Goal: Transaction & Acquisition: Obtain resource

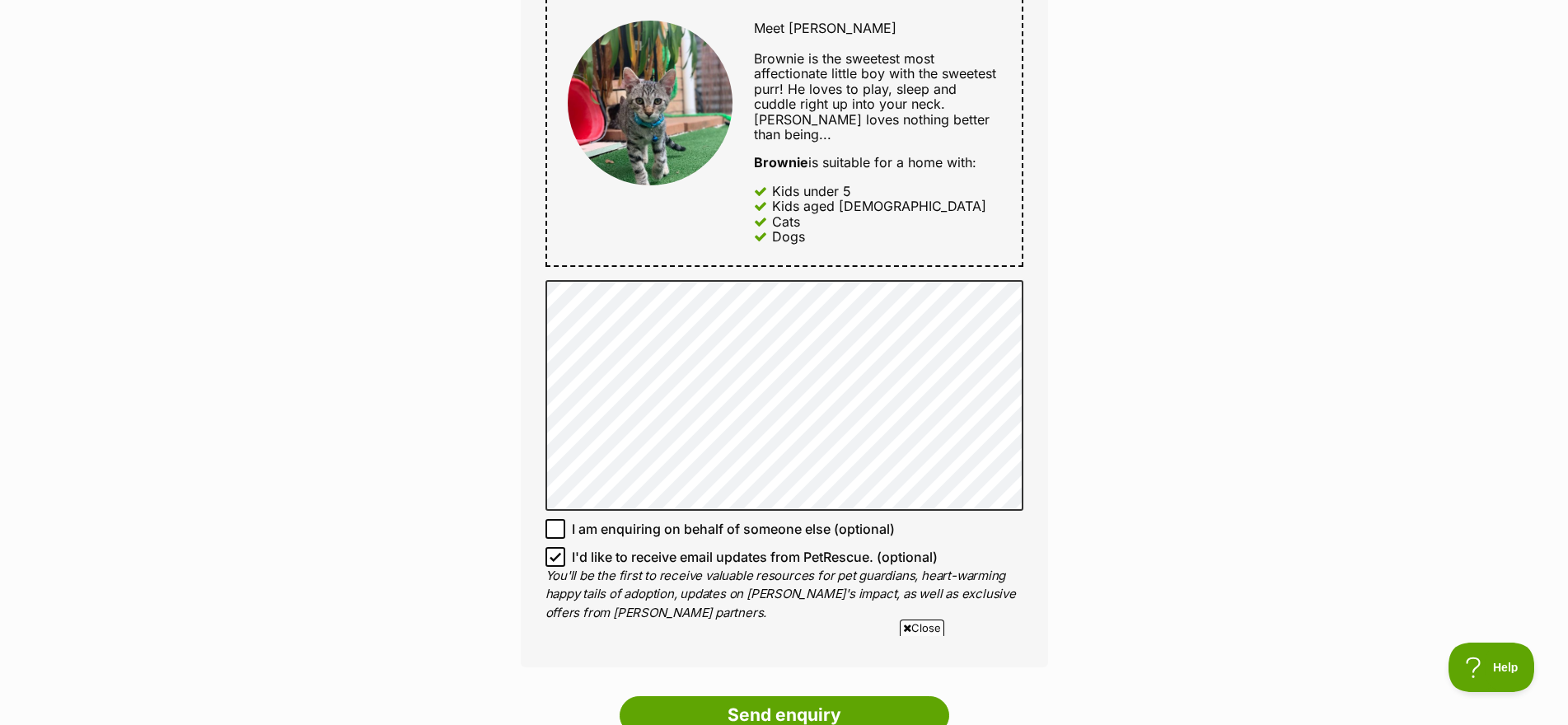
scroll to position [927, 0]
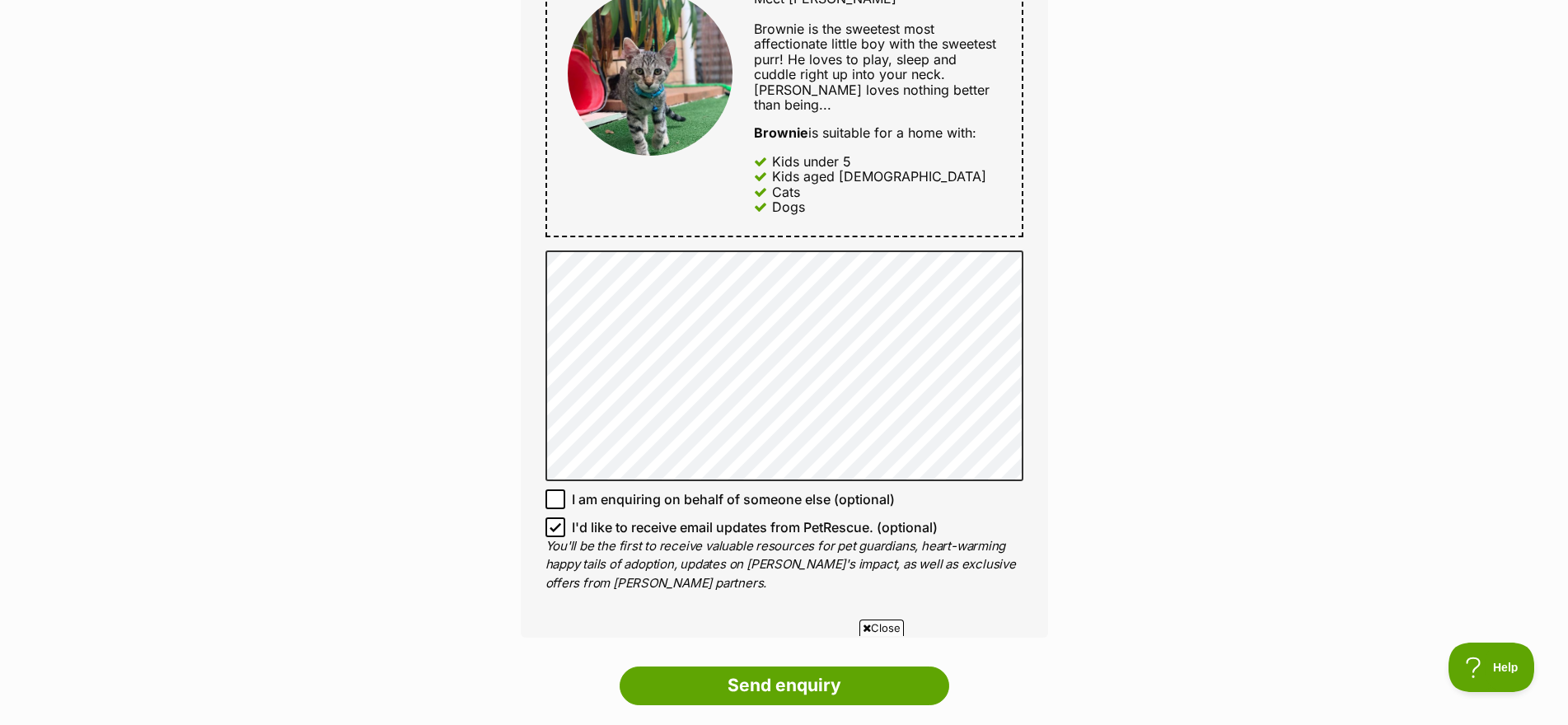
click at [552, 532] on icon at bounding box center [555, 527] width 12 height 12
click at [552, 532] on input "I'd like to receive email updates from PetRescue. (optional)" at bounding box center [555, 527] width 20 height 20
checkbox input "false"
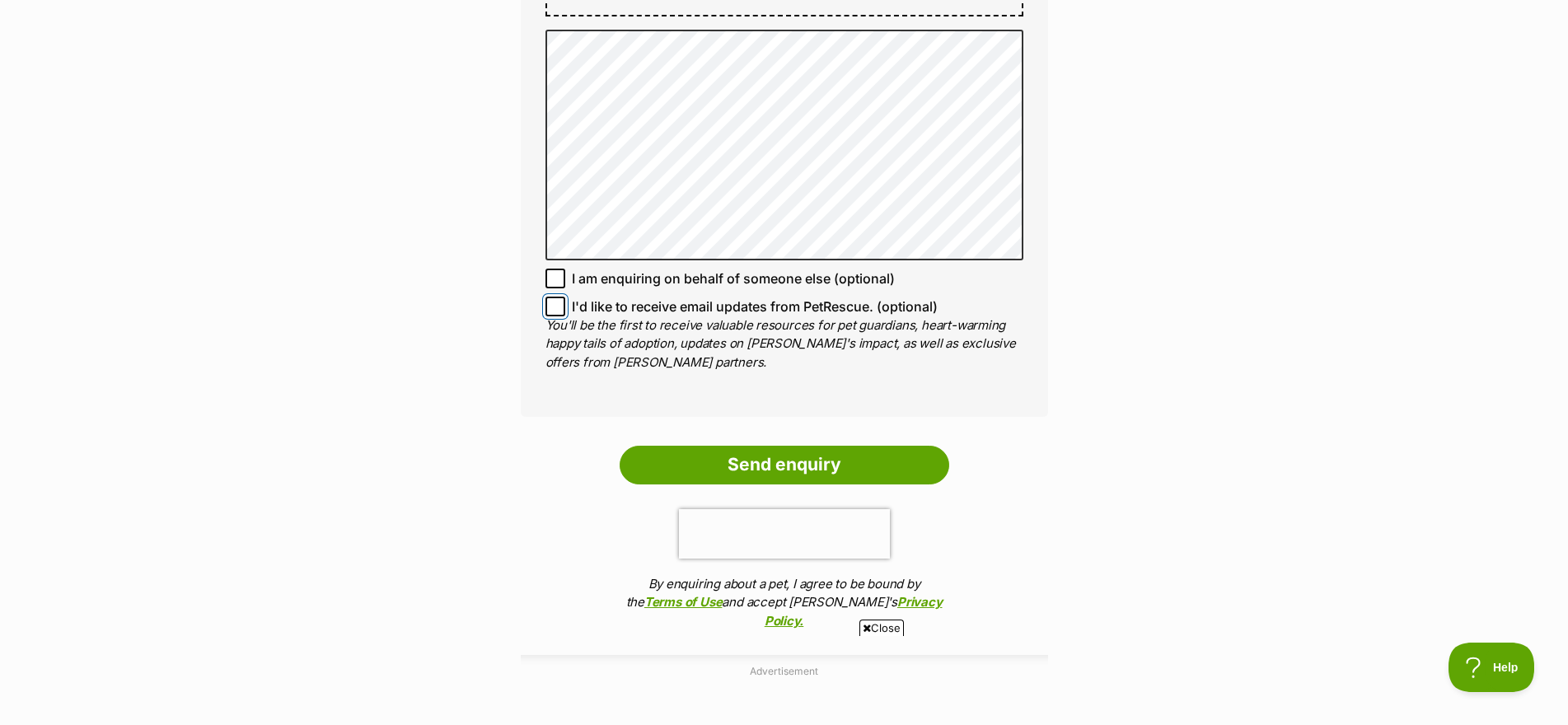
scroll to position [1195, 0]
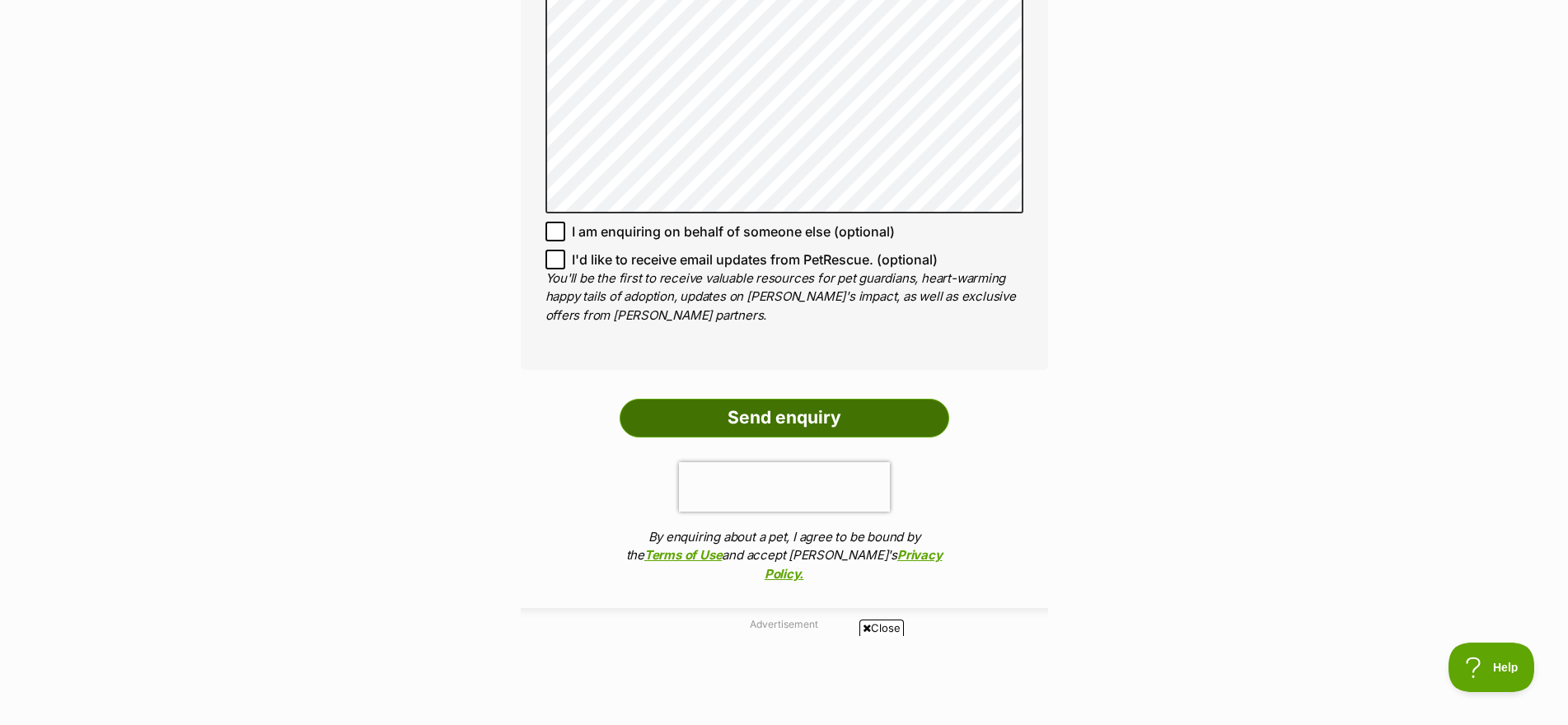
click at [751, 411] on input "Send enquiry" at bounding box center [784, 418] width 330 height 38
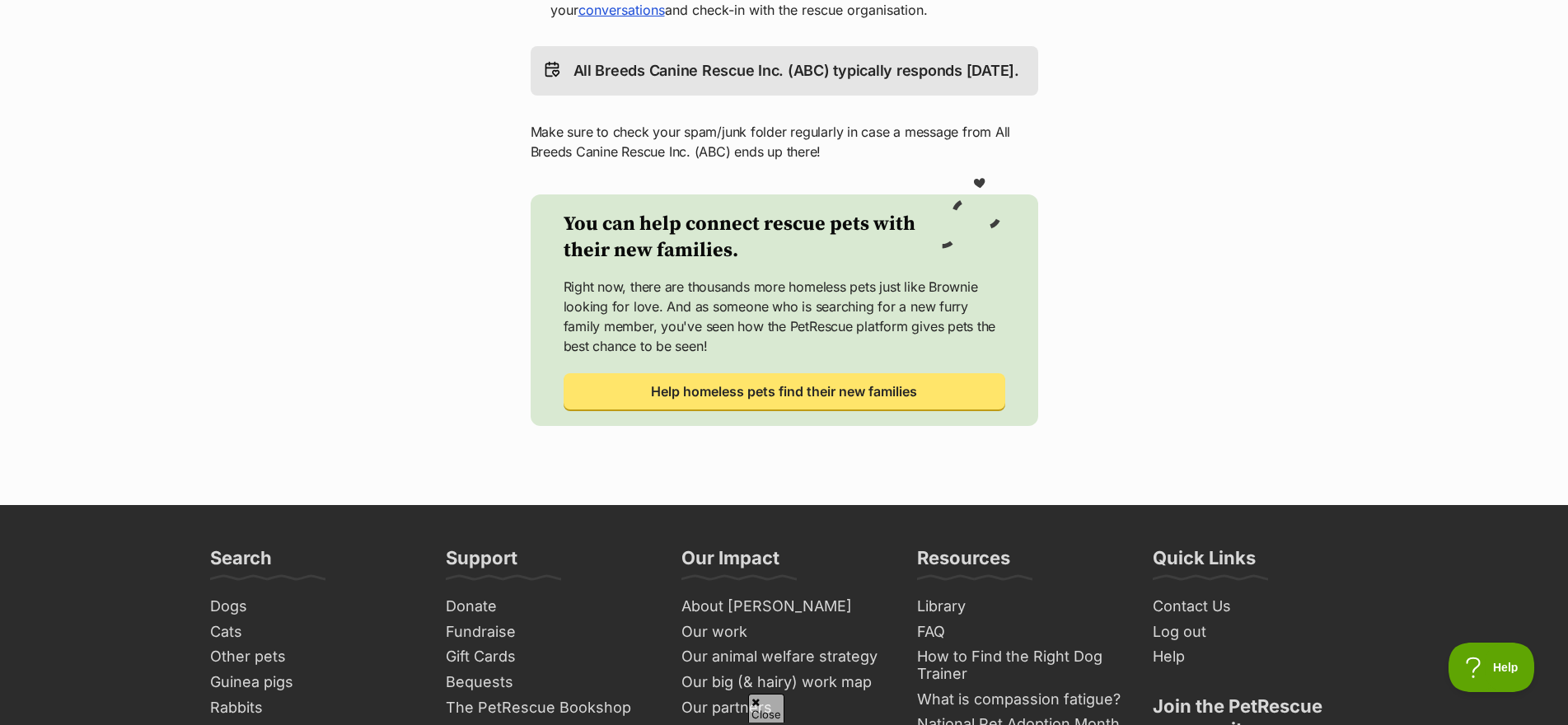
scroll to position [577, 0]
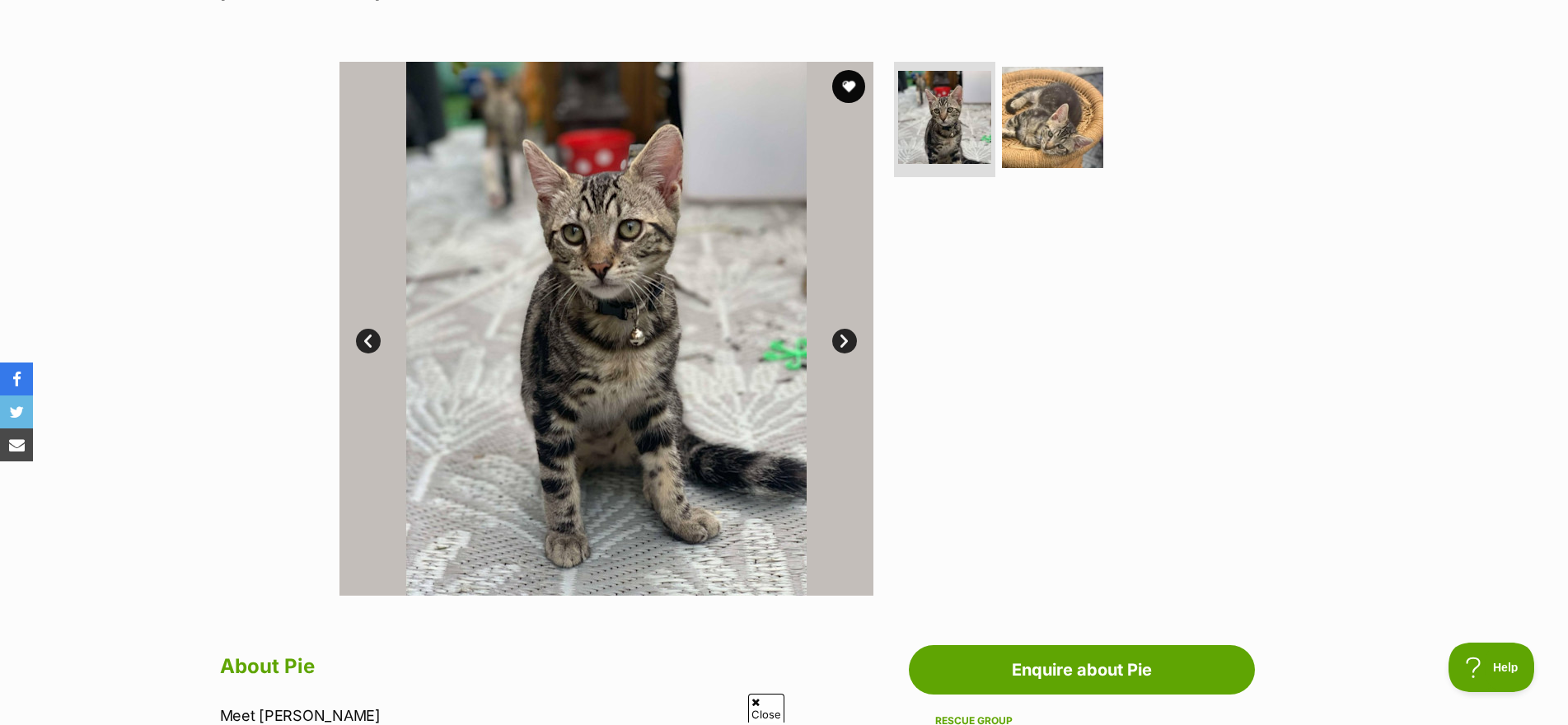
scroll to position [330, 0]
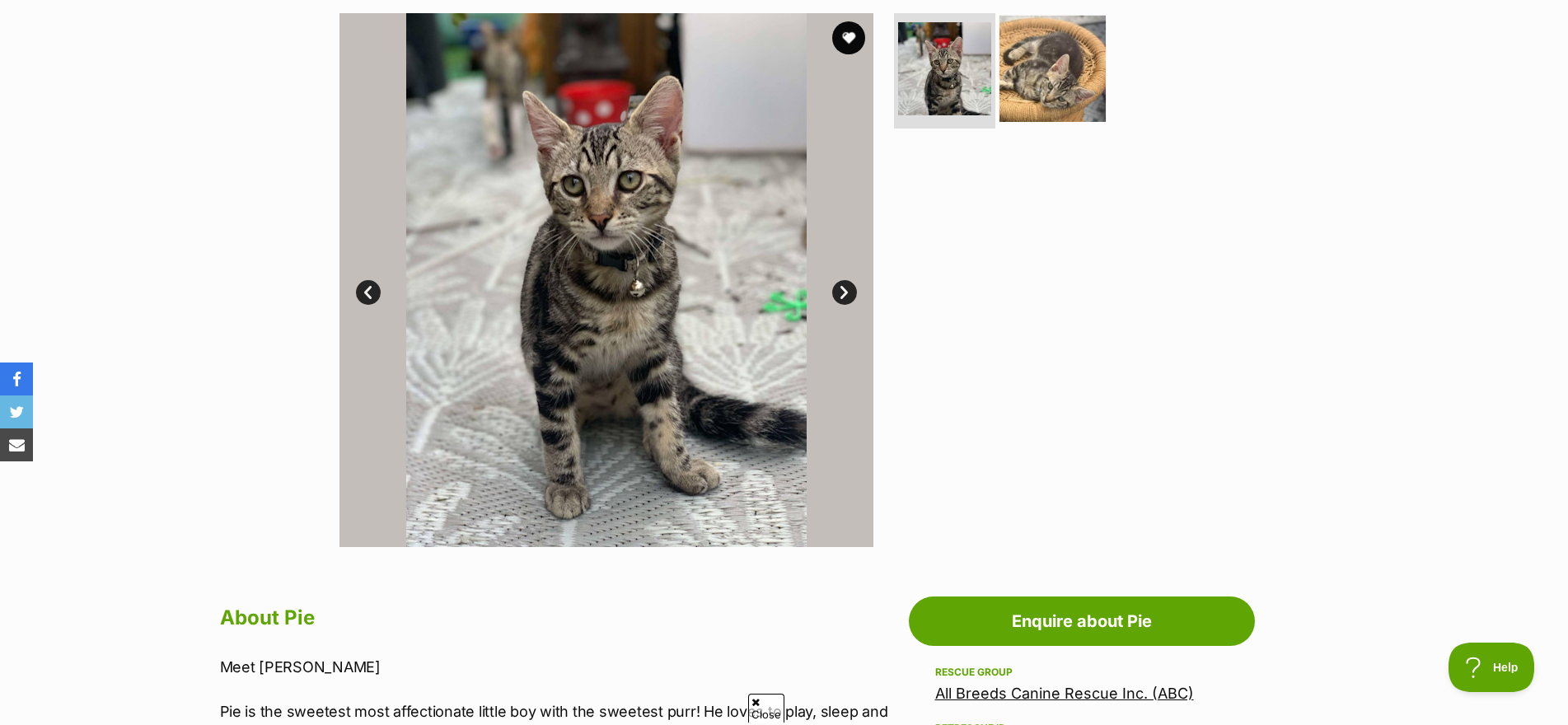
click at [1066, 31] on img at bounding box center [1052, 68] width 106 height 106
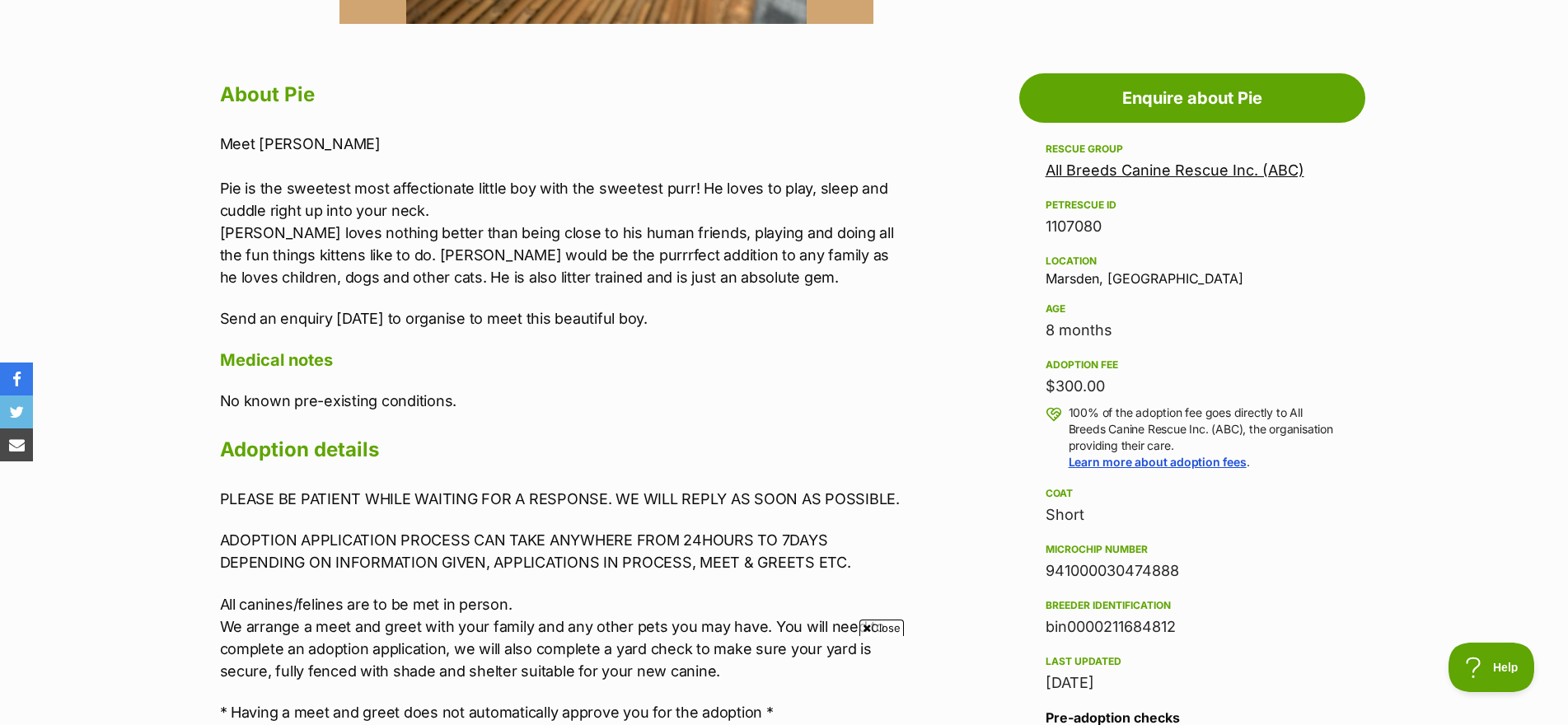
scroll to position [844, 0]
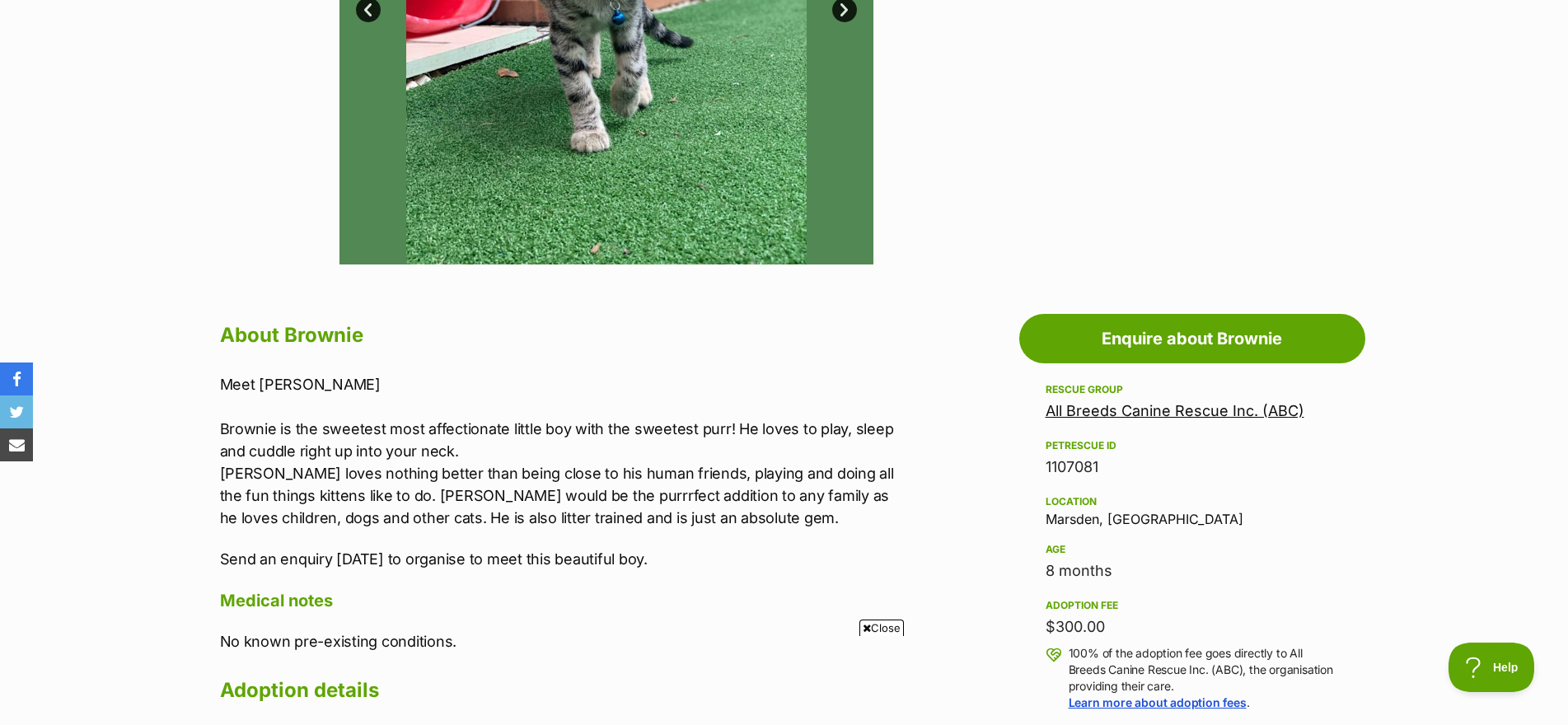
scroll to position [453, 0]
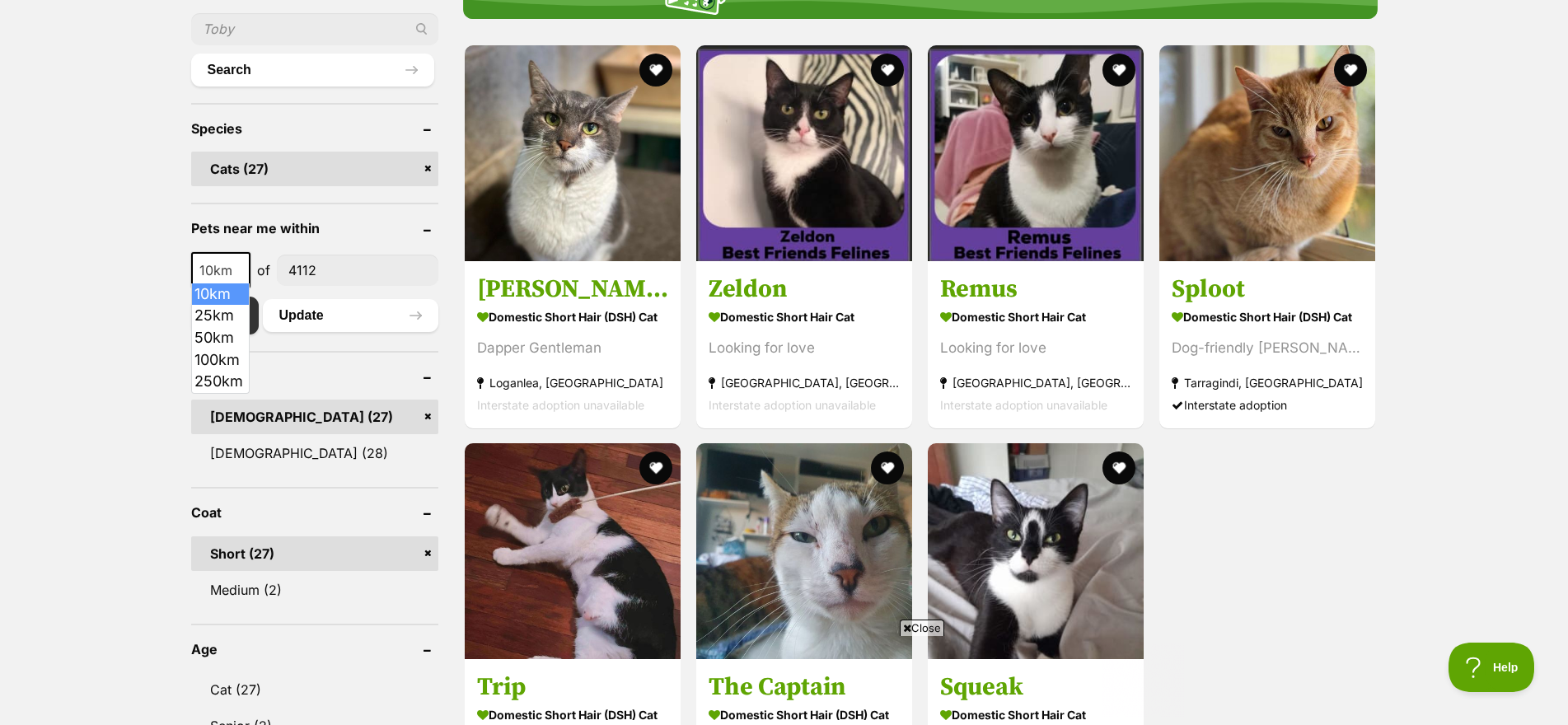
click at [218, 274] on span "10km" at bounding box center [221, 270] width 56 height 23
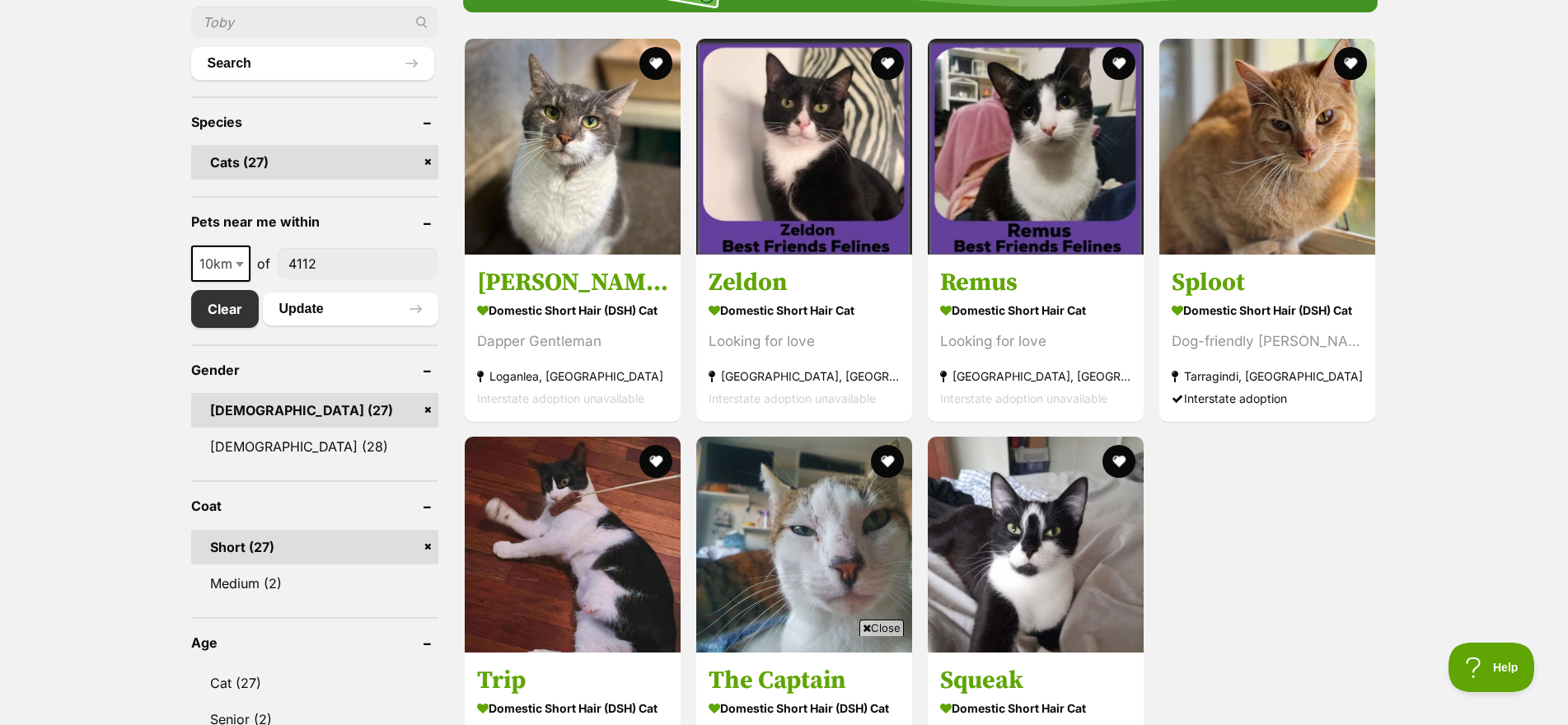
scroll to position [618, 0]
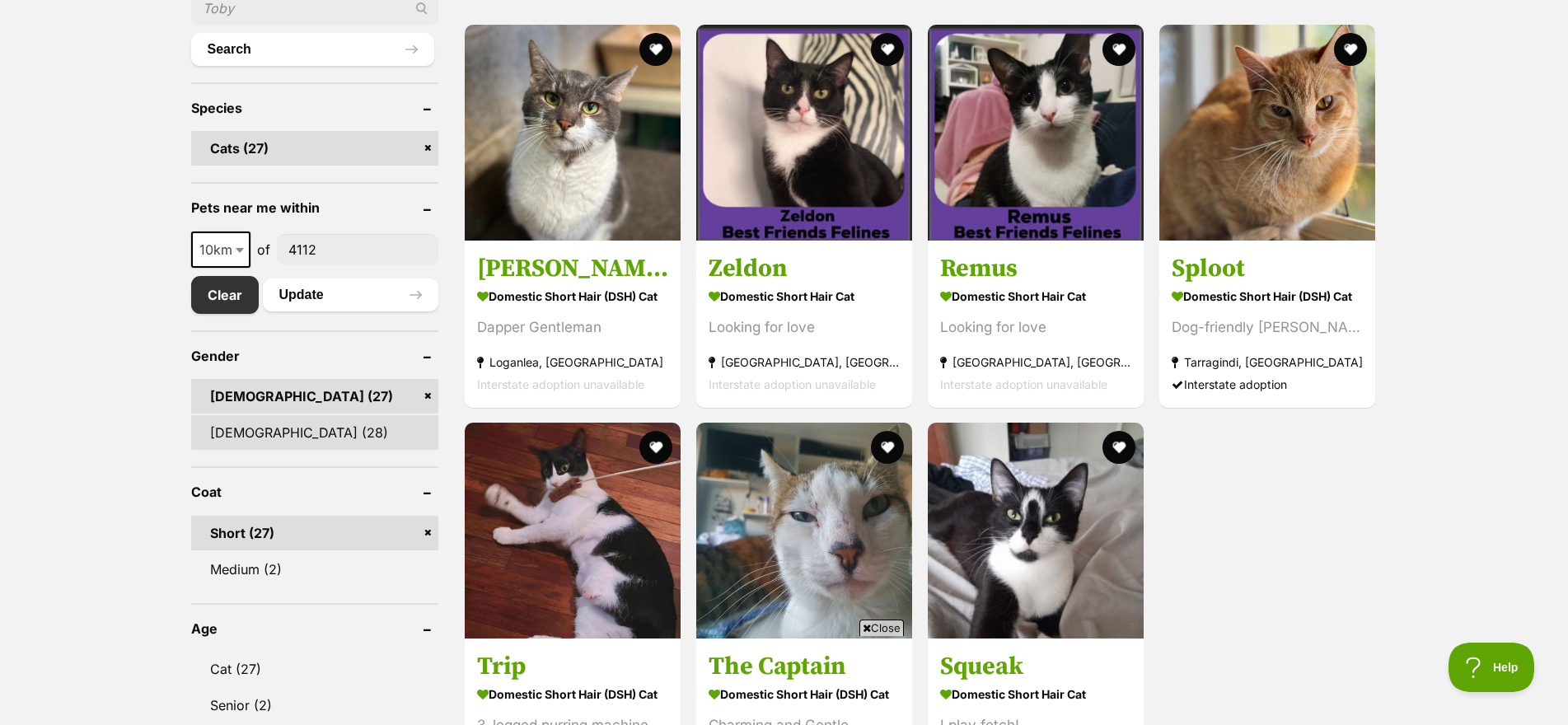
click at [243, 429] on link "Female (28)" at bounding box center [315, 433] width 247 height 35
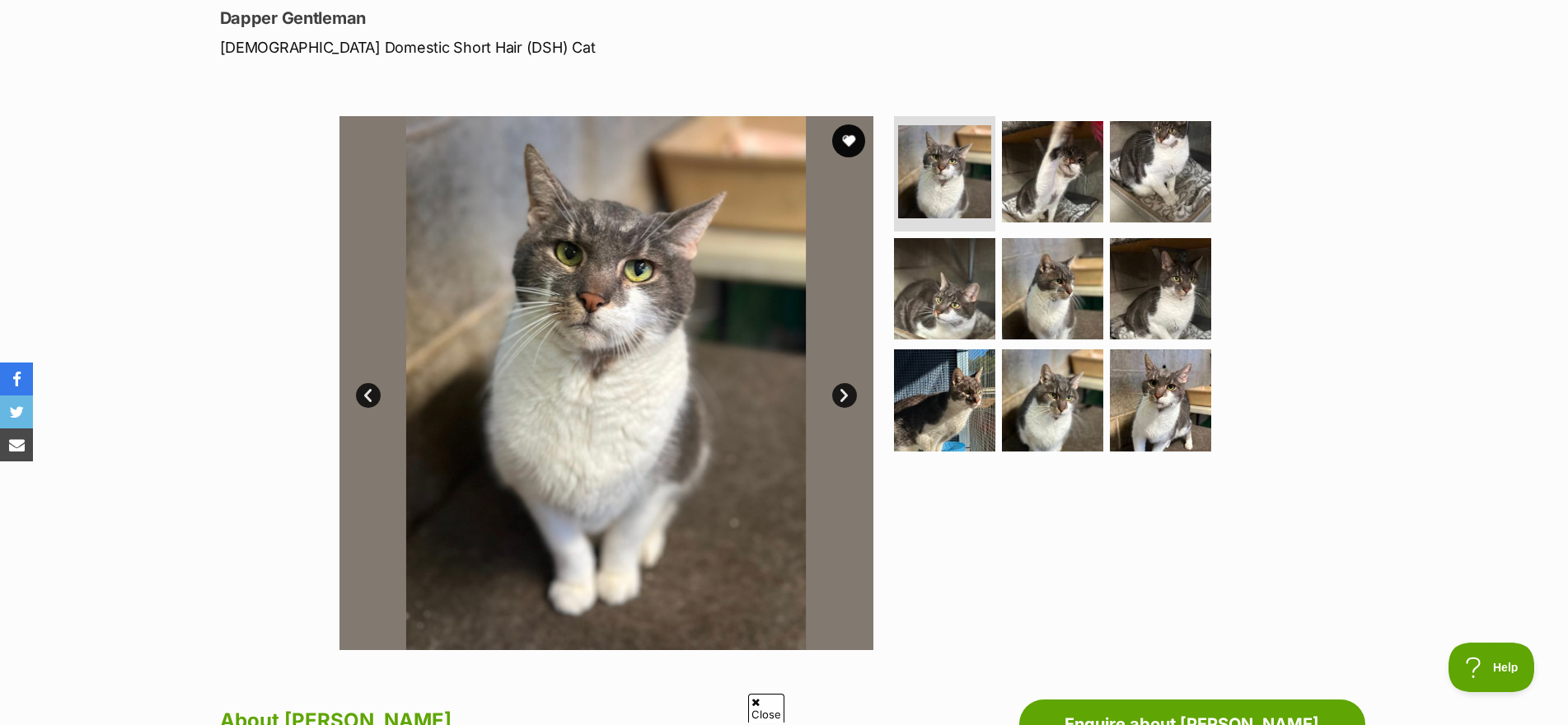
click at [850, 387] on link "Next" at bounding box center [845, 395] width 25 height 25
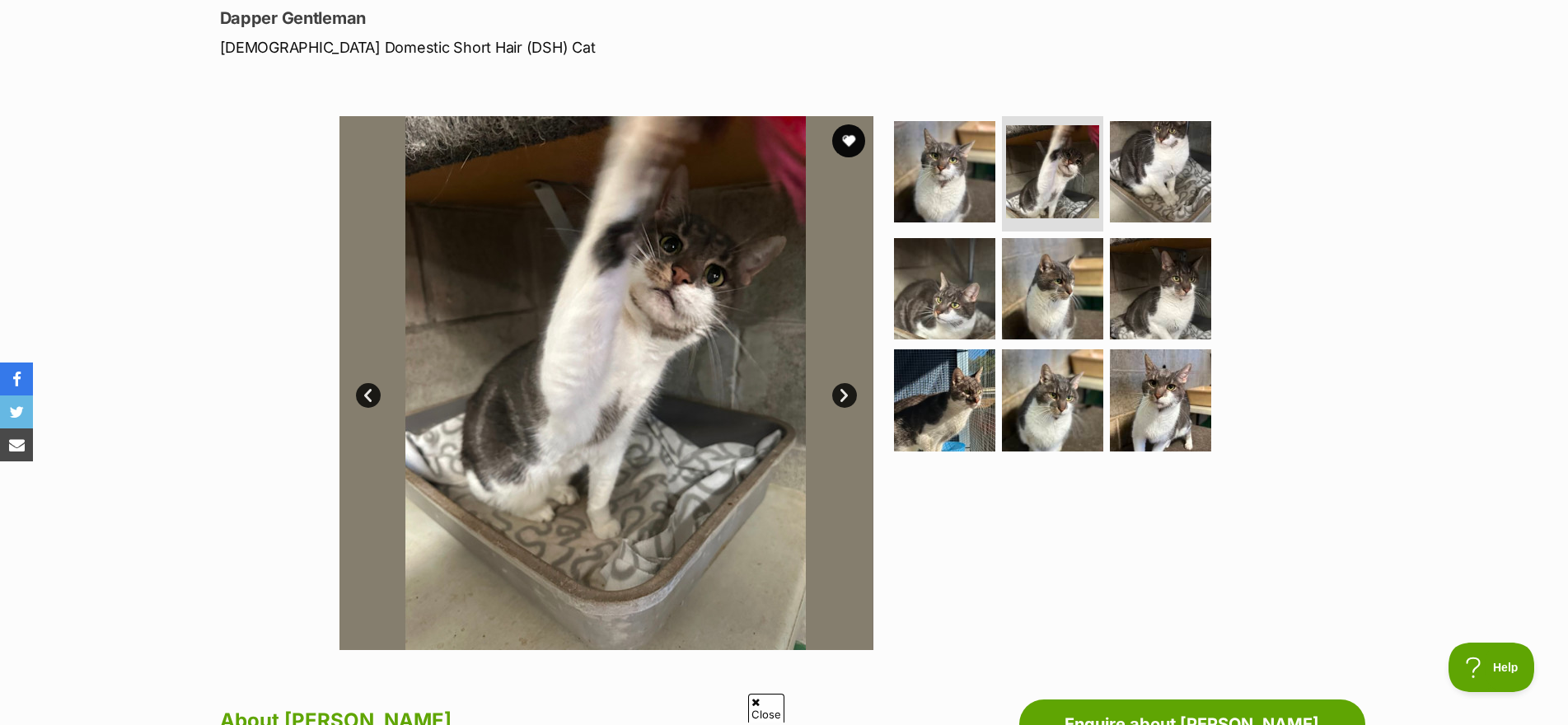
click at [850, 387] on link "Next" at bounding box center [845, 395] width 25 height 25
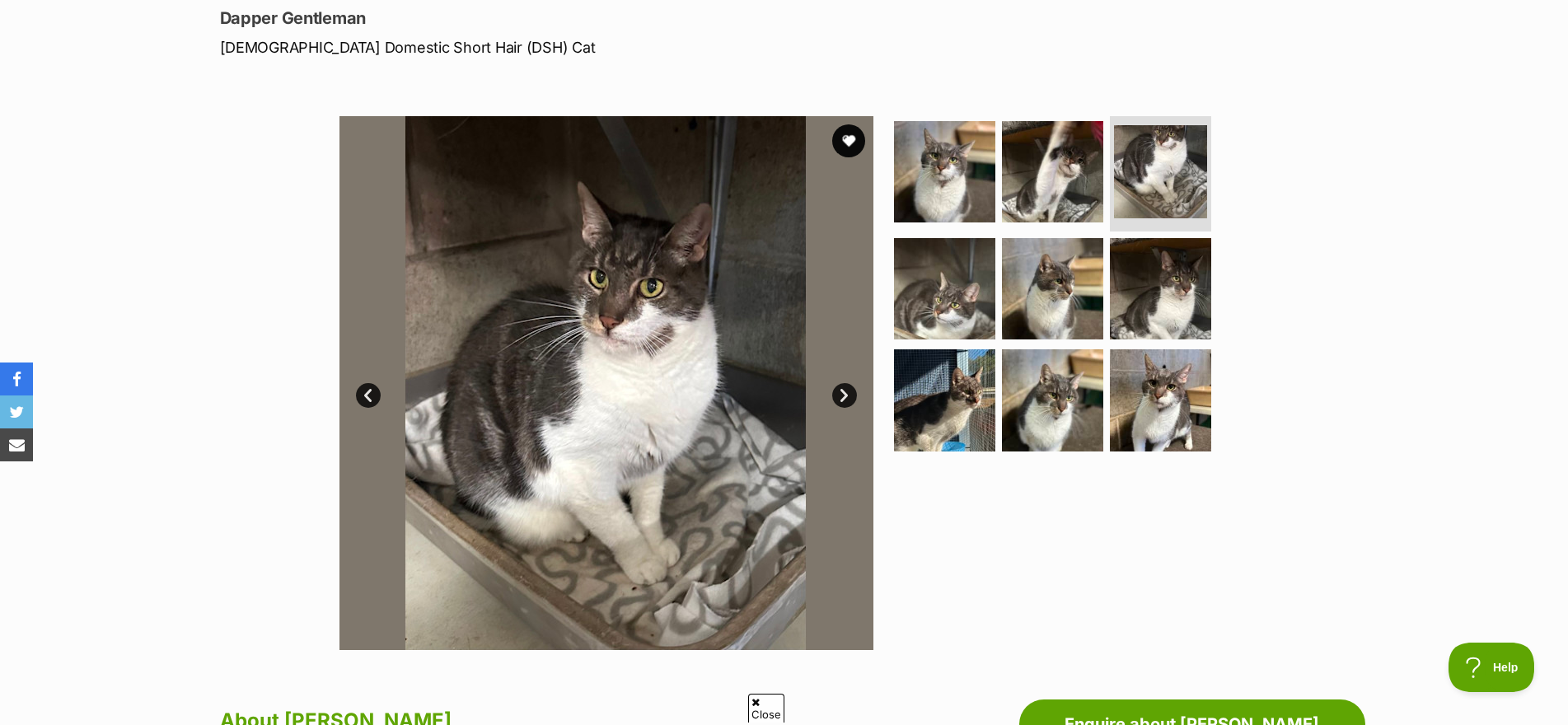
click at [850, 387] on link "Next" at bounding box center [845, 395] width 25 height 25
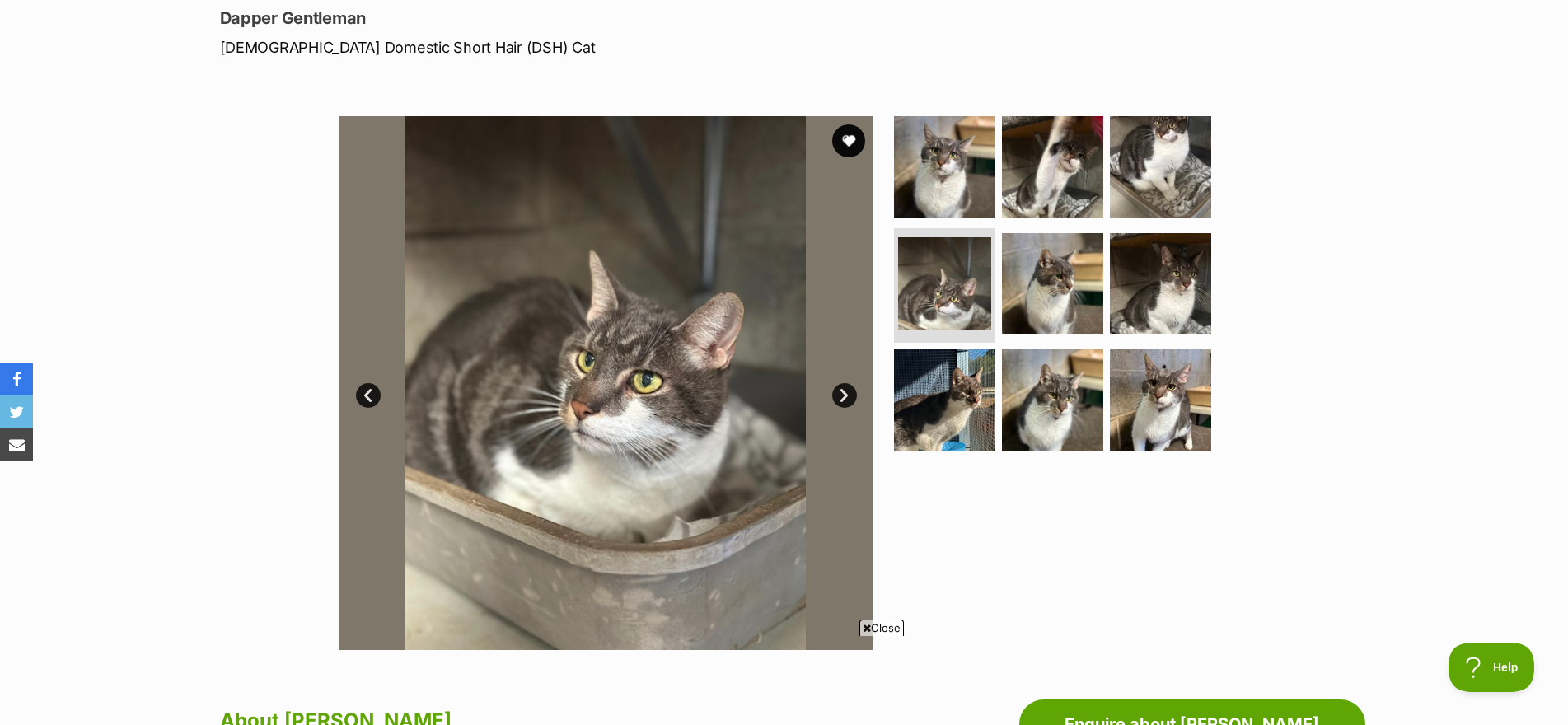
click at [850, 387] on link "Next" at bounding box center [845, 395] width 25 height 25
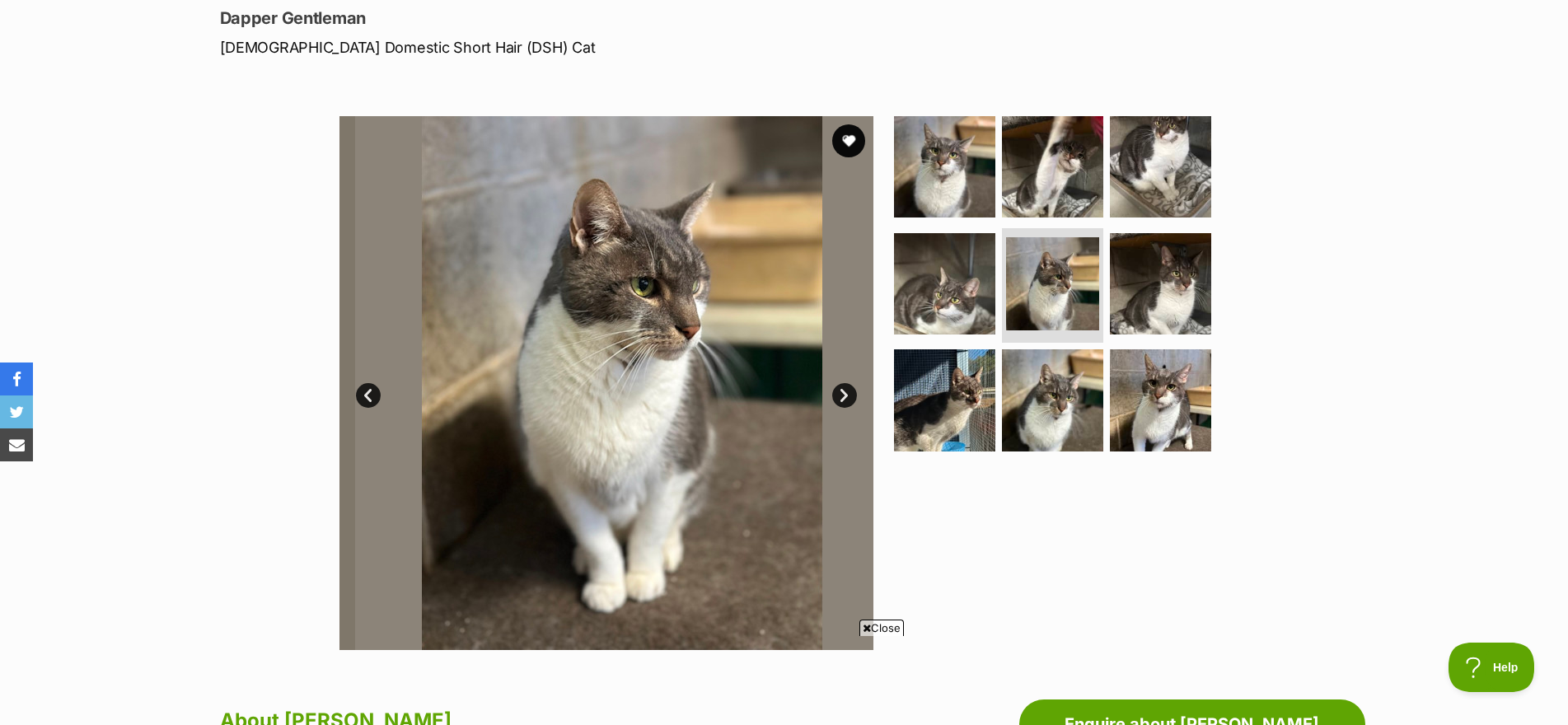
click at [850, 387] on link "Next" at bounding box center [845, 395] width 25 height 25
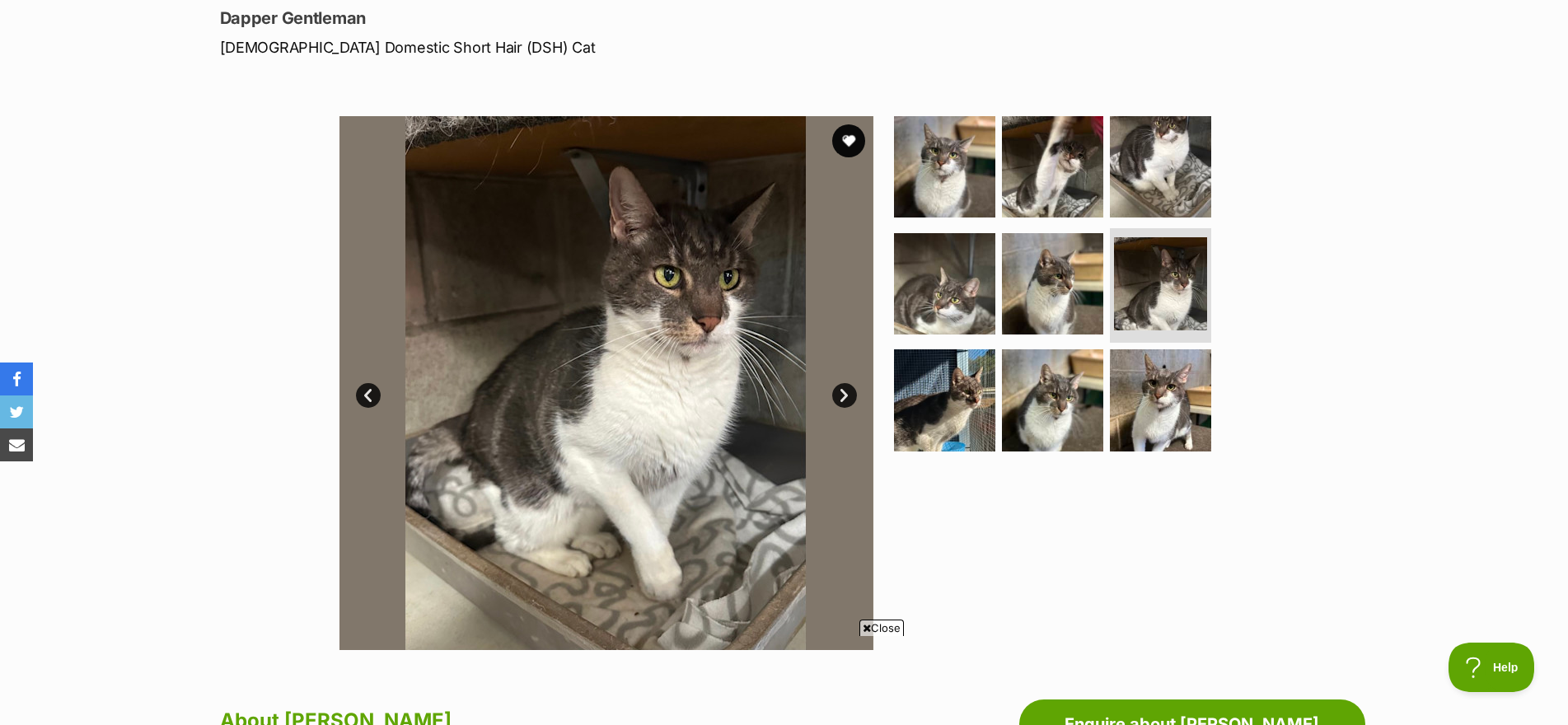
click at [850, 387] on link "Next" at bounding box center [845, 395] width 25 height 25
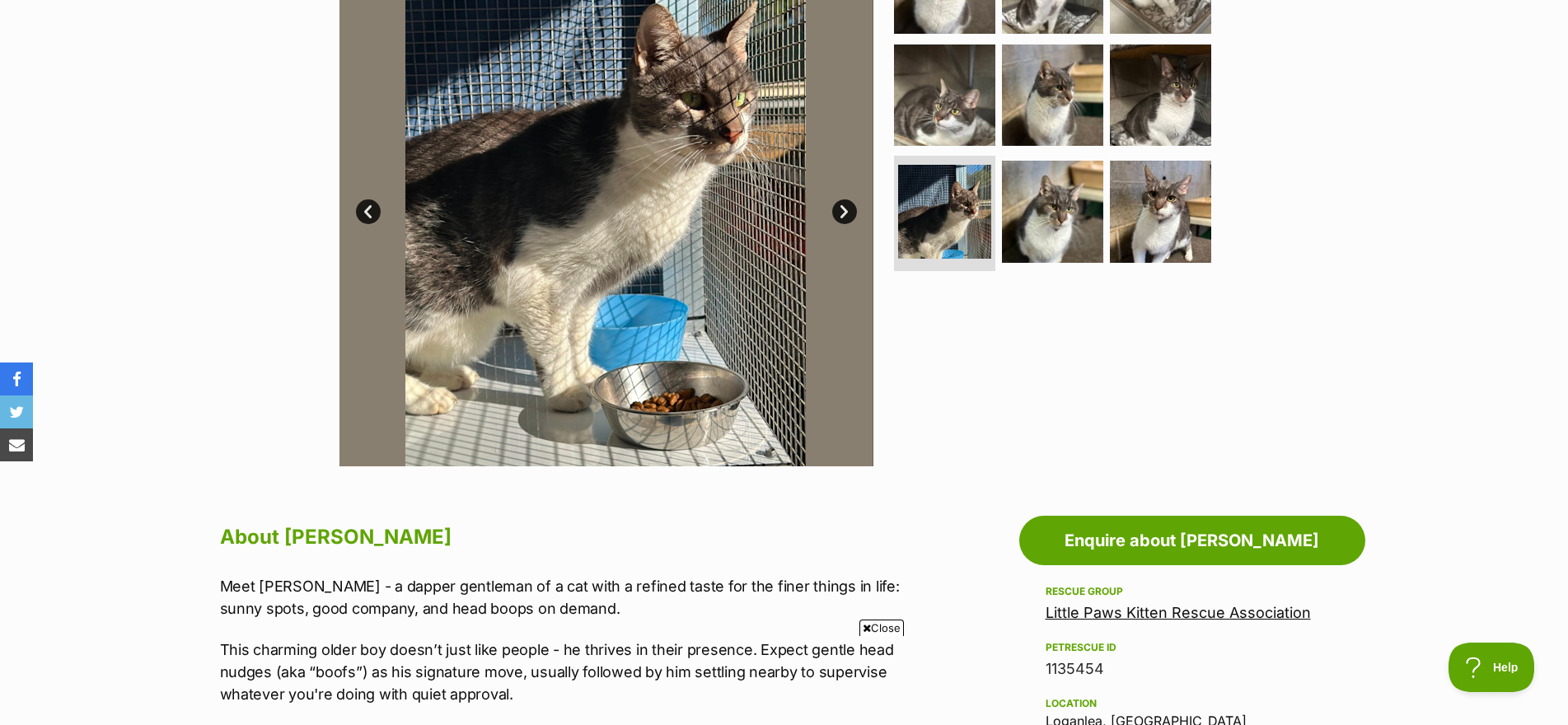
scroll to position [391, 0]
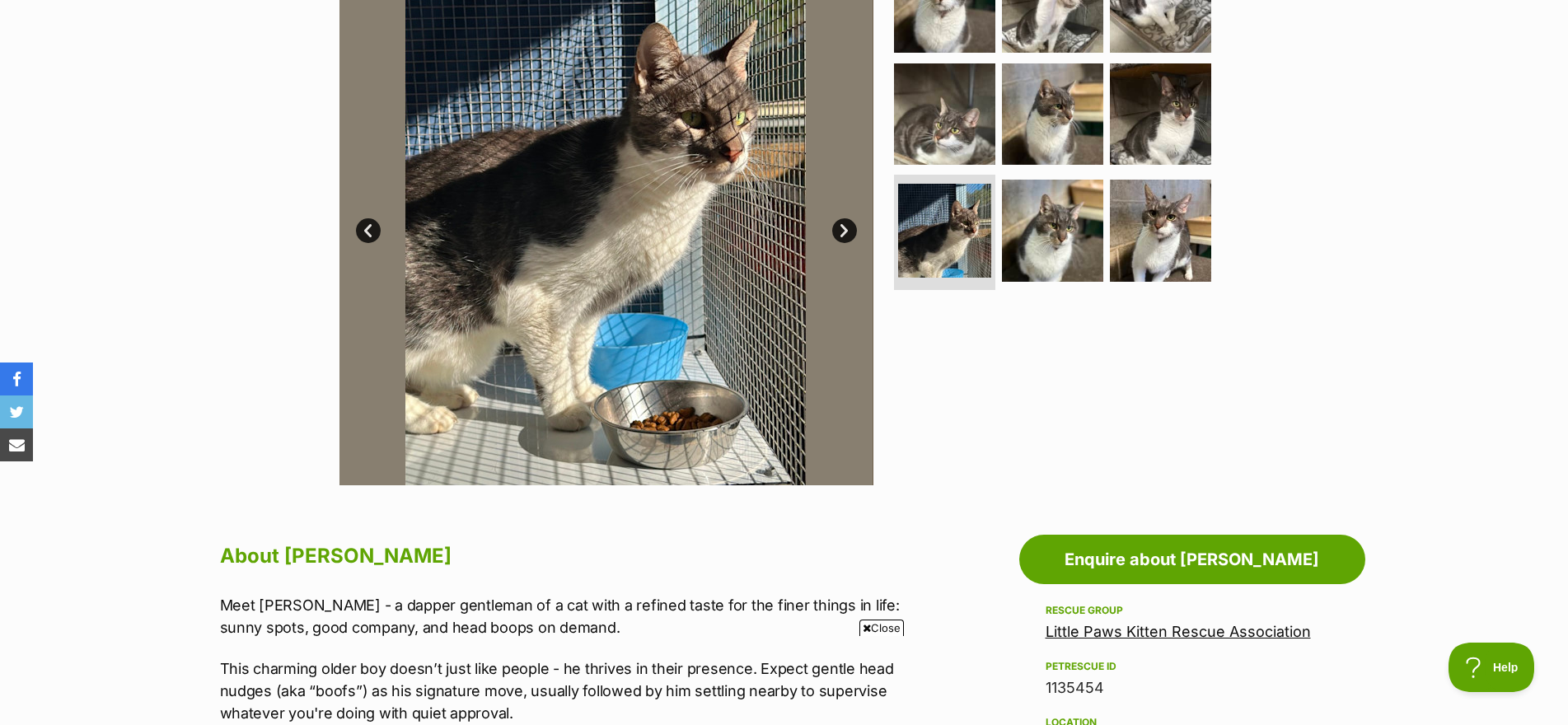
click at [841, 217] on img at bounding box center [606, 218] width 534 height 534
click at [845, 230] on link "Next" at bounding box center [845, 231] width 25 height 25
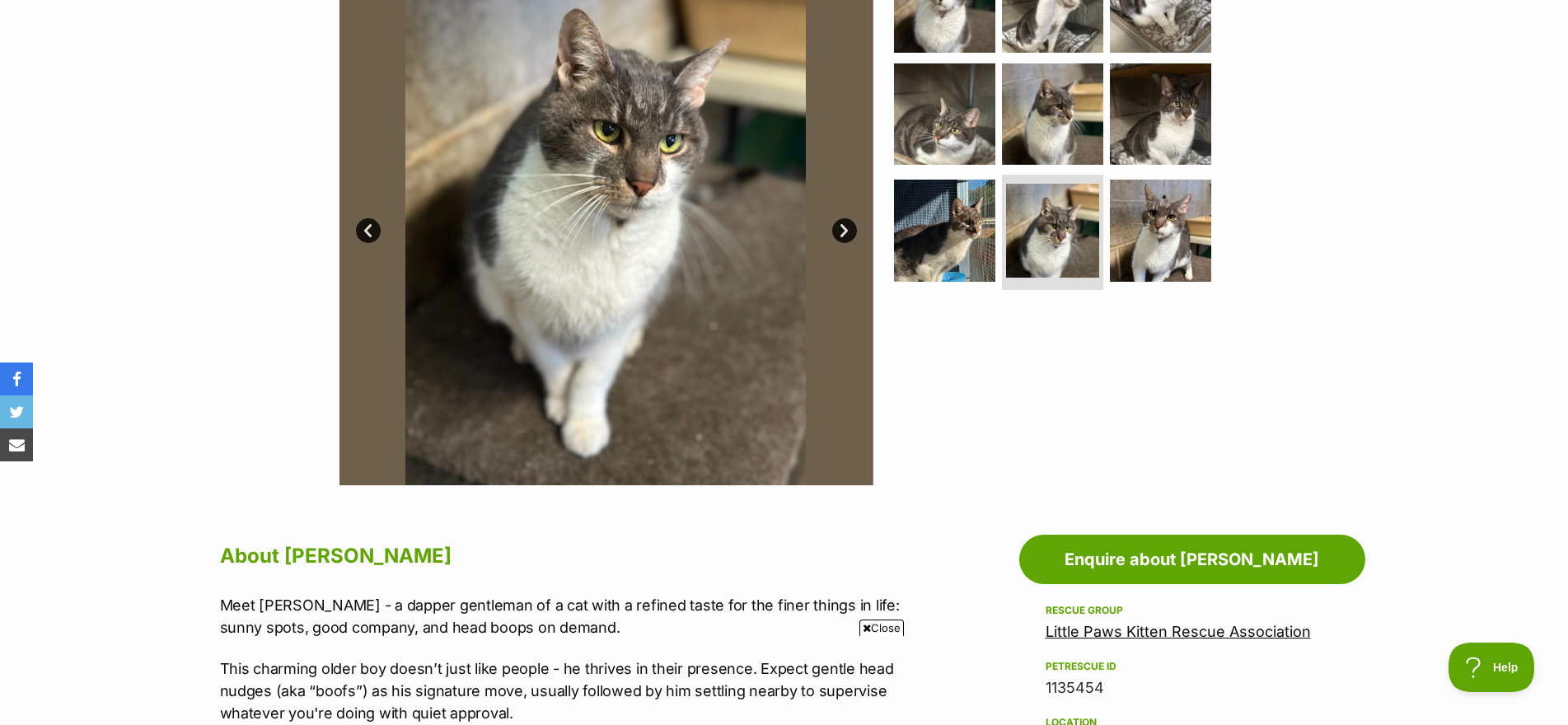
click at [845, 230] on link "Next" at bounding box center [845, 231] width 25 height 25
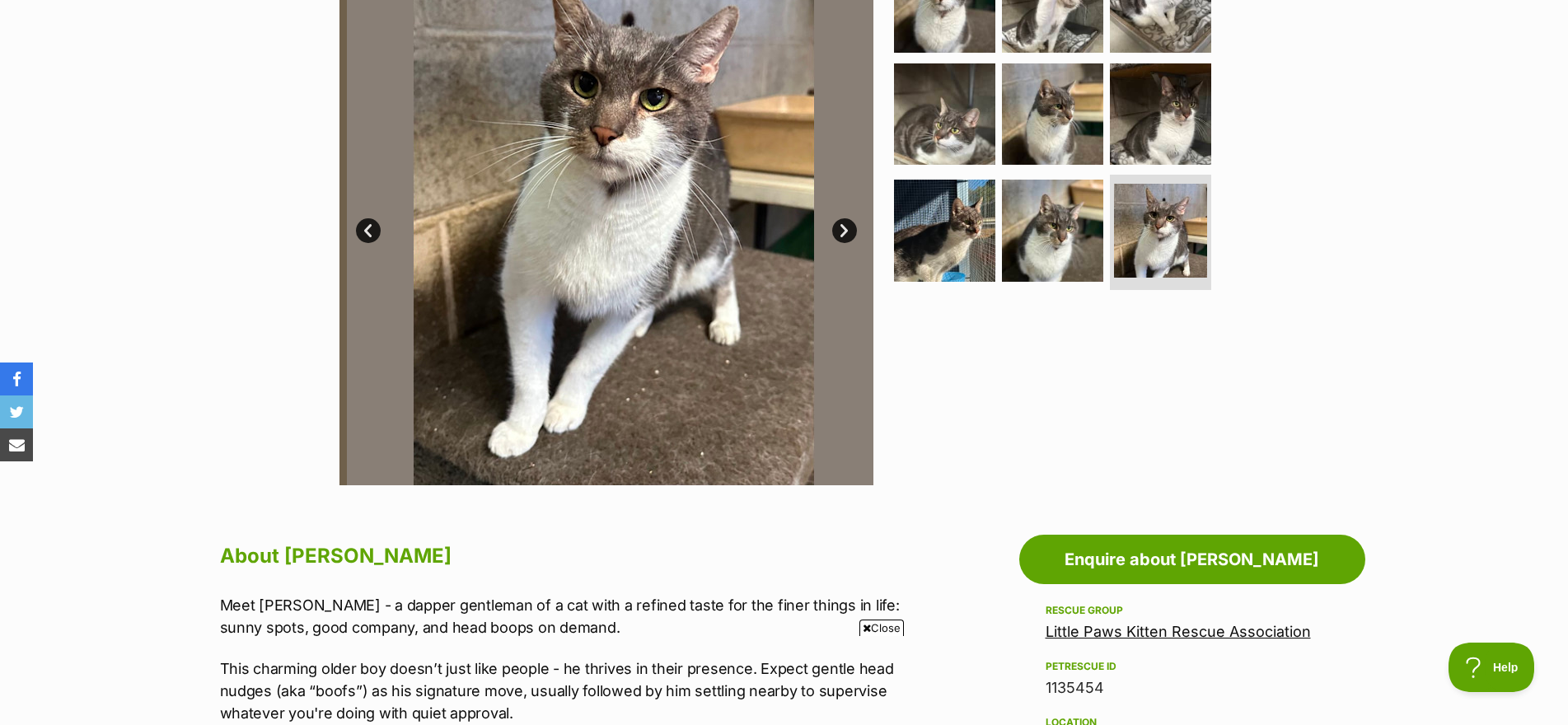
click at [845, 230] on link "Next" at bounding box center [845, 231] width 25 height 25
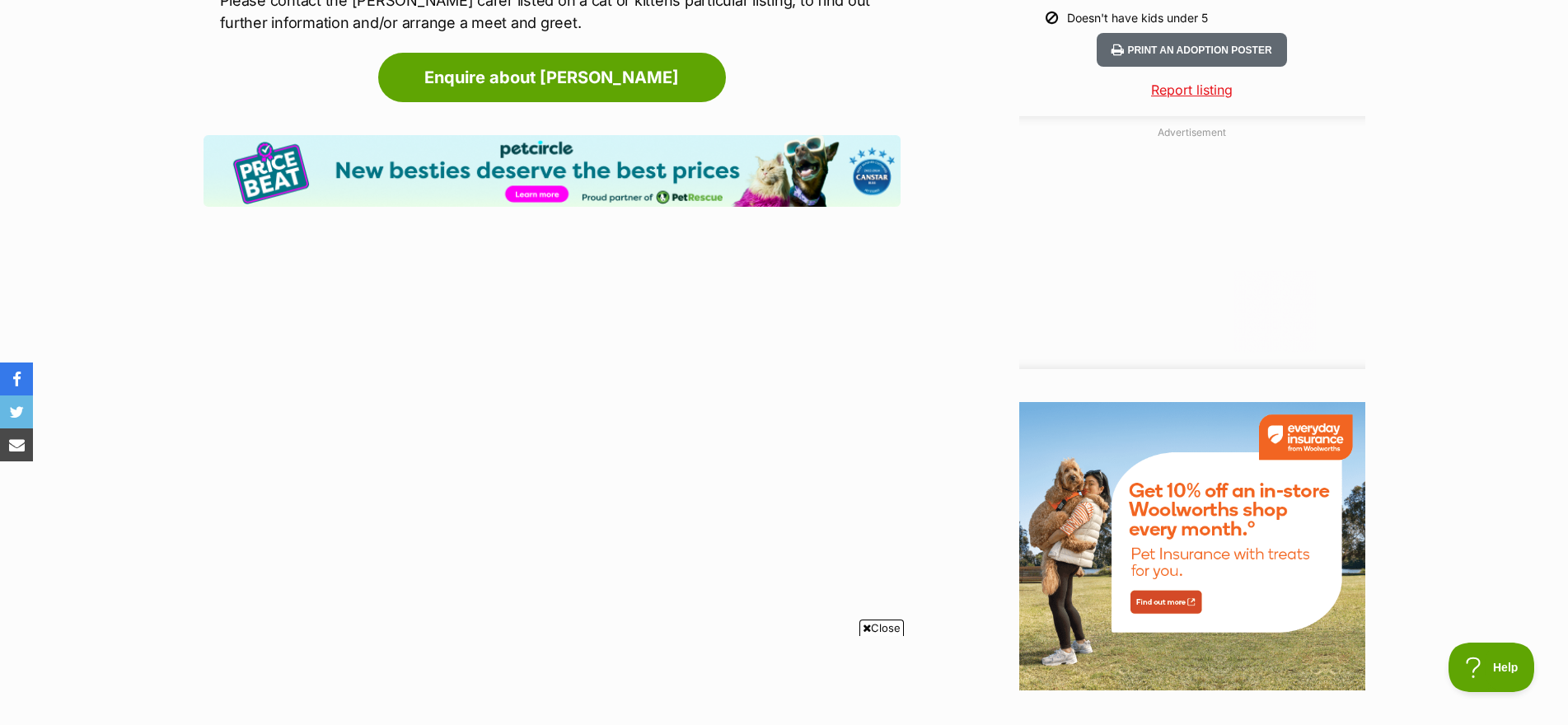
scroll to position [1710, 0]
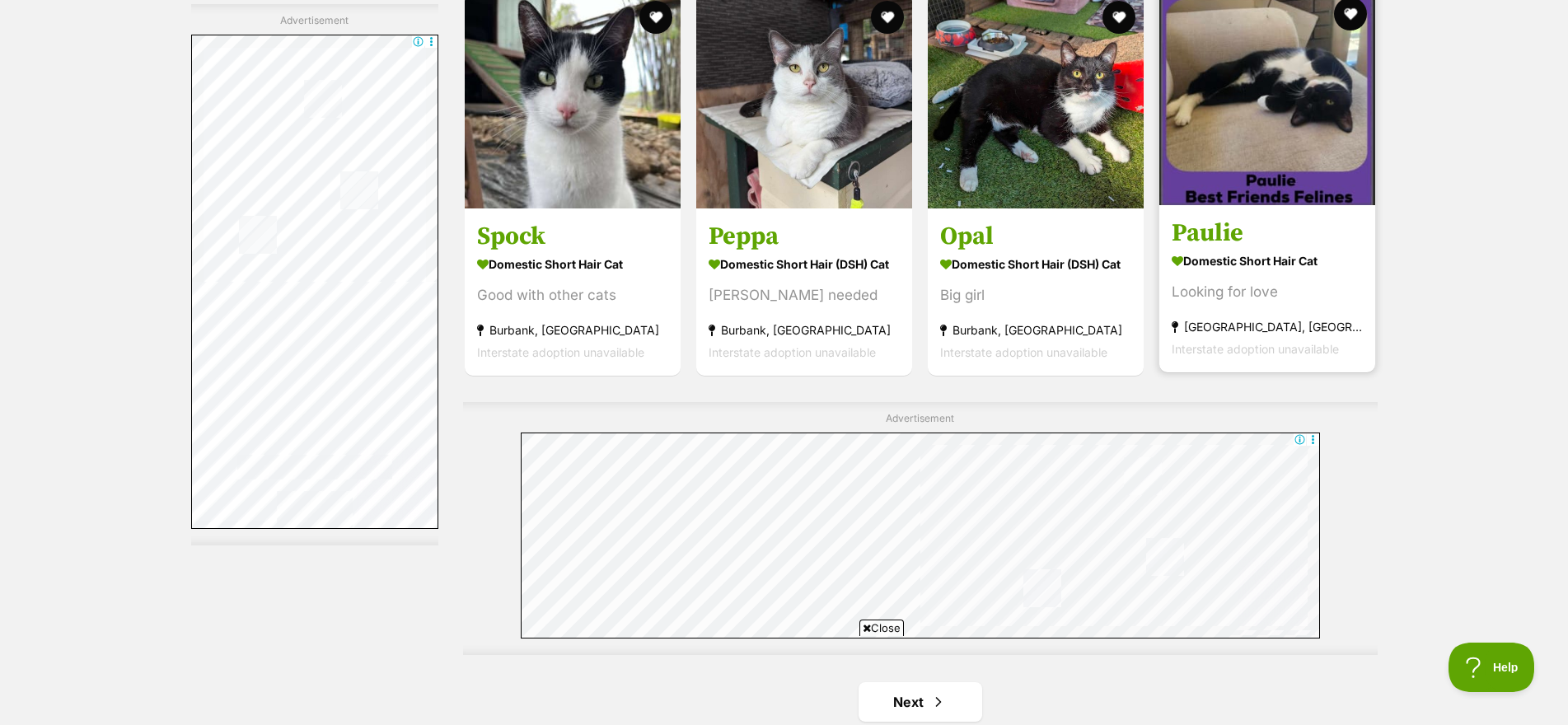
scroll to position [2698, 0]
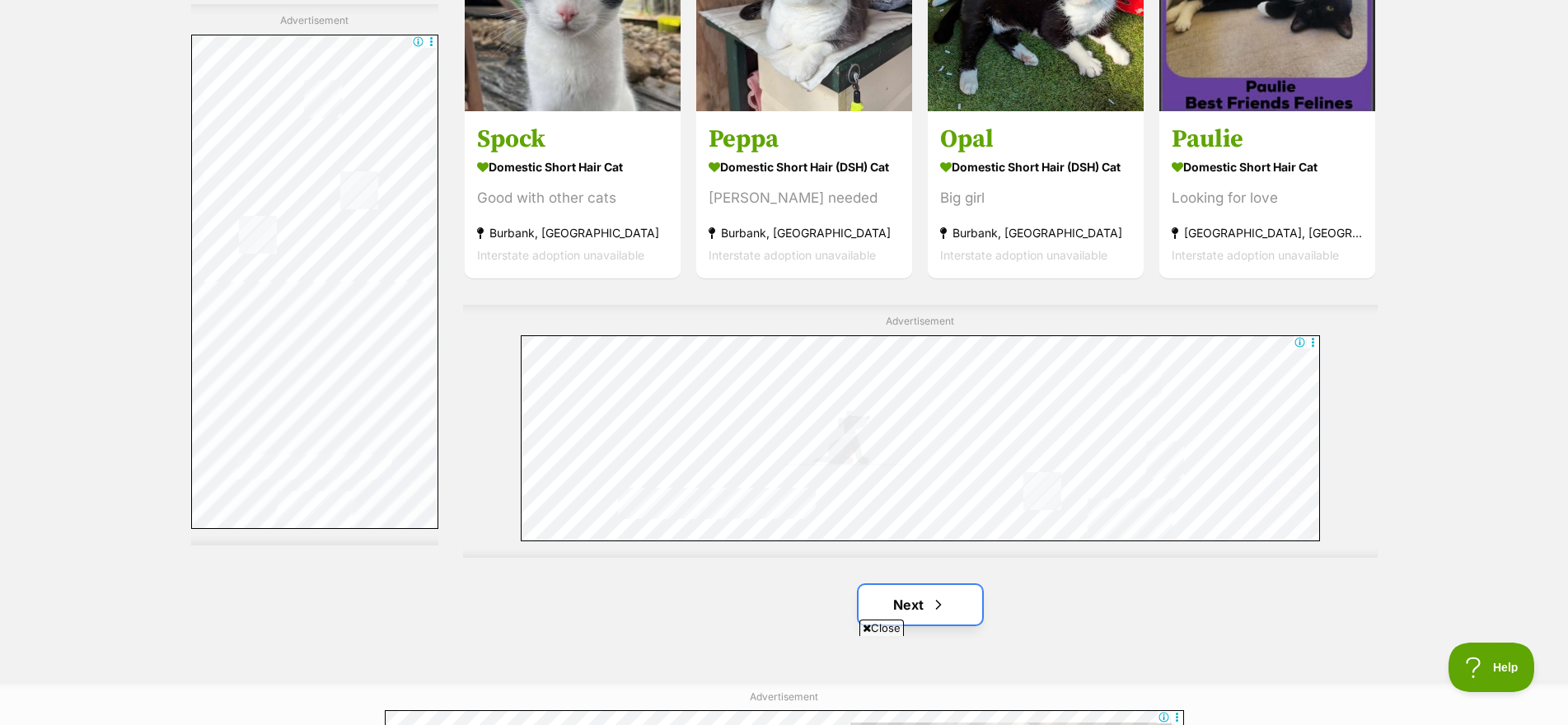
click at [943, 600] on span "Next page" at bounding box center [938, 605] width 16 height 20
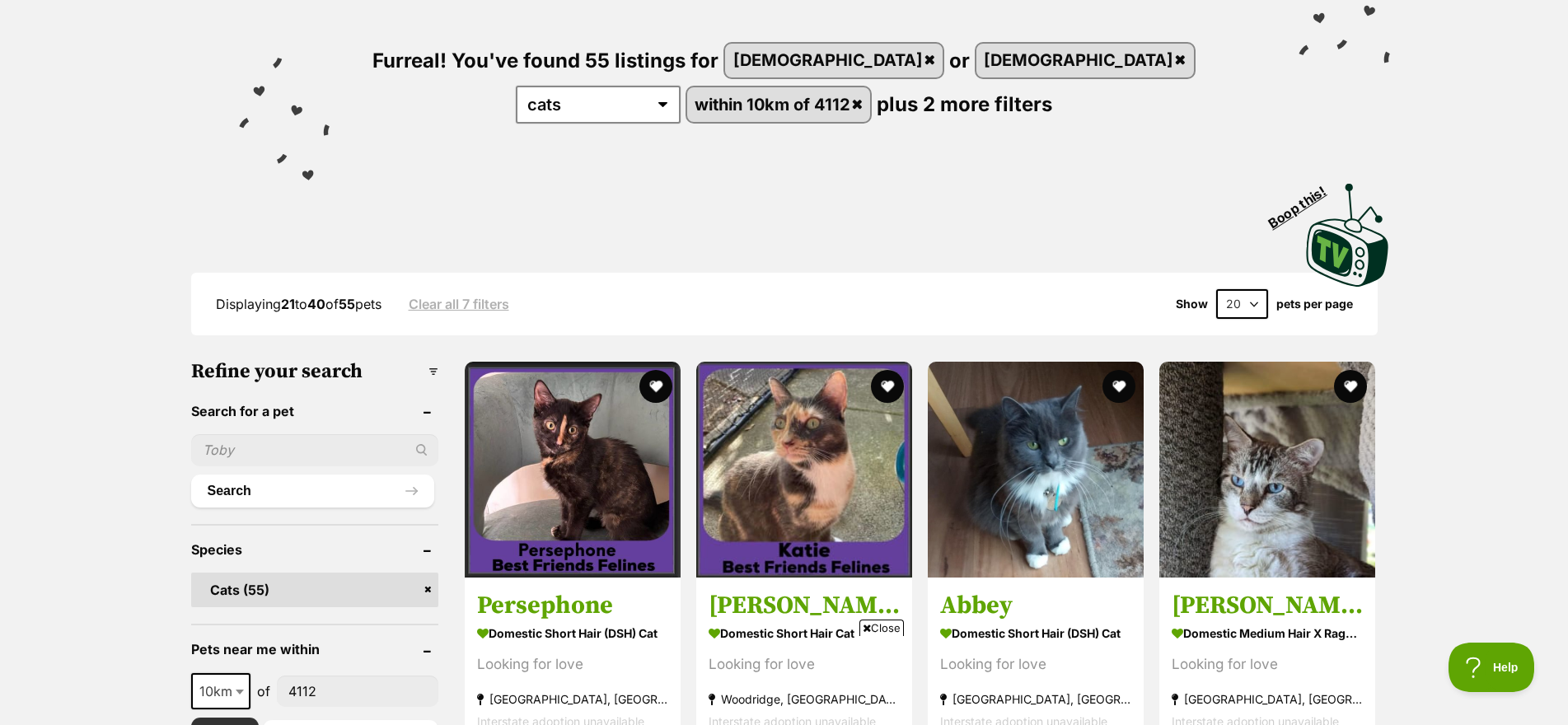
scroll to position [185, 0]
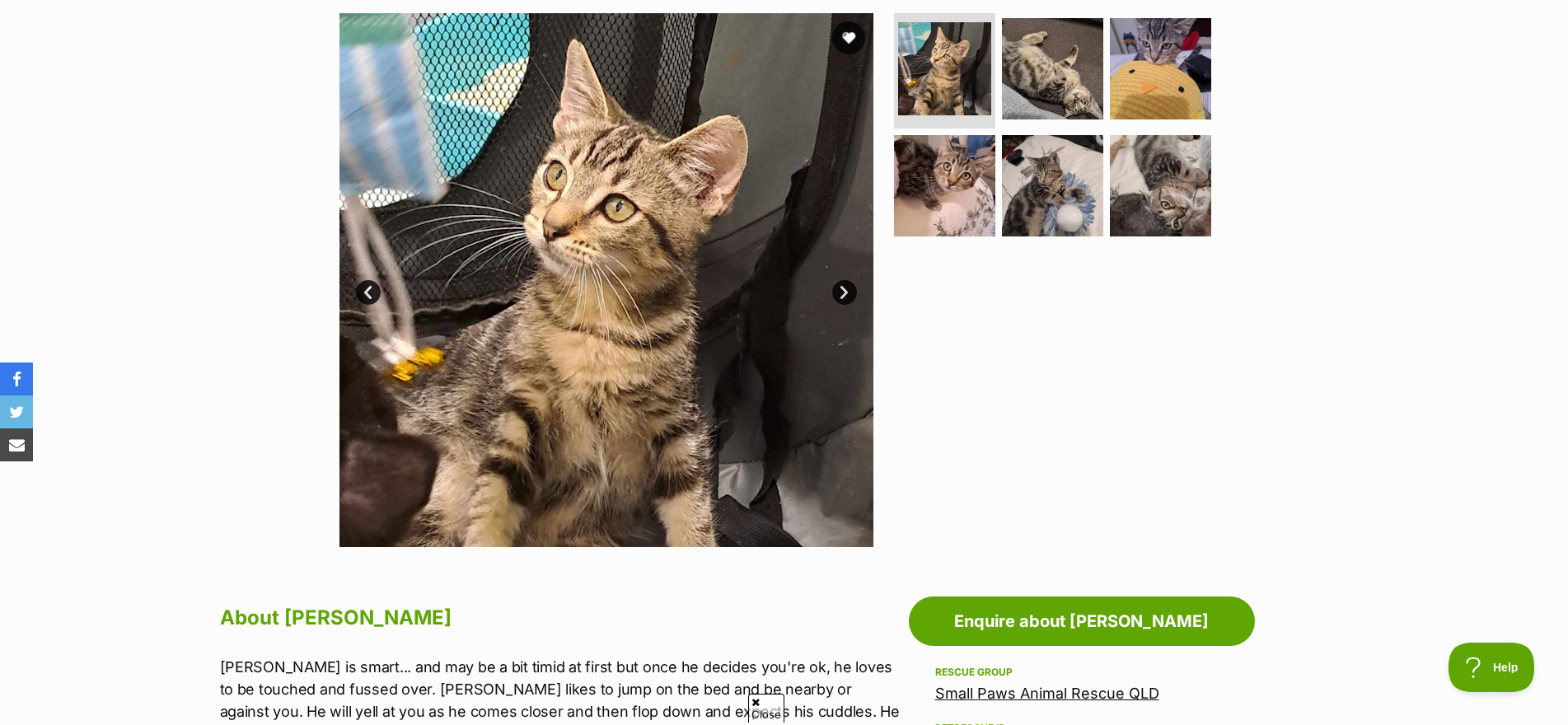
click at [841, 292] on link "Next" at bounding box center [845, 292] width 25 height 25
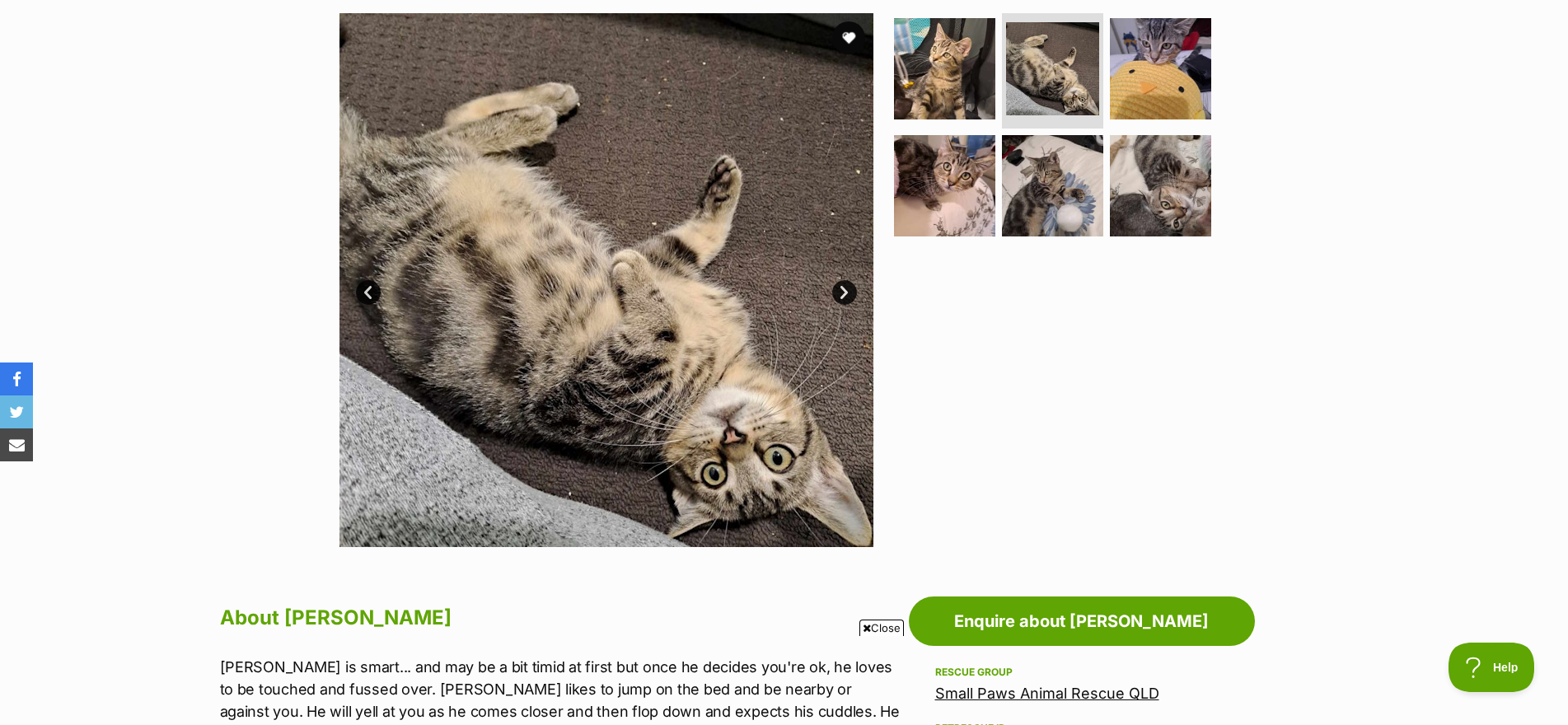
click at [841, 292] on link "Next" at bounding box center [845, 292] width 25 height 25
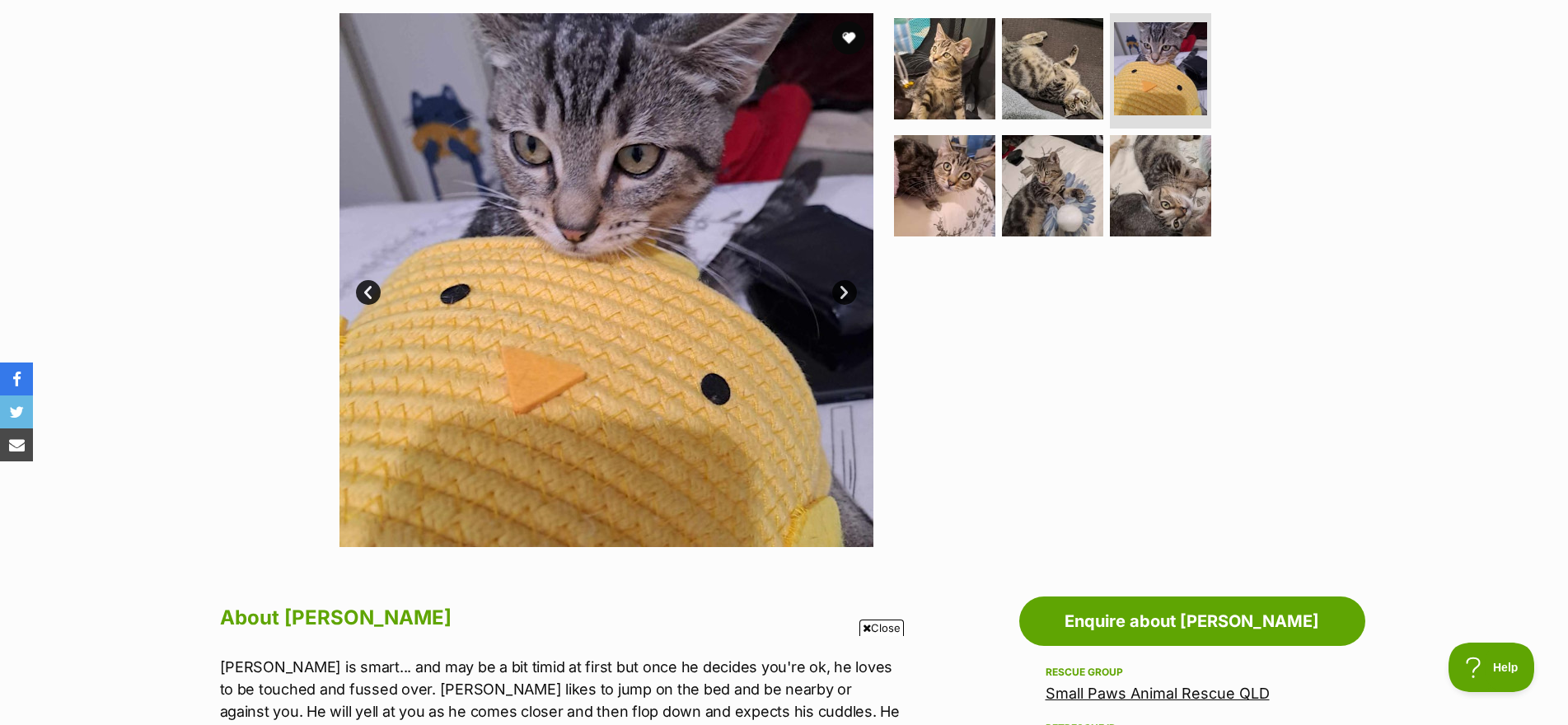
click at [842, 299] on link "Next" at bounding box center [845, 292] width 25 height 25
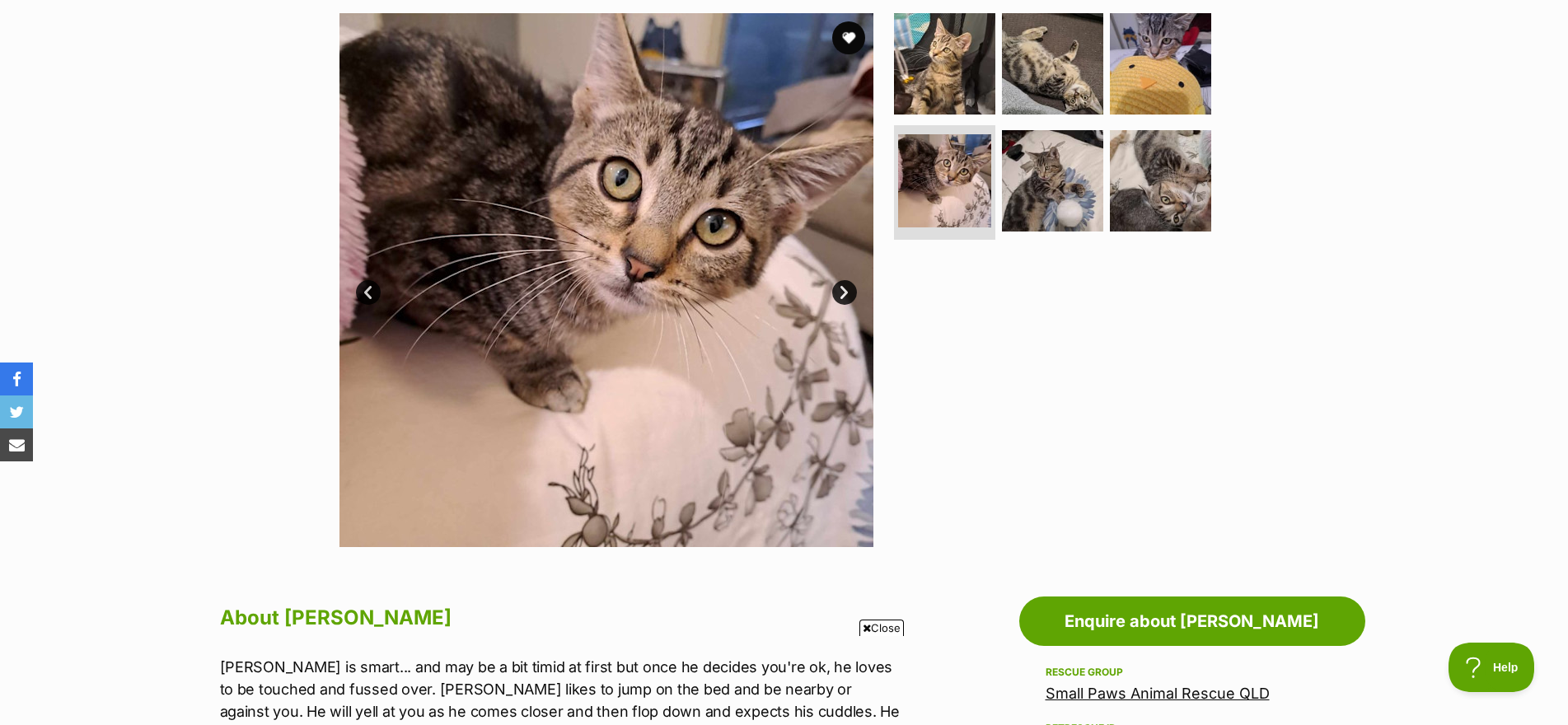
click at [842, 299] on link "Next" at bounding box center [845, 292] width 25 height 25
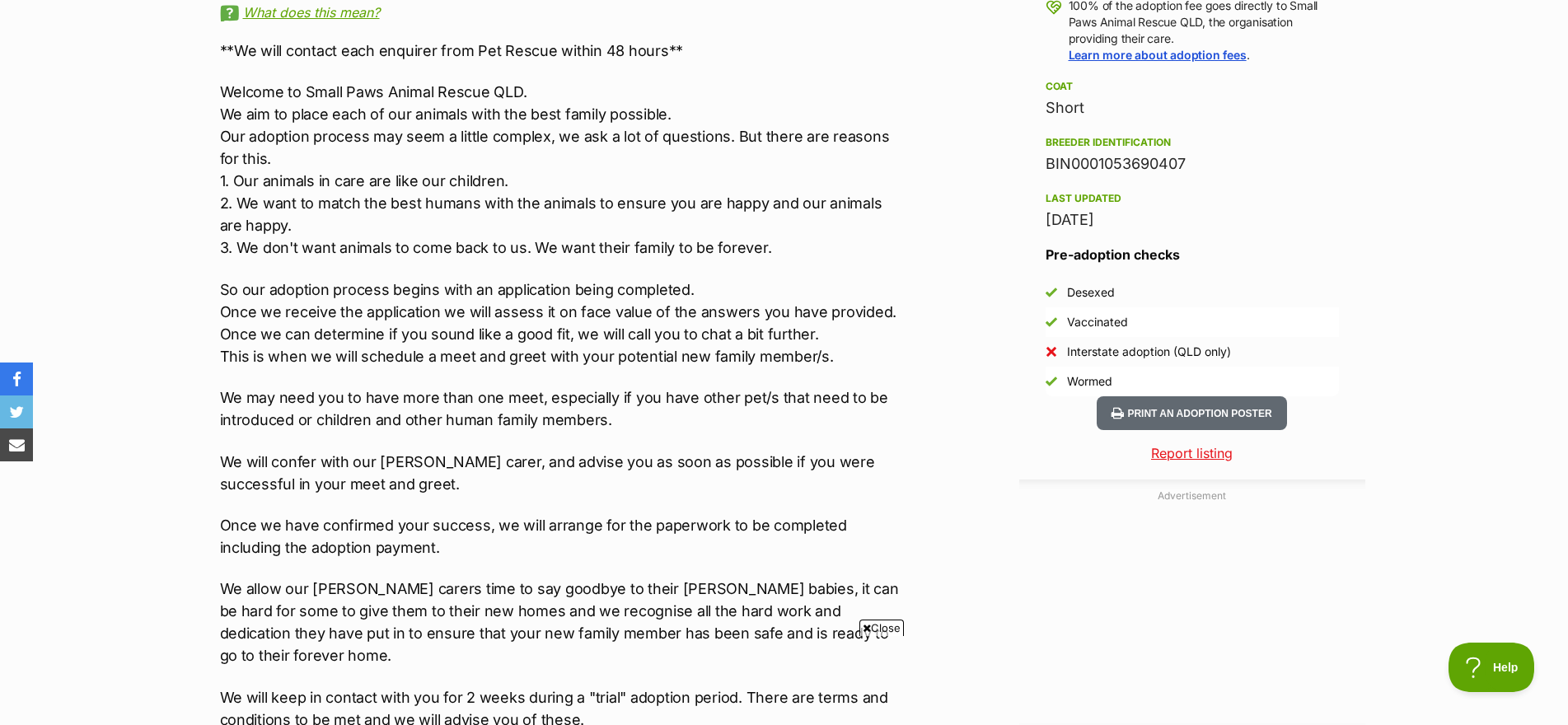
scroll to position [1256, 0]
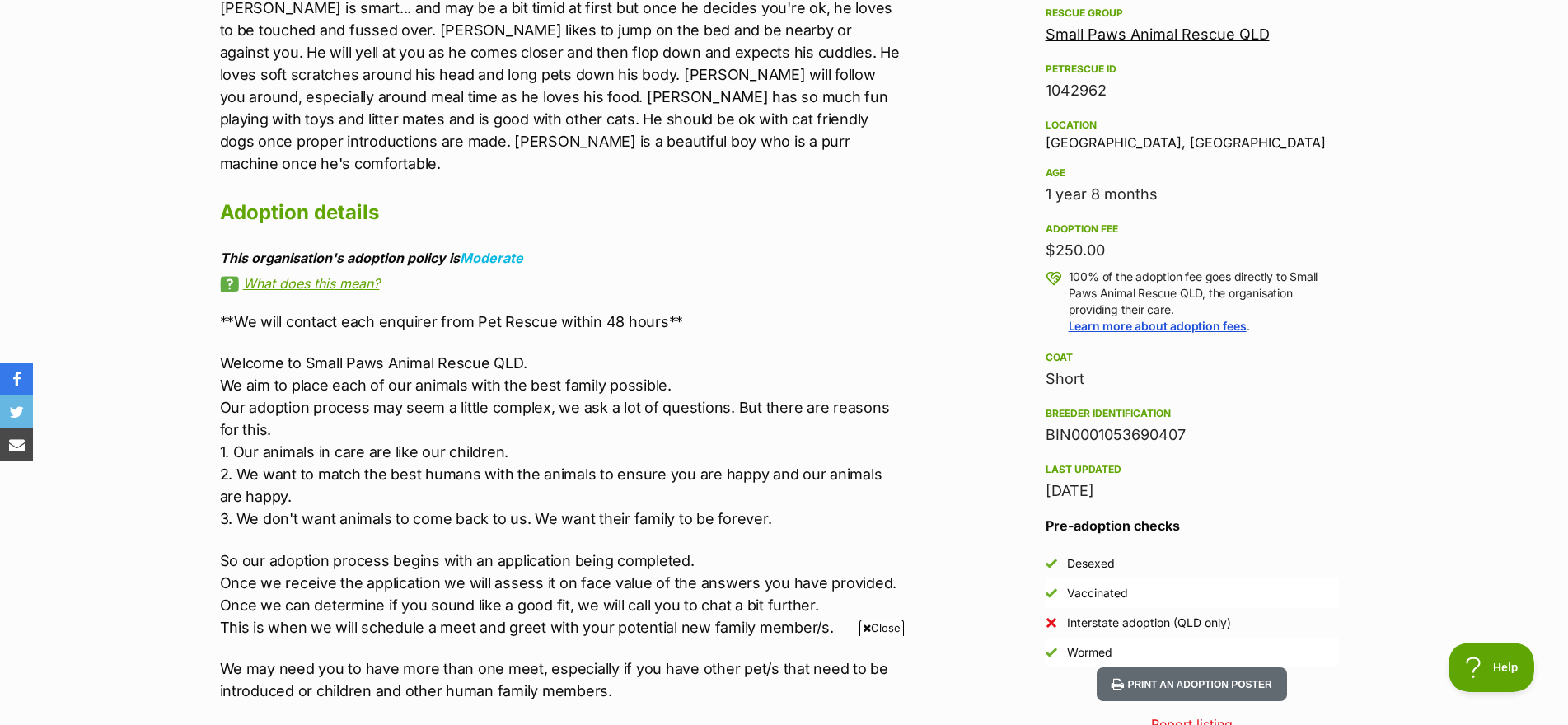
click at [1092, 460] on div "Last updated [DATE]" at bounding box center [1192, 481] width 293 height 43
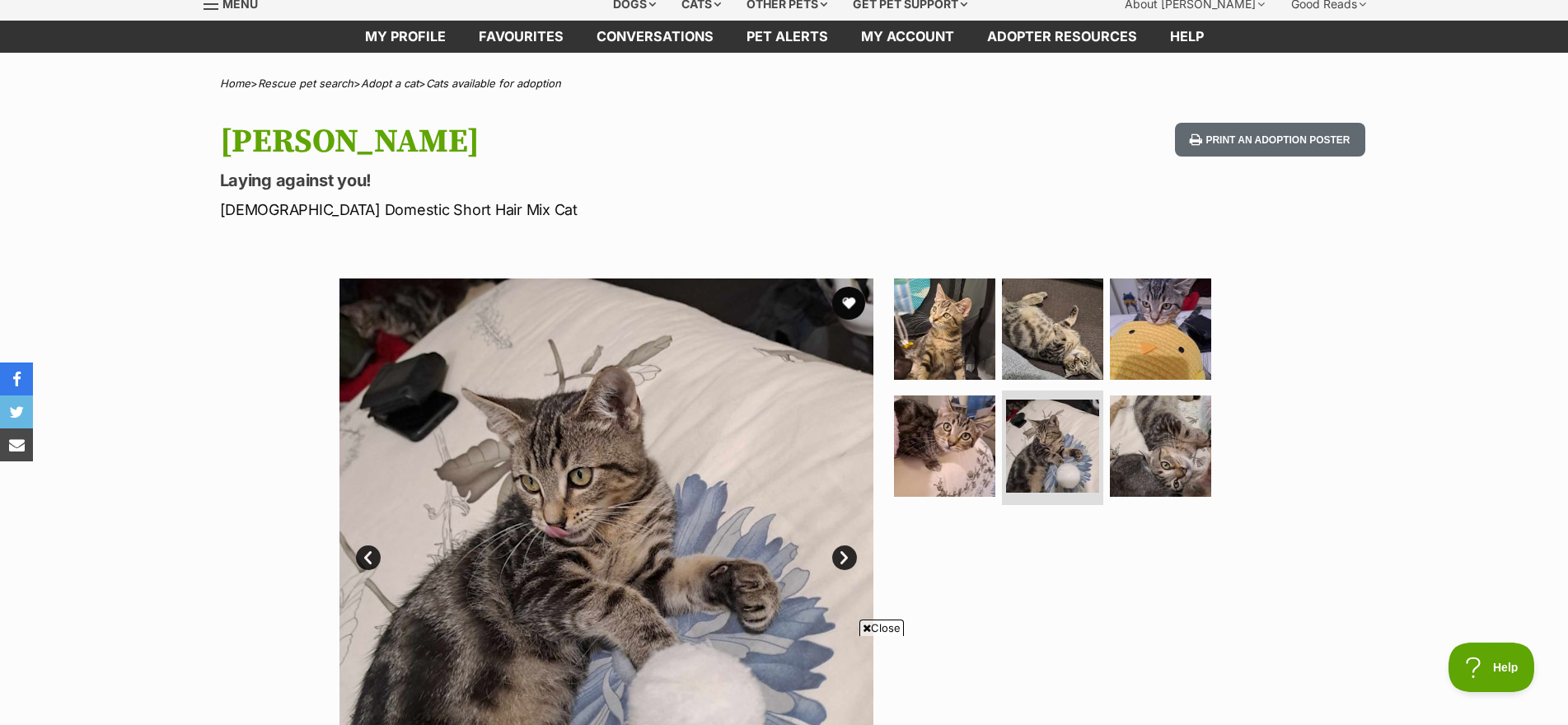
scroll to position [50, 0]
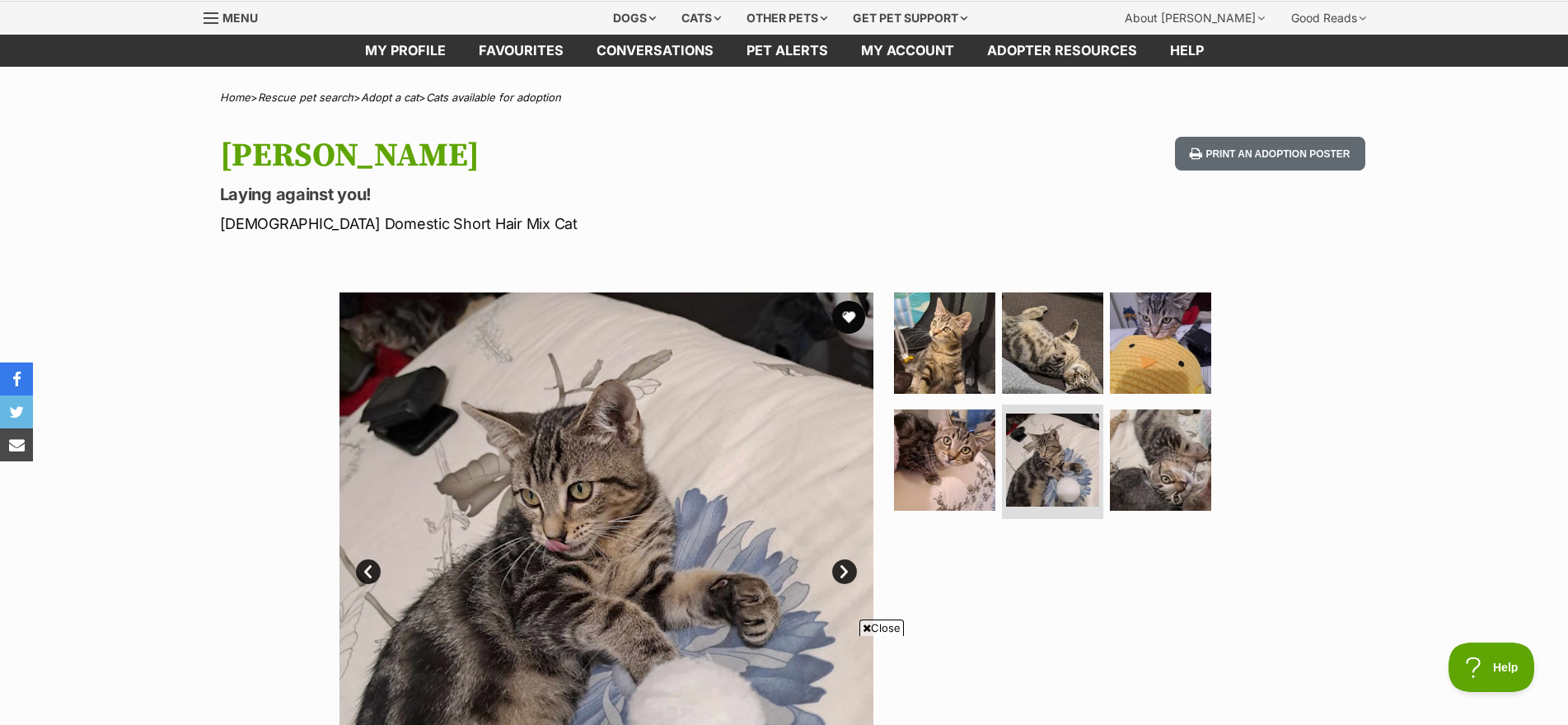
click at [852, 571] on link "Next" at bounding box center [845, 572] width 25 height 25
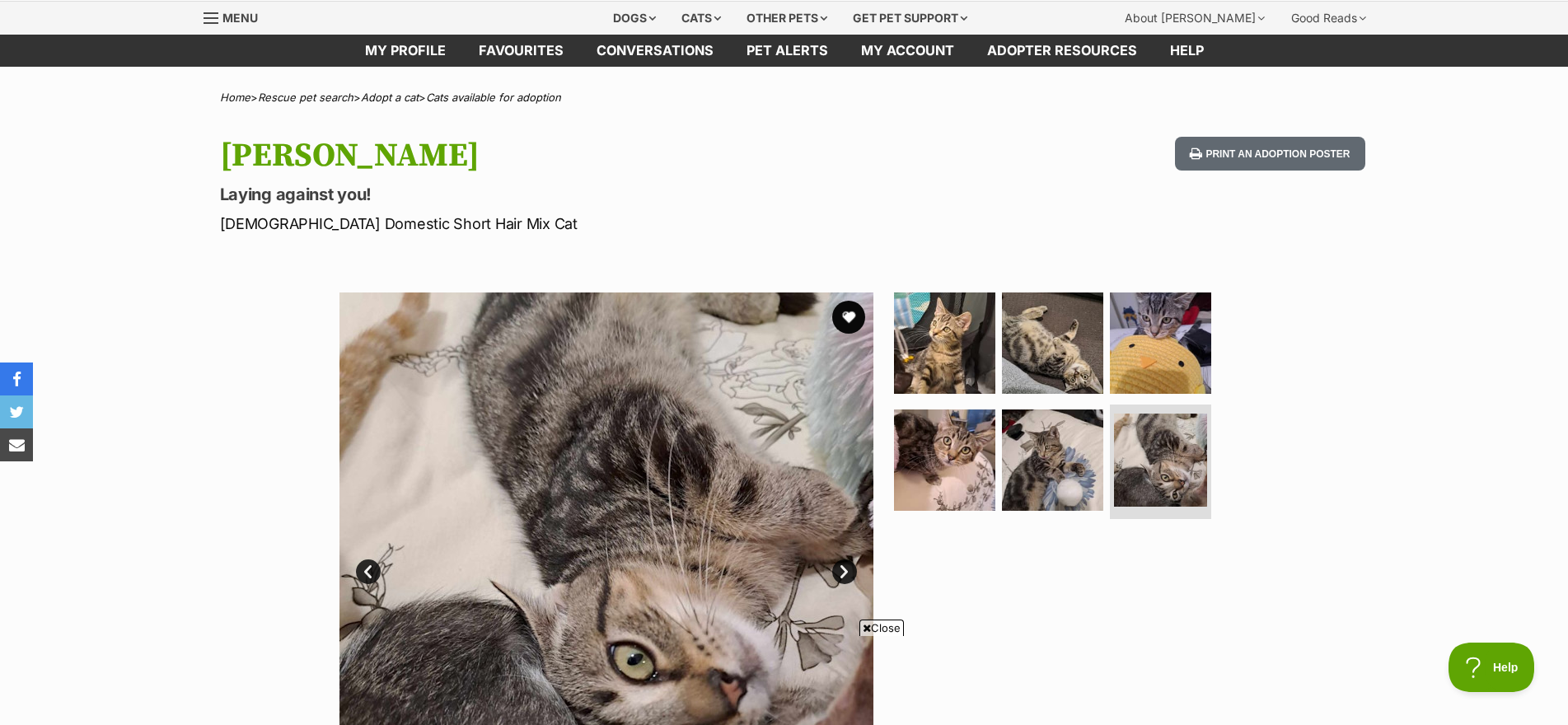
click at [840, 572] on link "Next" at bounding box center [845, 572] width 25 height 25
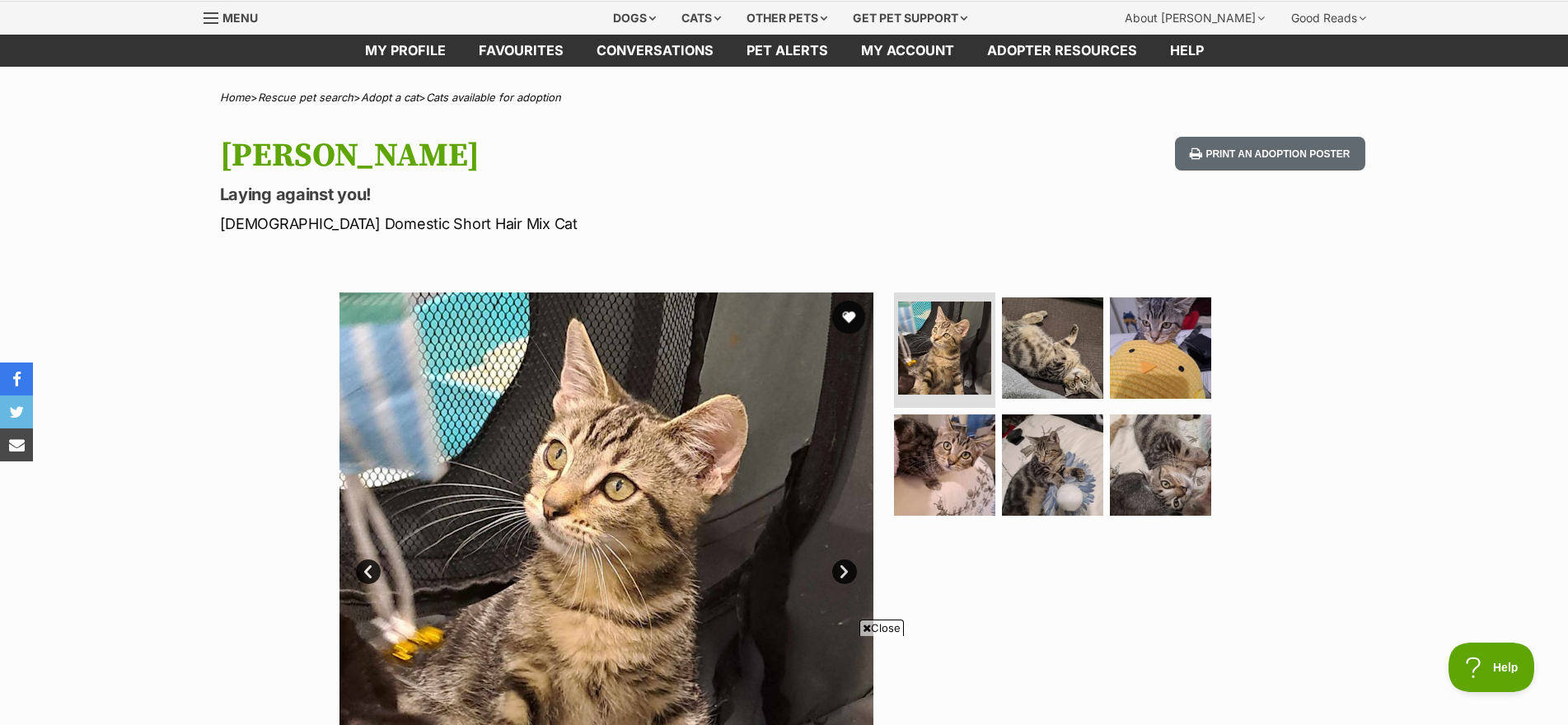
click at [840, 572] on link "Next" at bounding box center [845, 572] width 25 height 25
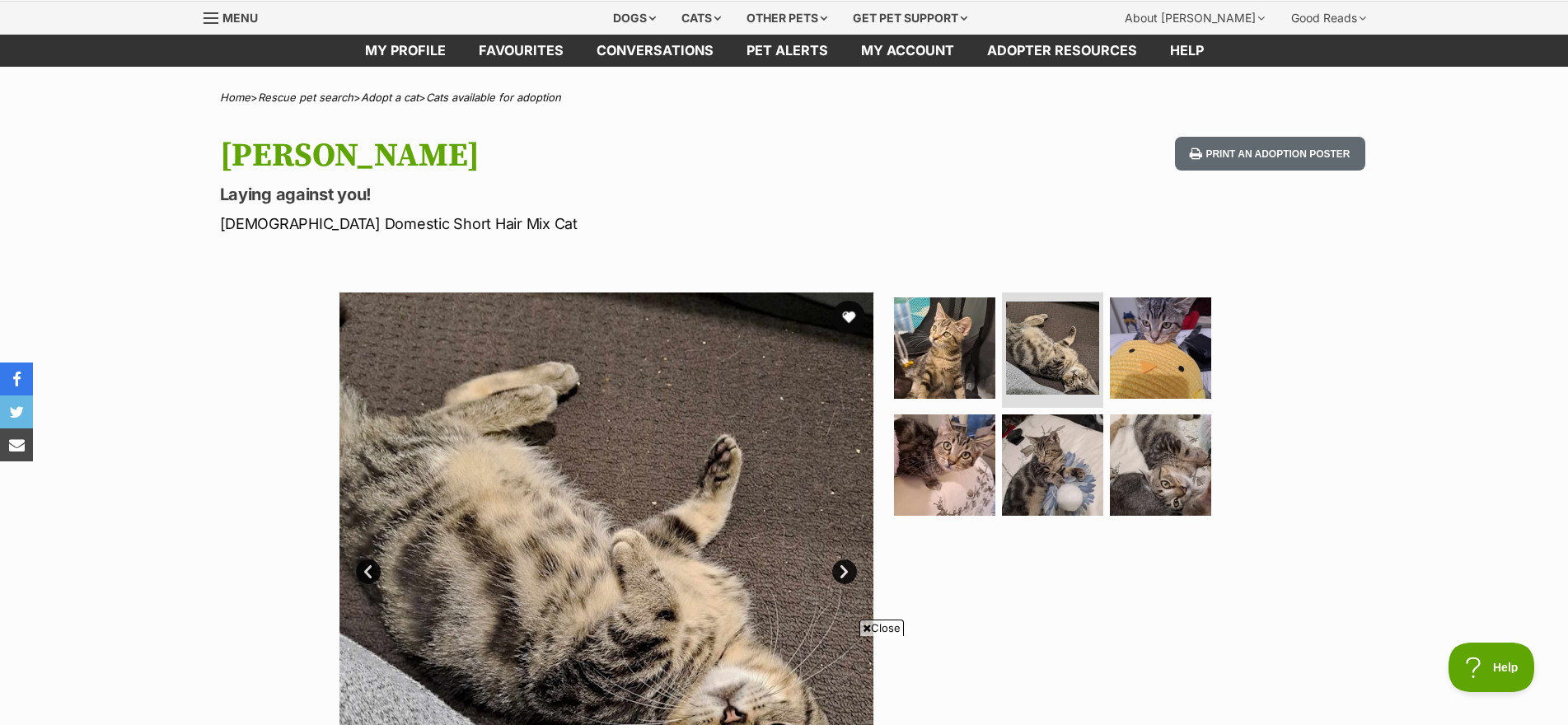
click at [837, 572] on link "Next" at bounding box center [845, 572] width 25 height 25
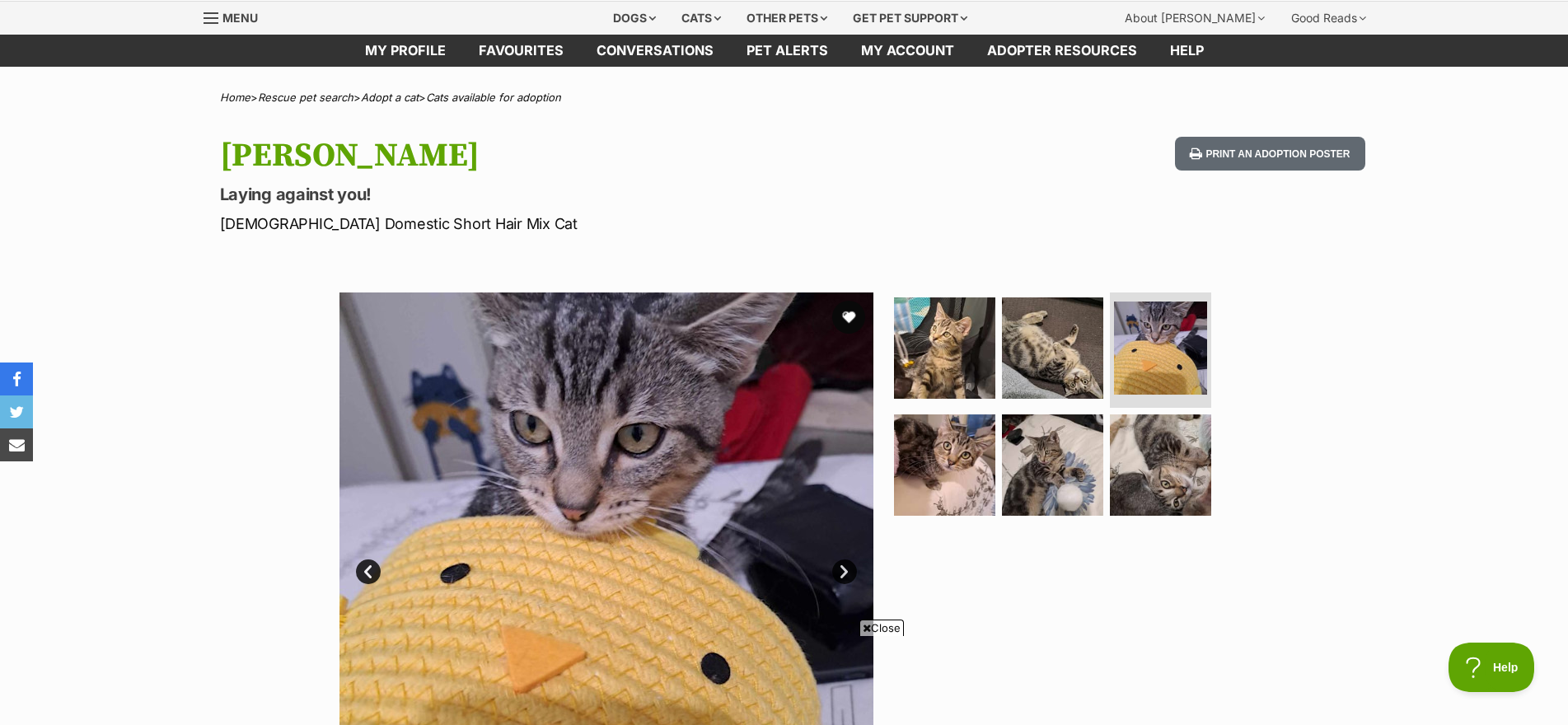
click at [837, 572] on link "Next" at bounding box center [845, 572] width 25 height 25
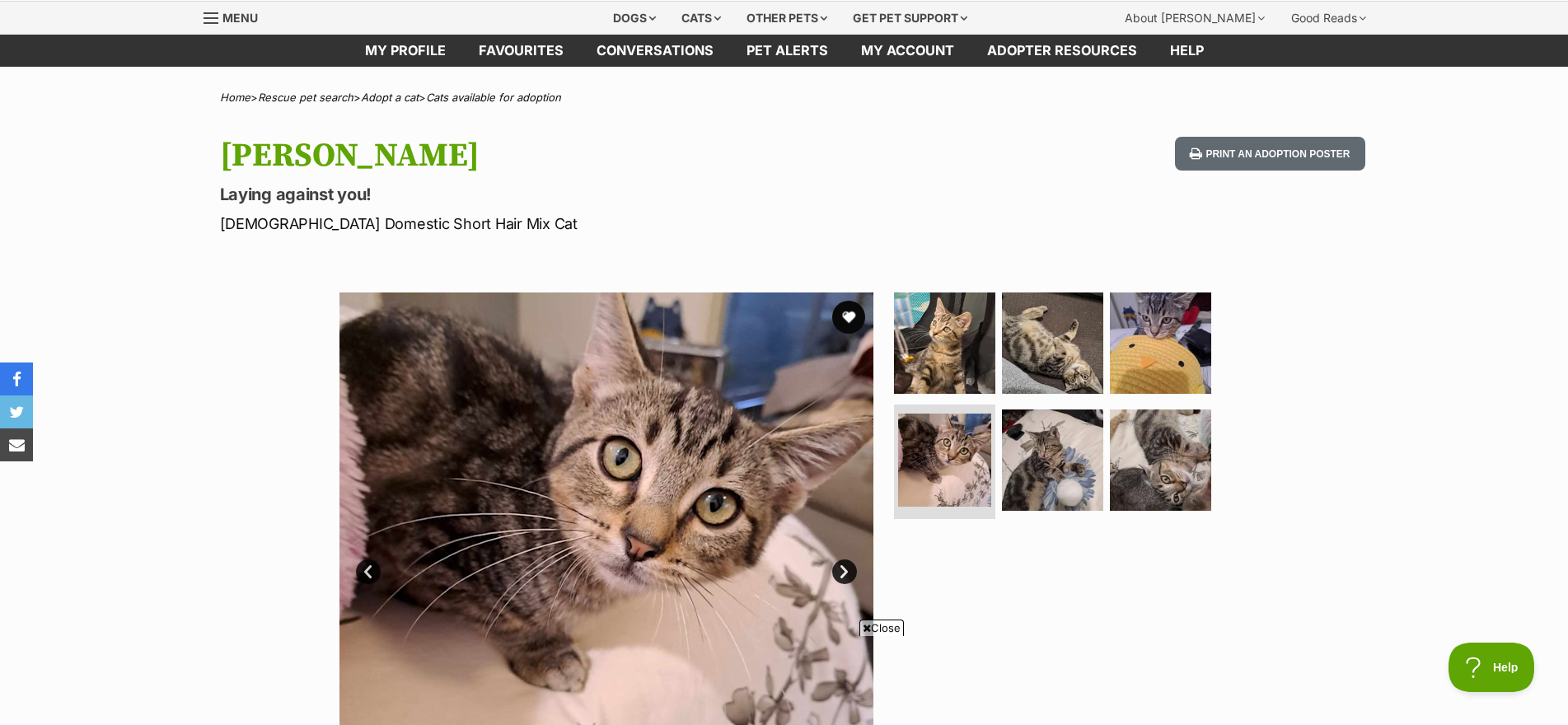
click at [835, 572] on link "Next" at bounding box center [845, 572] width 25 height 25
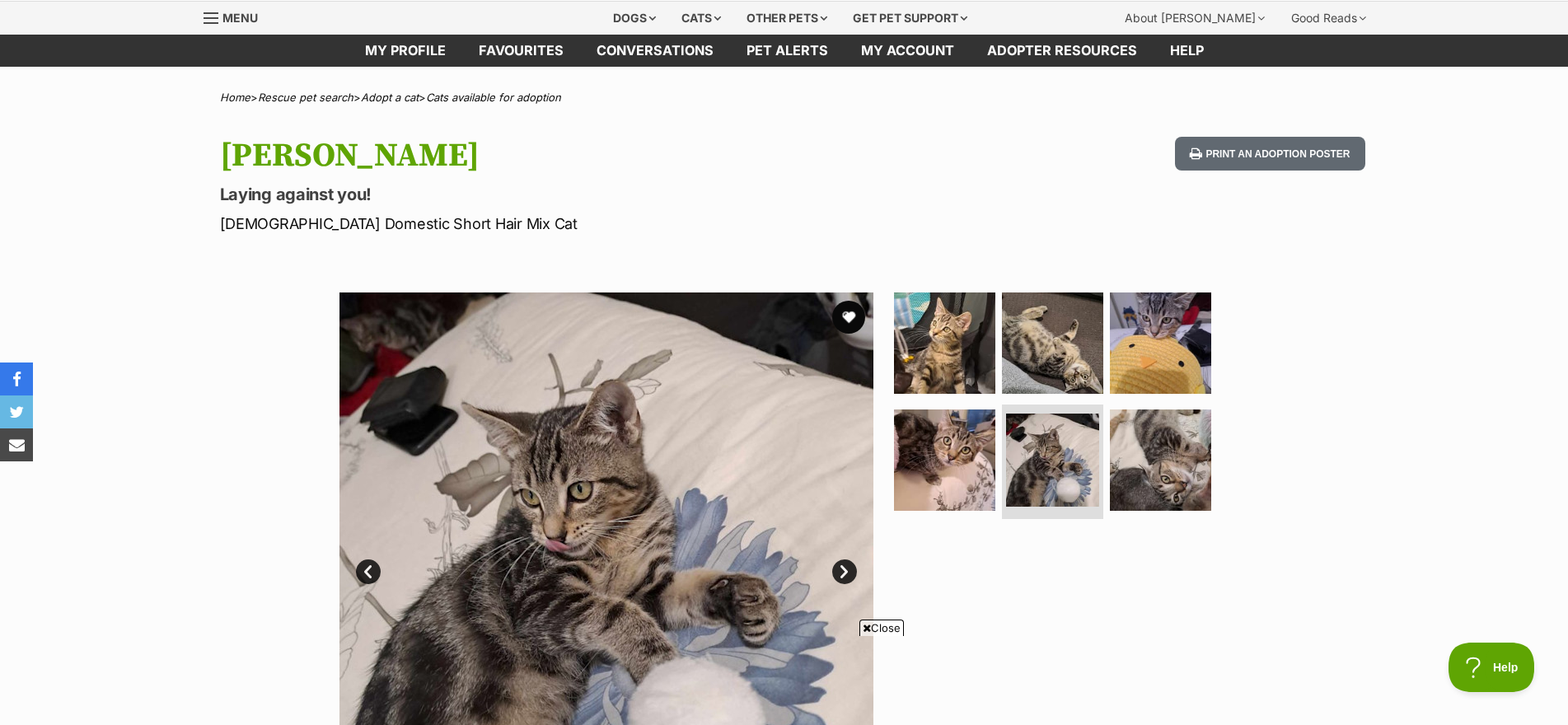
click at [826, 568] on img at bounding box center [606, 559] width 534 height 534
click at [837, 569] on link "Next" at bounding box center [845, 572] width 25 height 25
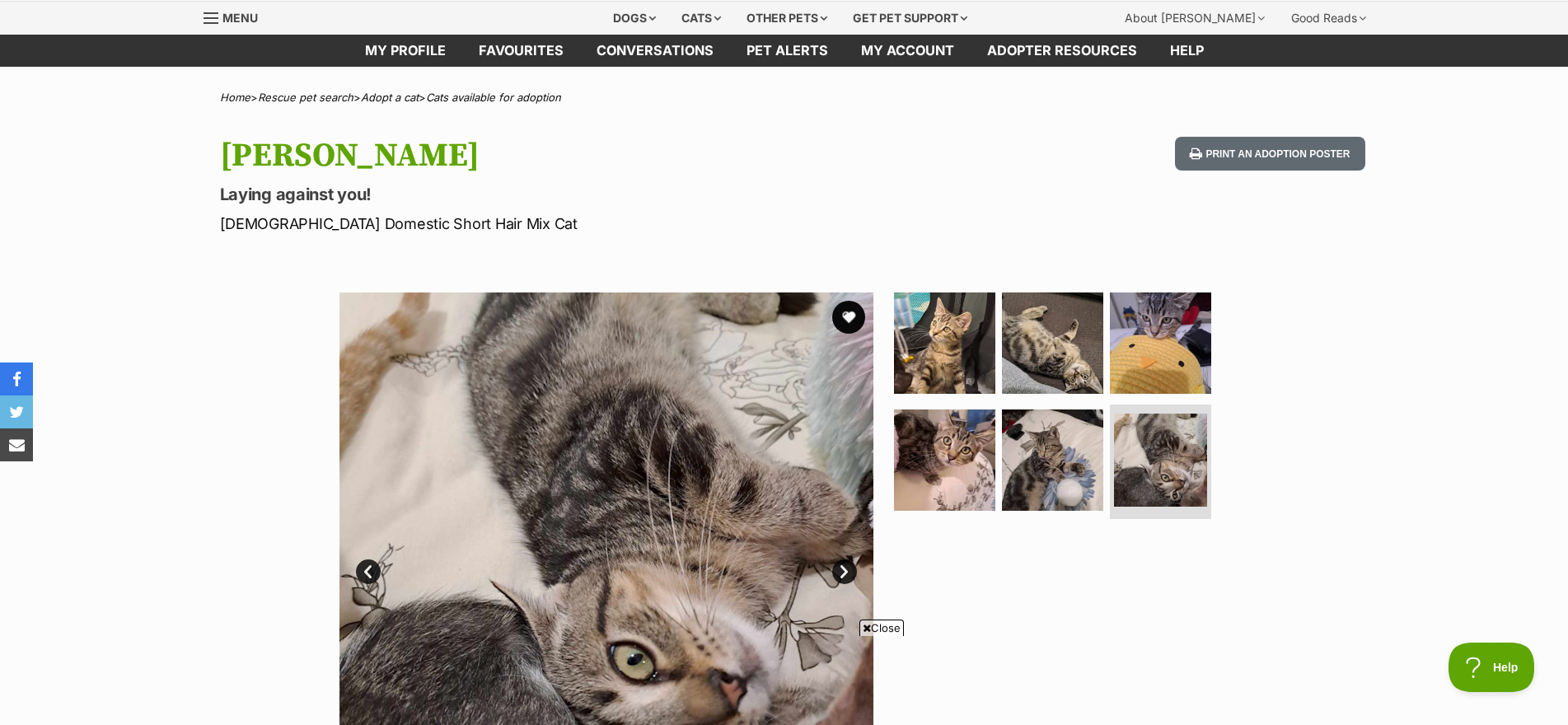
click at [835, 569] on link "Next" at bounding box center [845, 572] width 25 height 25
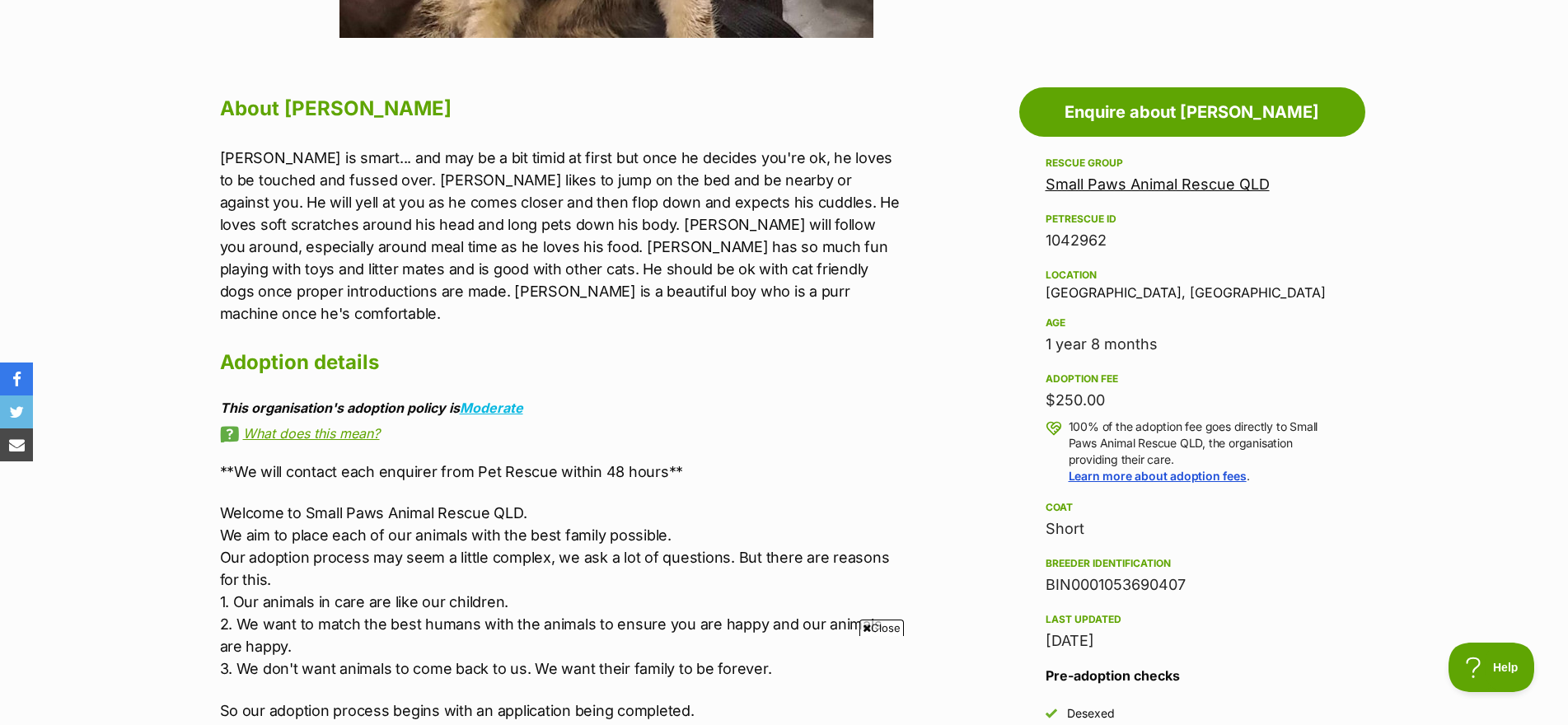
scroll to position [854, 0]
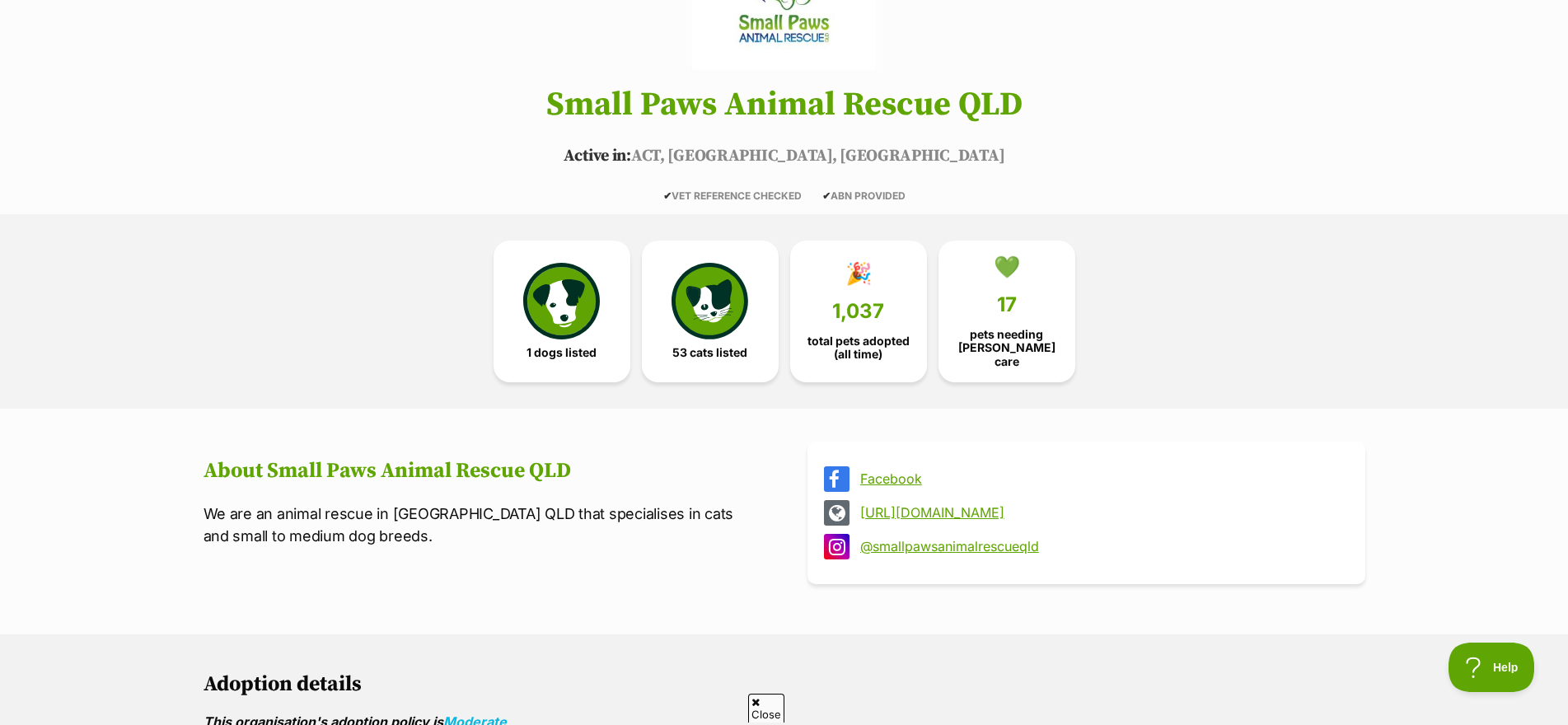
scroll to position [330, 0]
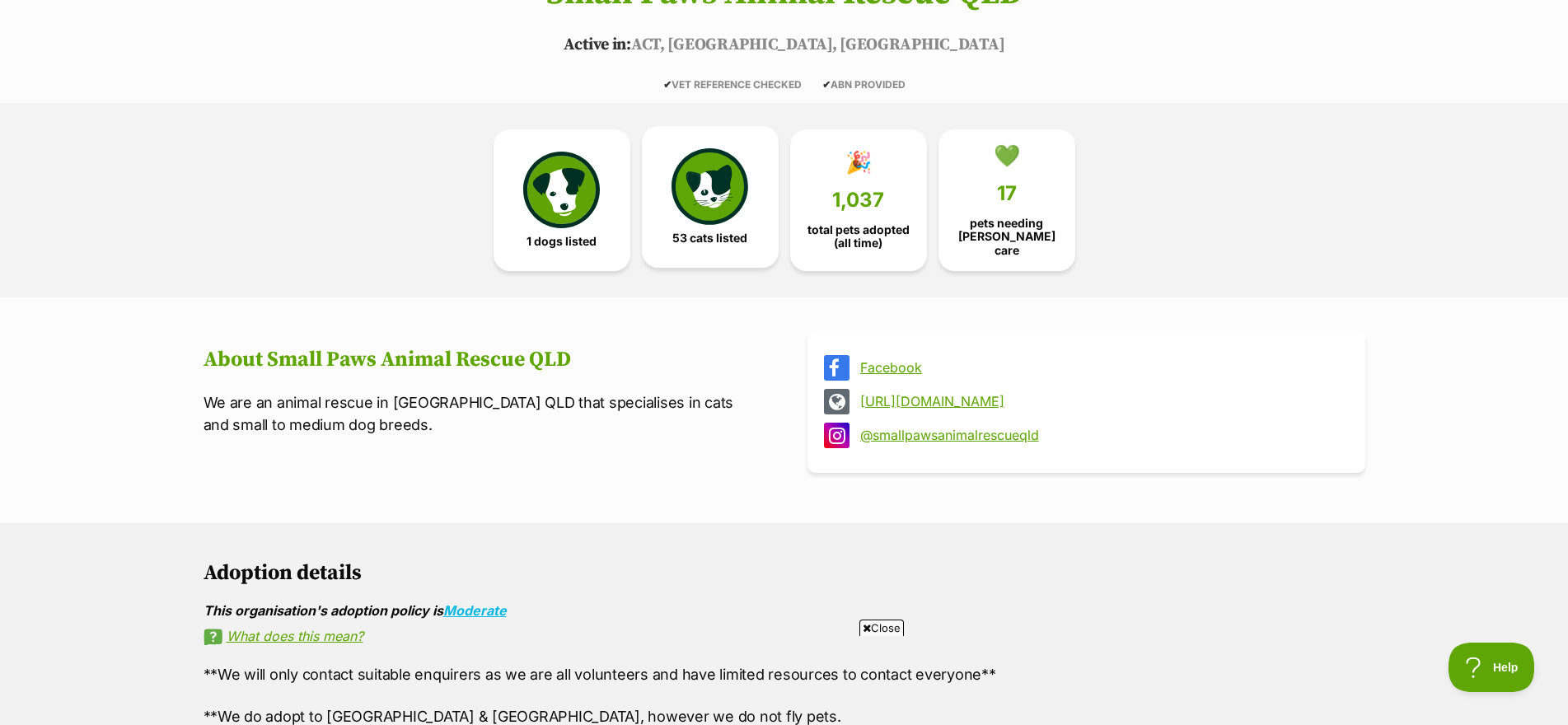
click at [676, 218] on img at bounding box center [709, 186] width 76 height 76
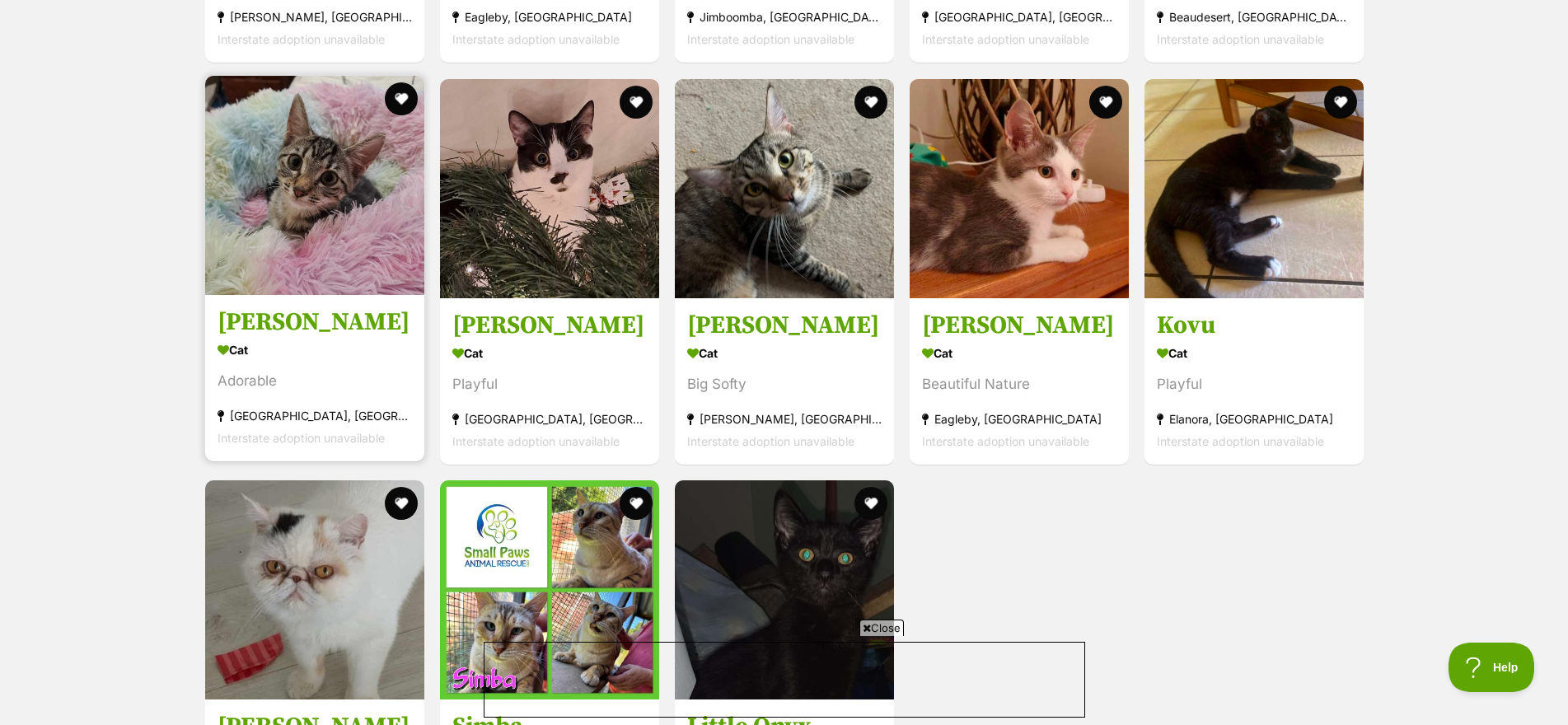
scroll to position [5087, 0]
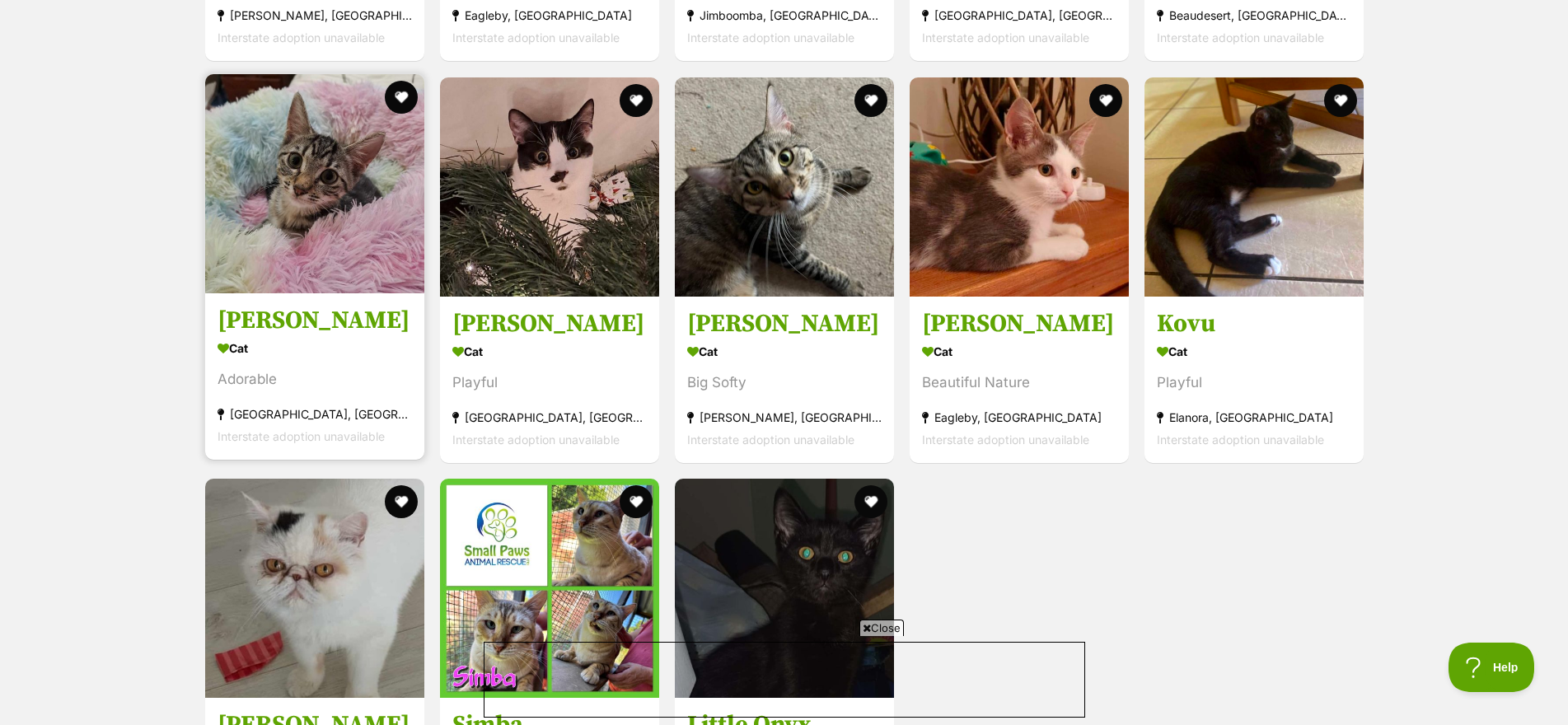
click at [324, 206] on img at bounding box center [315, 184] width 219 height 219
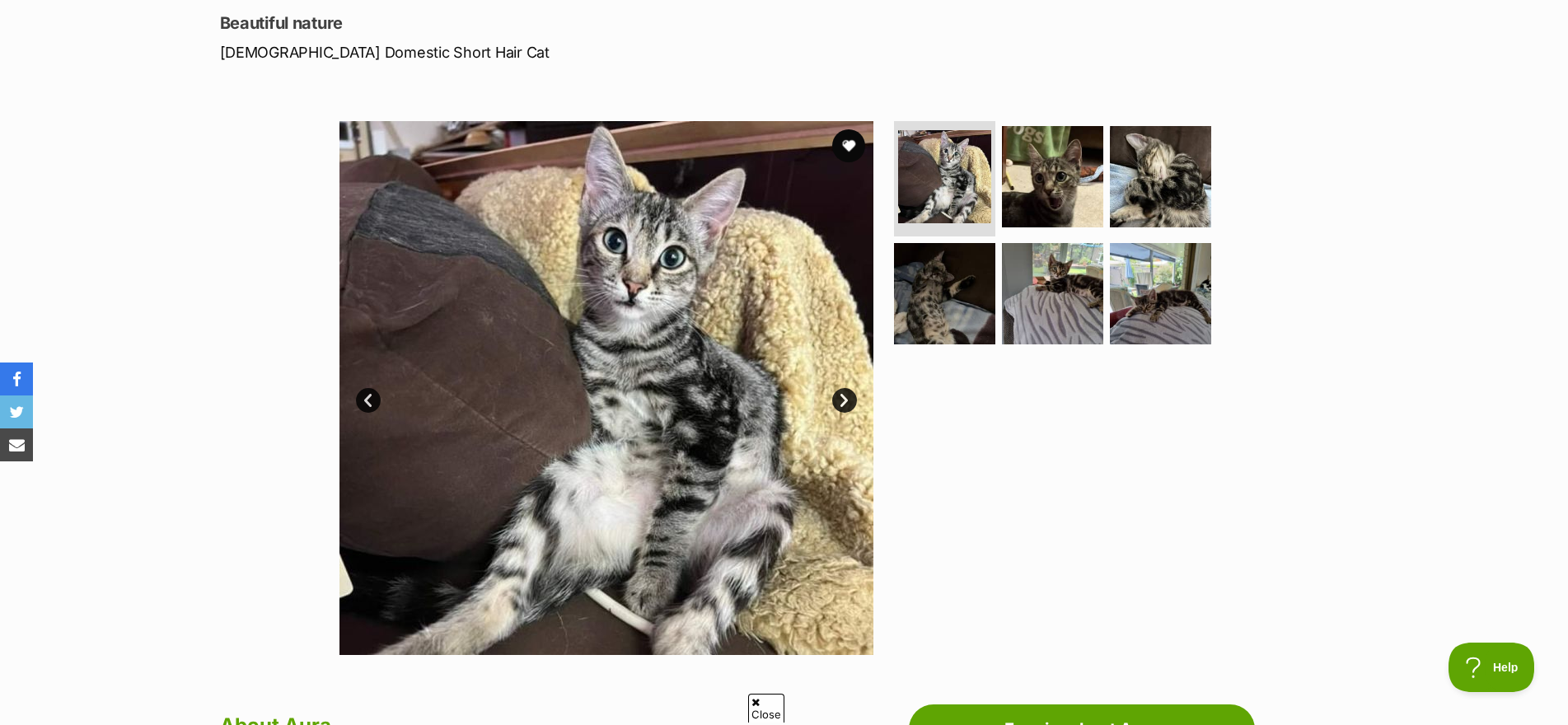
scroll to position [288, 0]
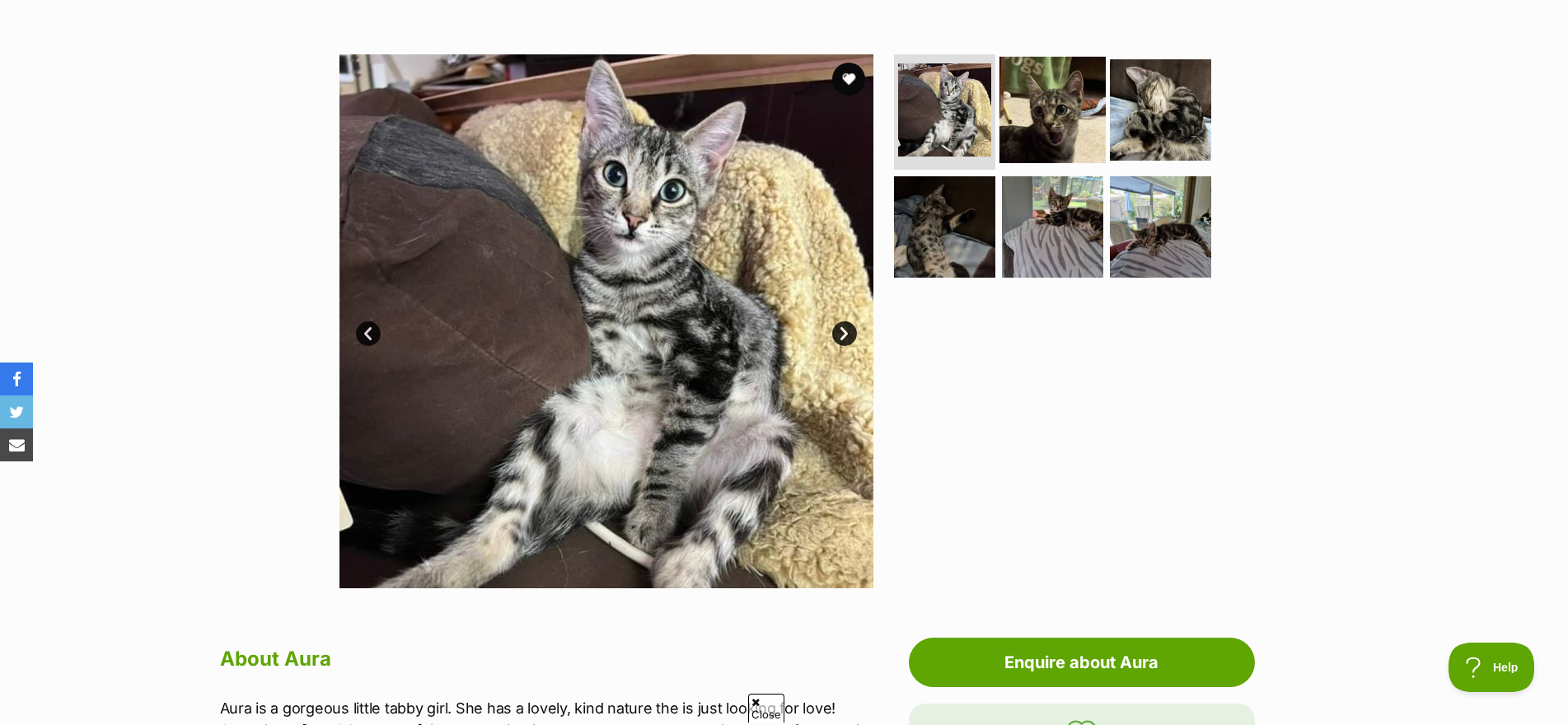
click at [1031, 88] on img at bounding box center [1052, 110] width 106 height 106
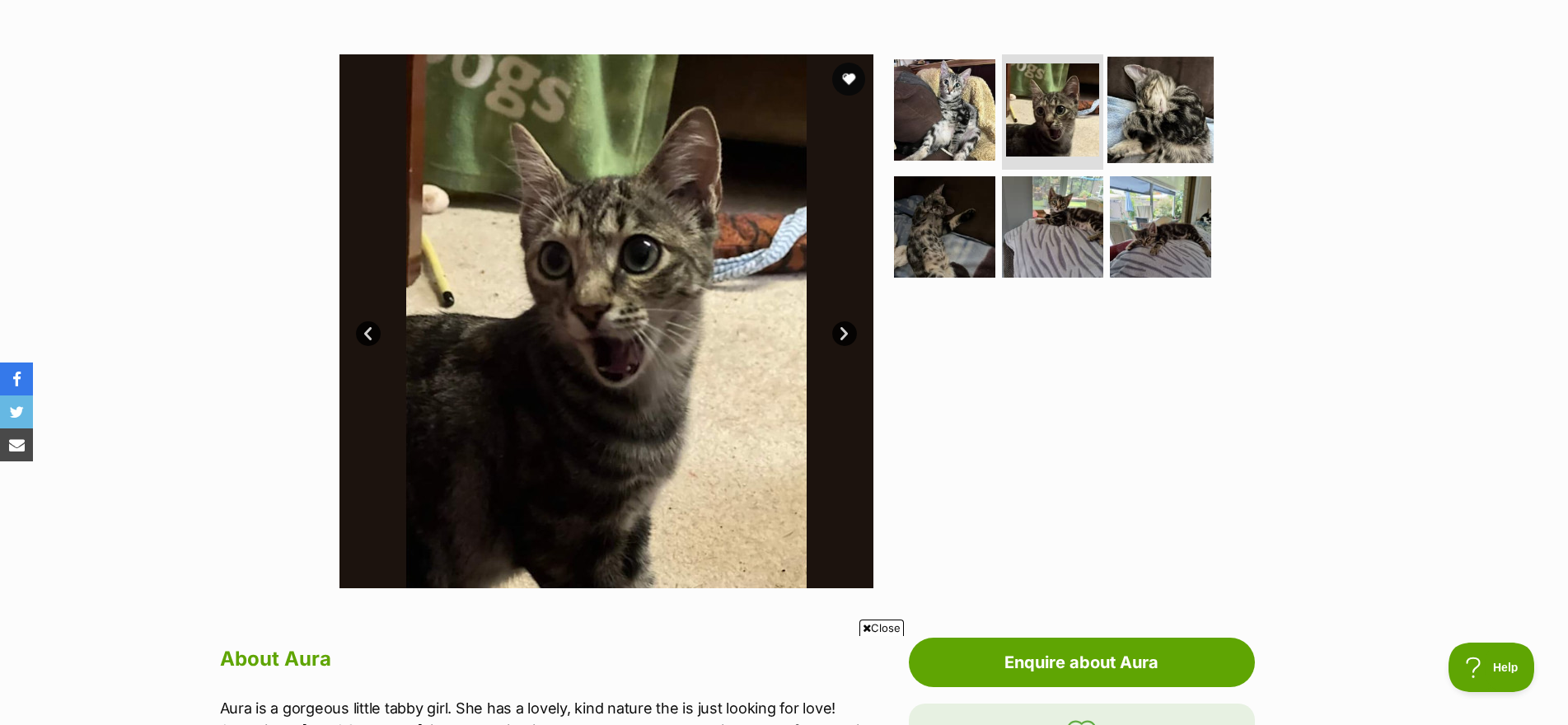
click at [1122, 105] on img at bounding box center [1160, 110] width 106 height 106
click at [1146, 105] on img at bounding box center [1160, 110] width 106 height 106
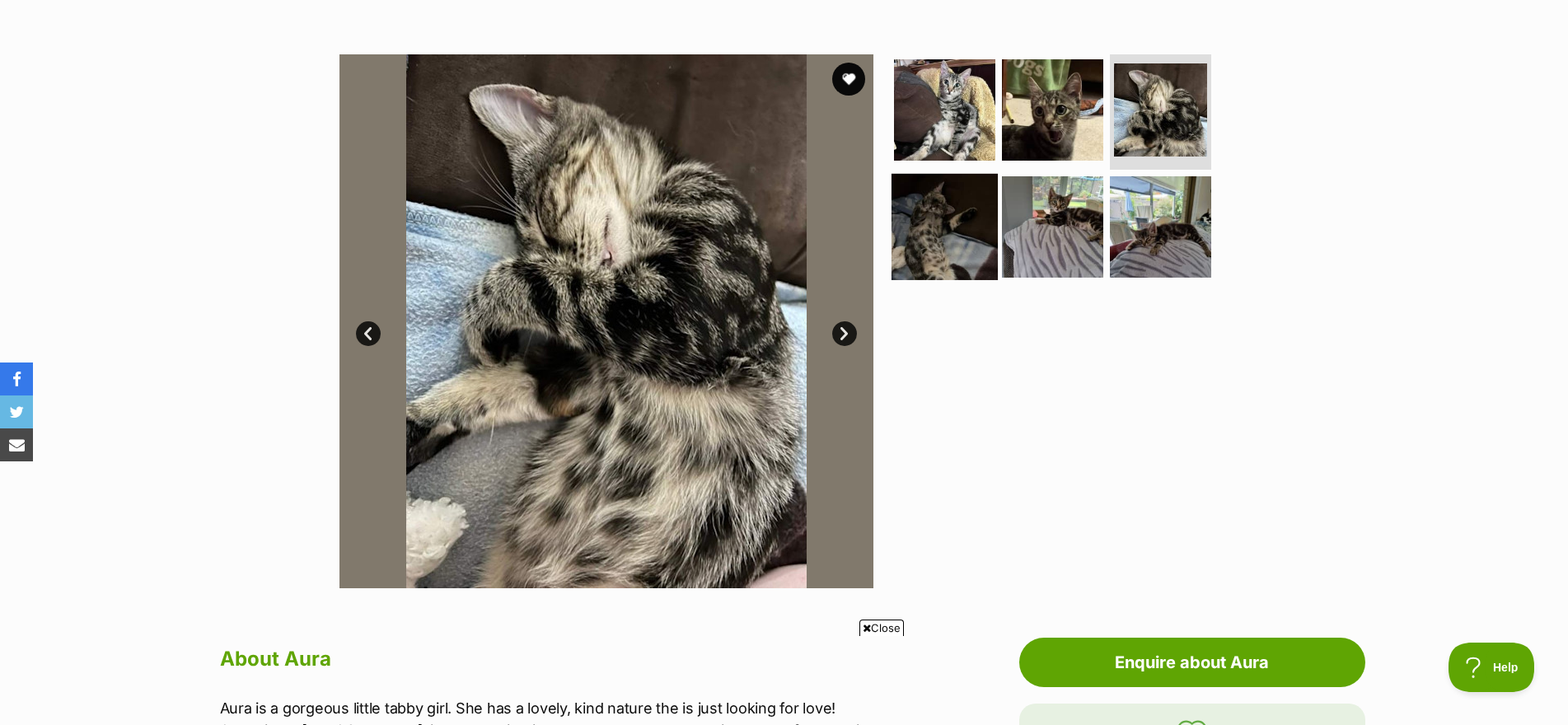
scroll to position [0, 0]
click at [952, 218] on img at bounding box center [944, 226] width 106 height 106
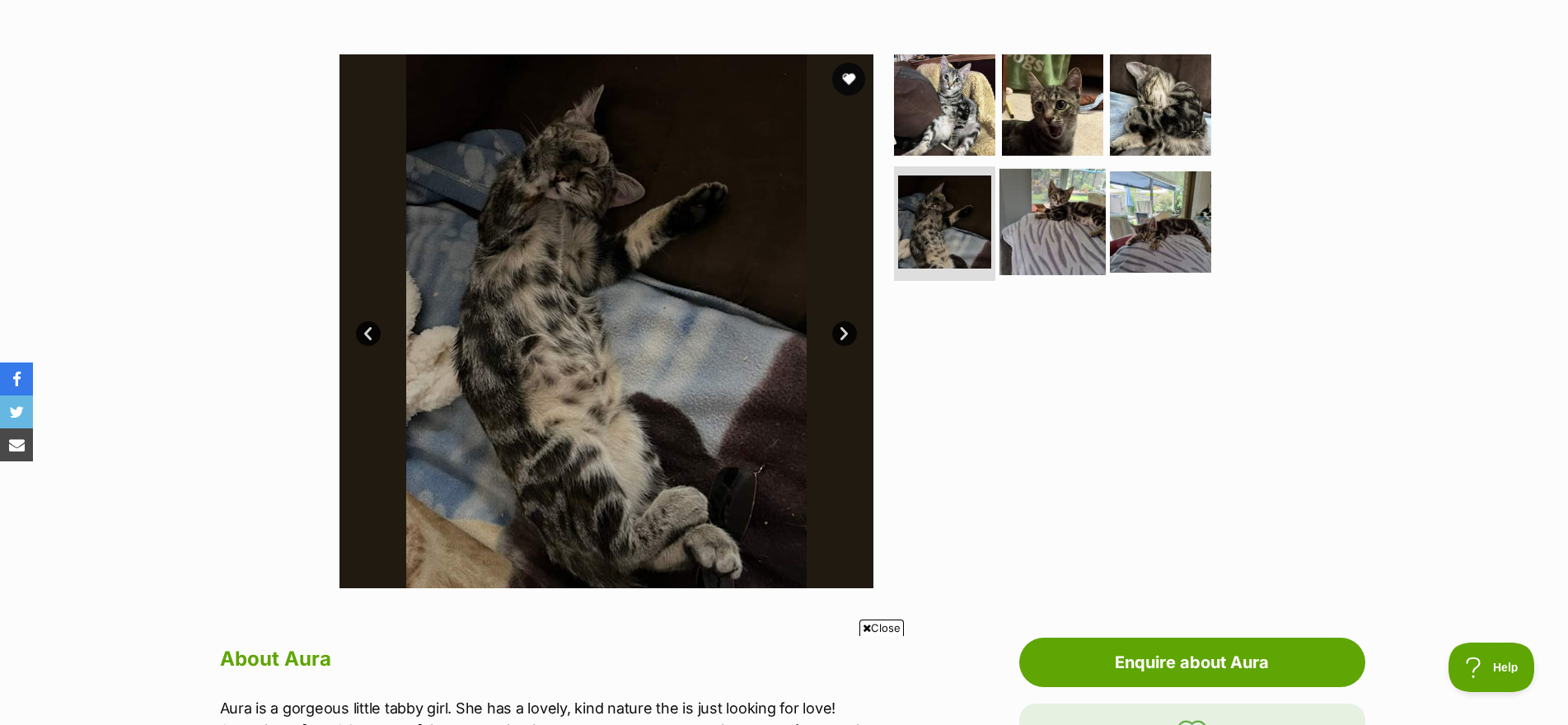
click at [1022, 234] on img at bounding box center [1052, 221] width 106 height 106
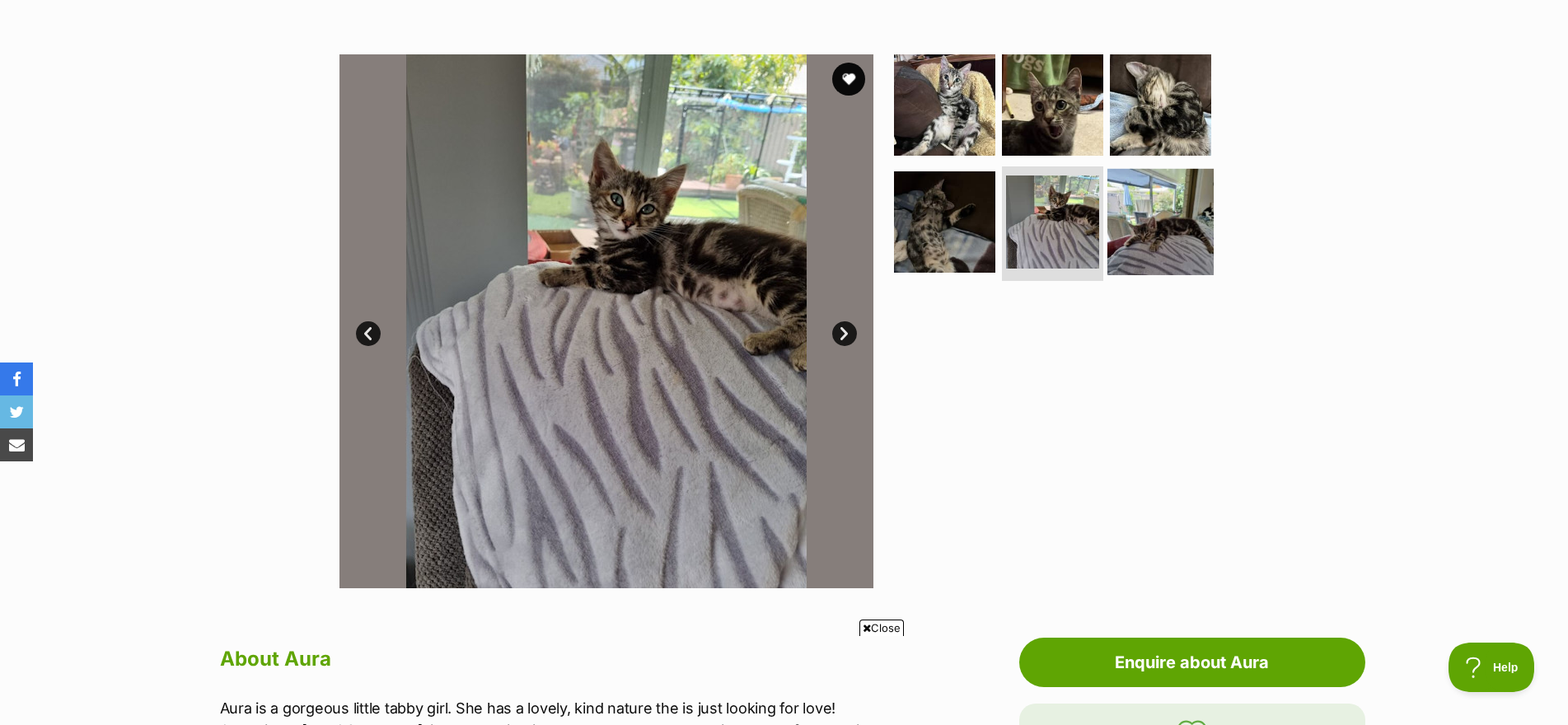
click at [1126, 228] on img at bounding box center [1160, 221] width 106 height 106
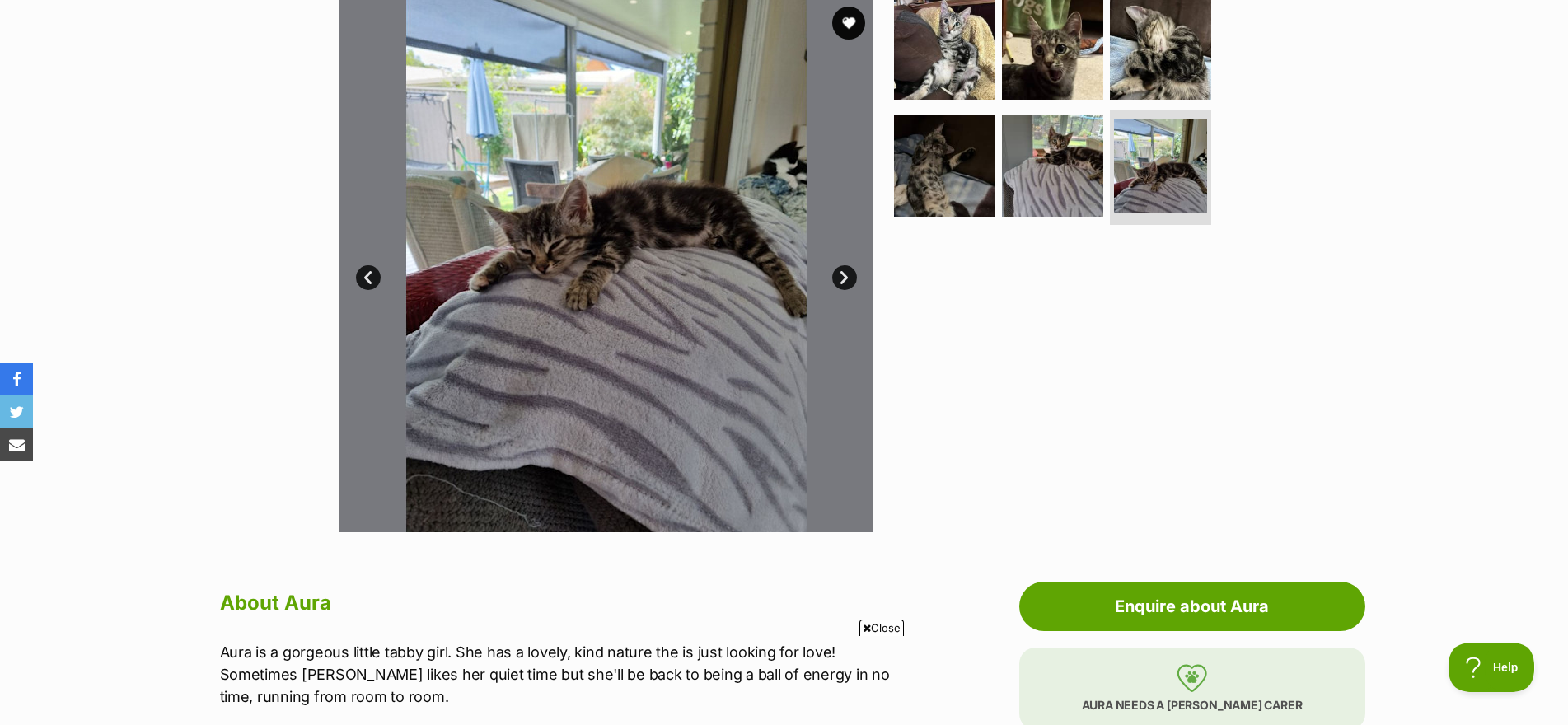
scroll to position [288, 0]
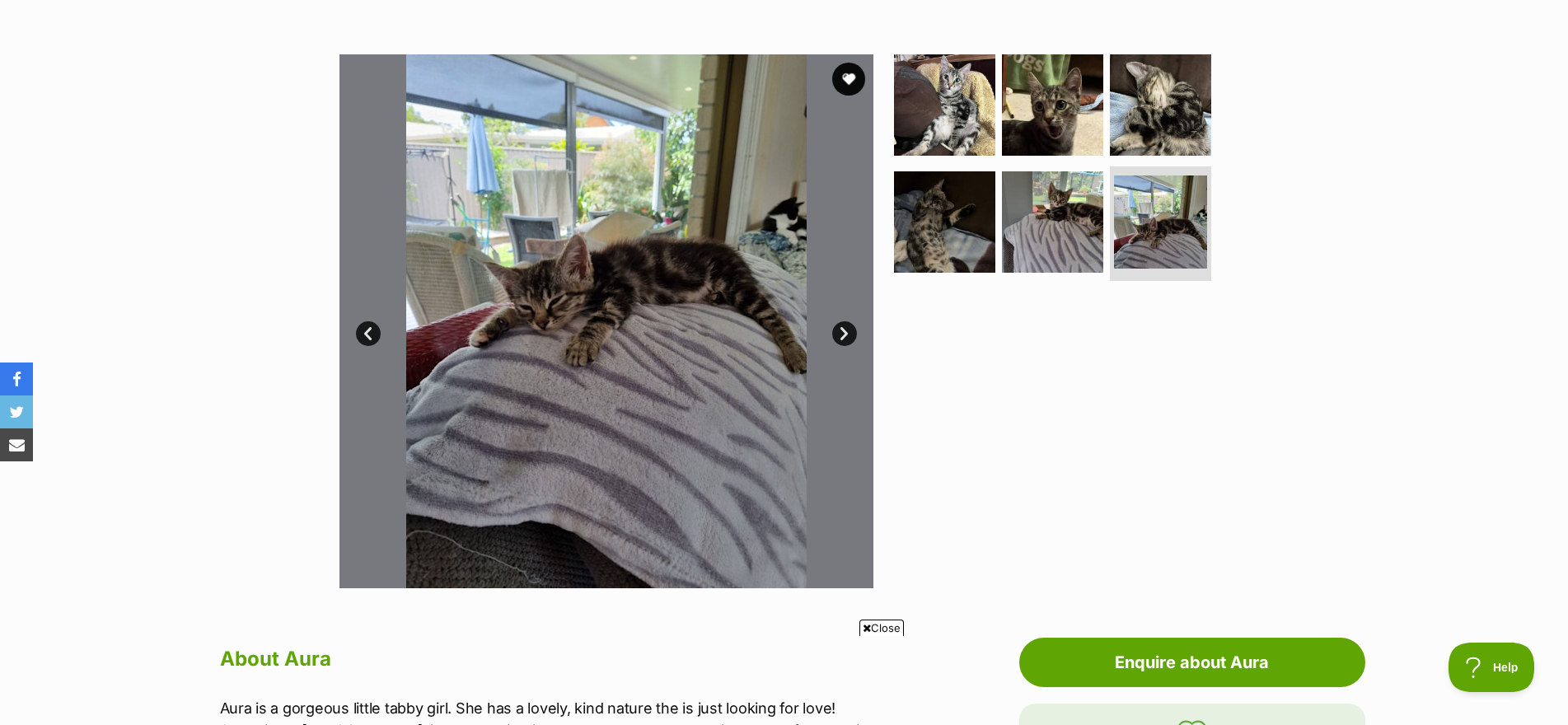
click at [840, 328] on link "Next" at bounding box center [845, 334] width 25 height 25
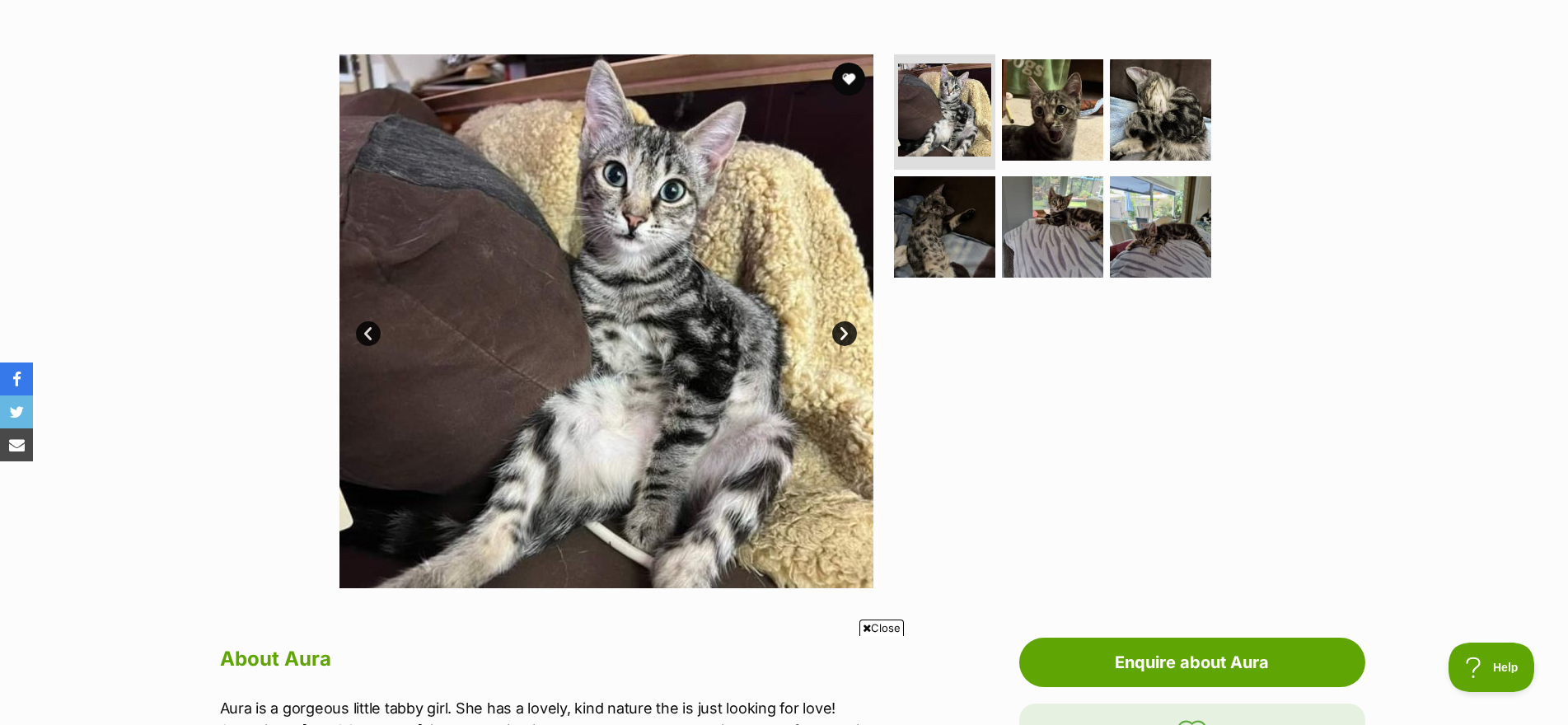
click at [840, 328] on link "Next" at bounding box center [845, 334] width 25 height 25
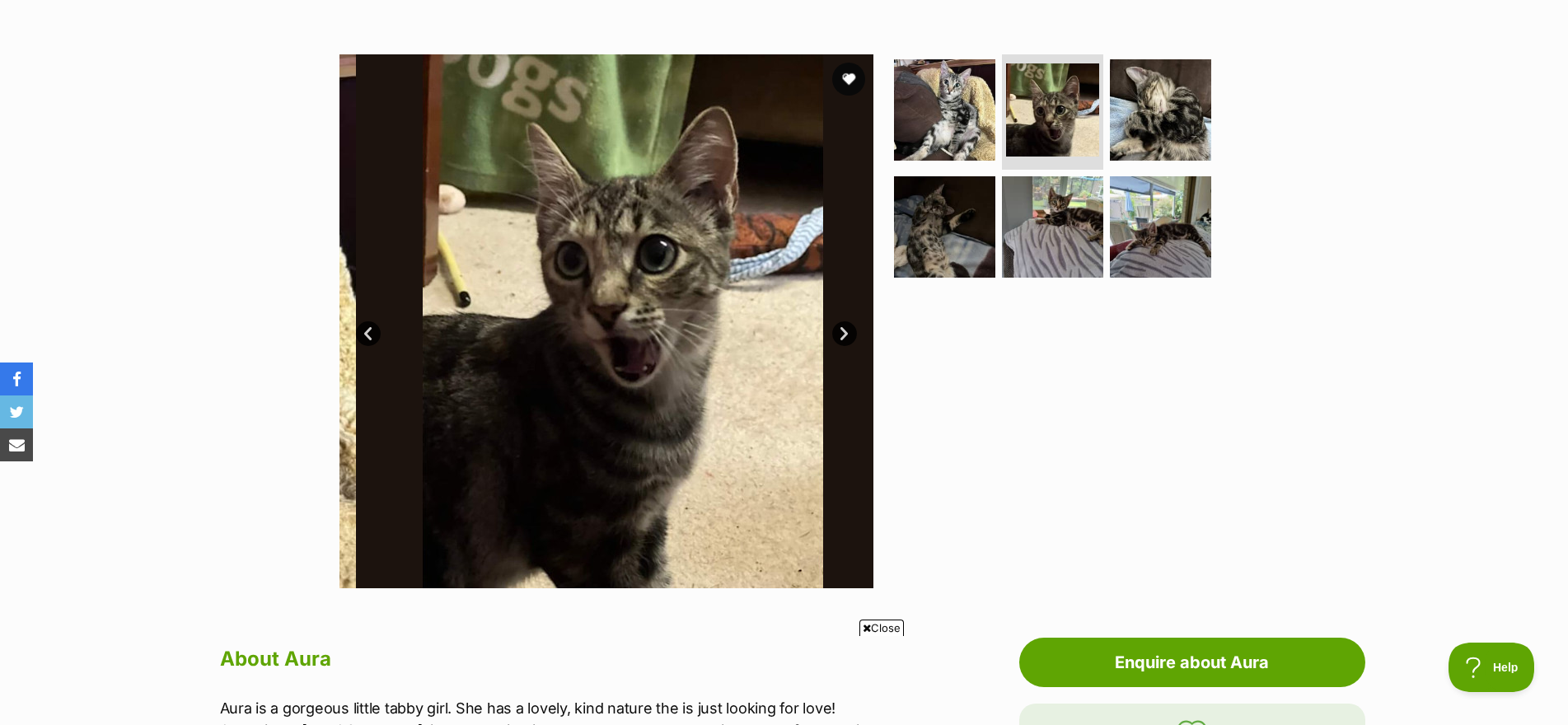
click at [840, 328] on link "Next" at bounding box center [845, 334] width 25 height 25
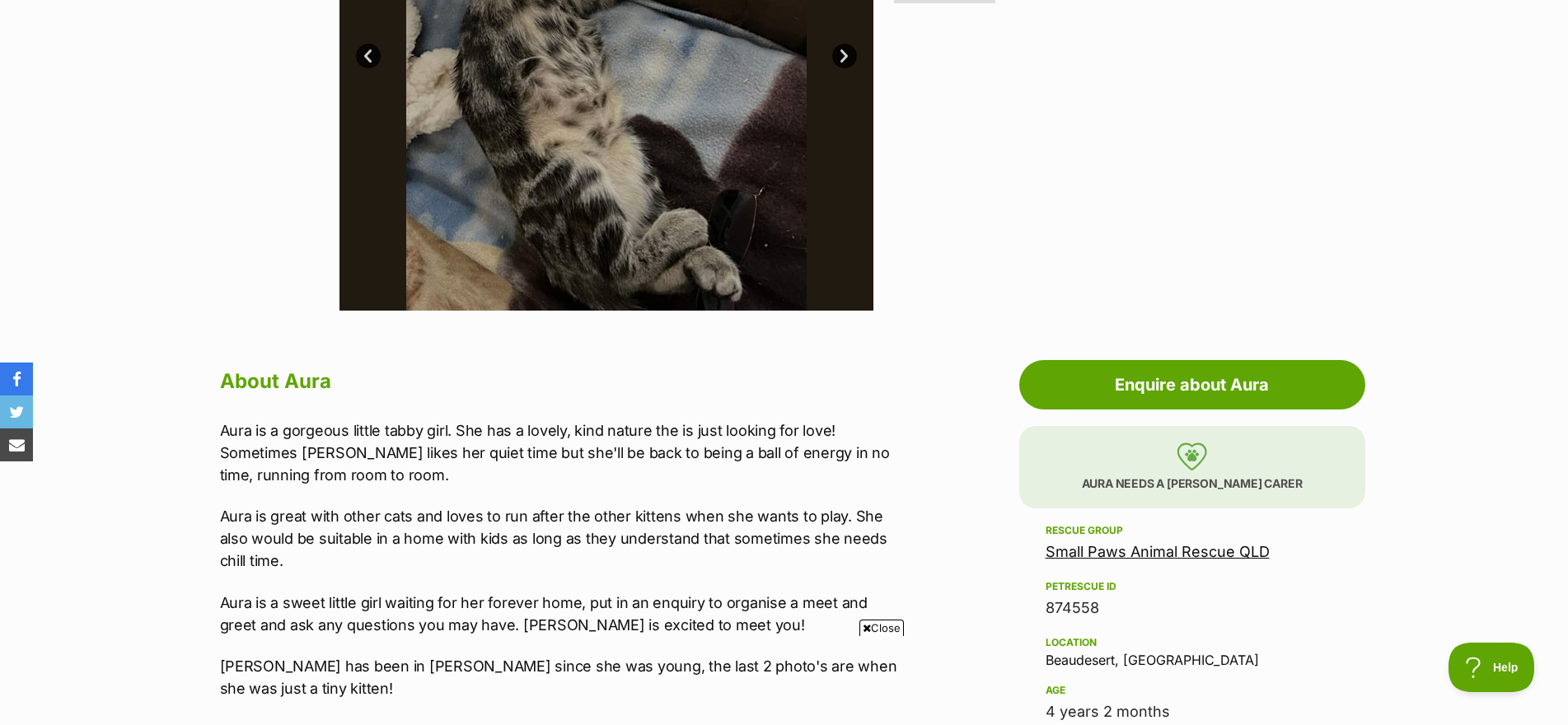
scroll to position [350, 0]
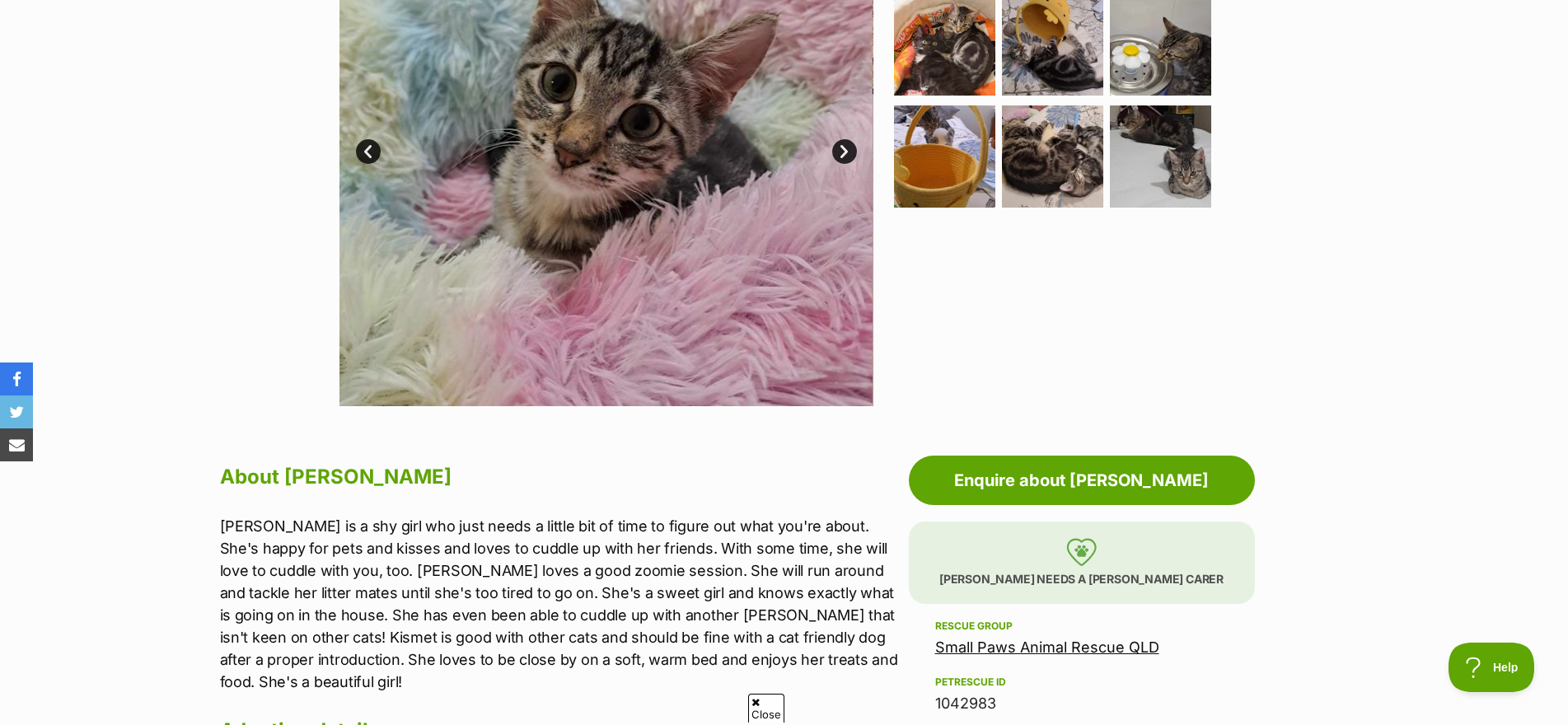
scroll to position [391, 0]
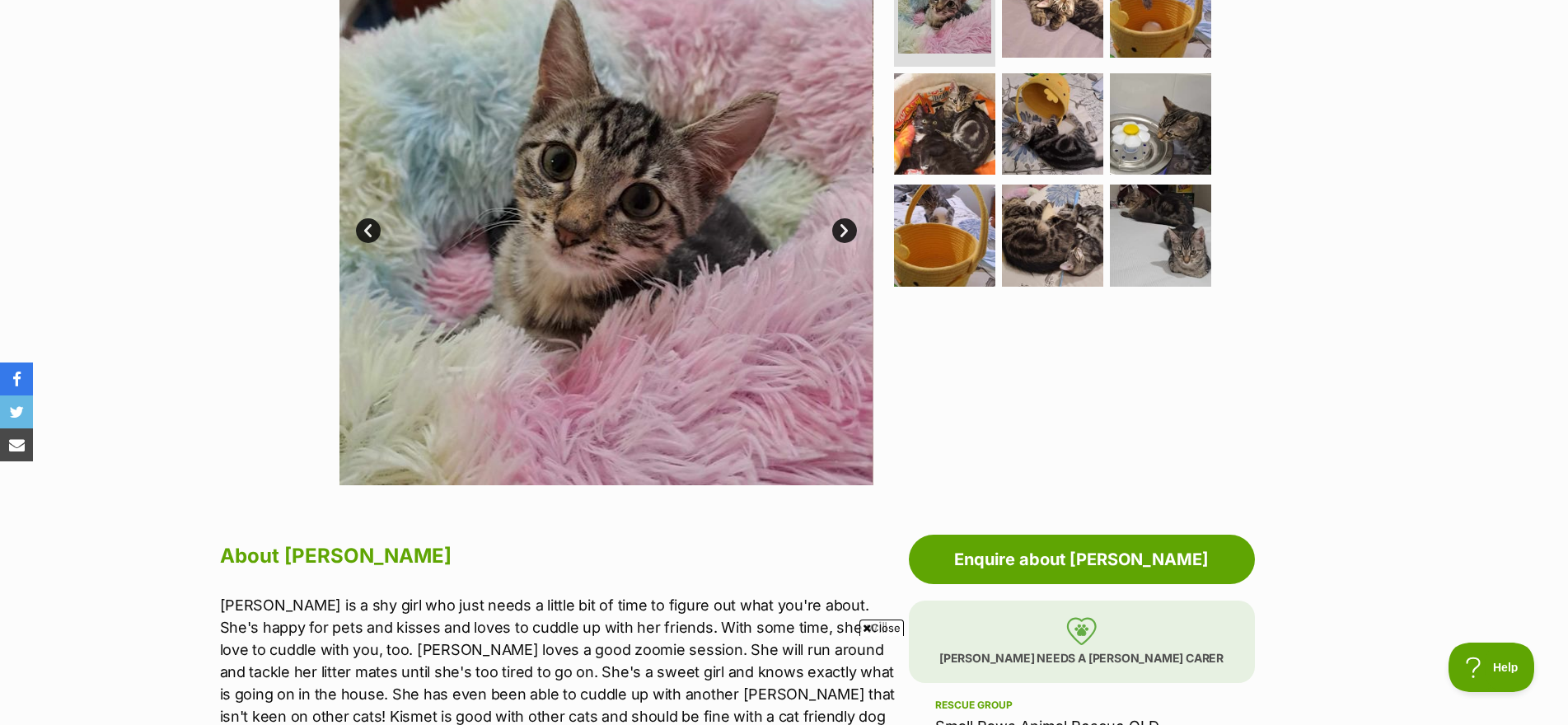
click at [849, 234] on link "Next" at bounding box center [845, 231] width 25 height 25
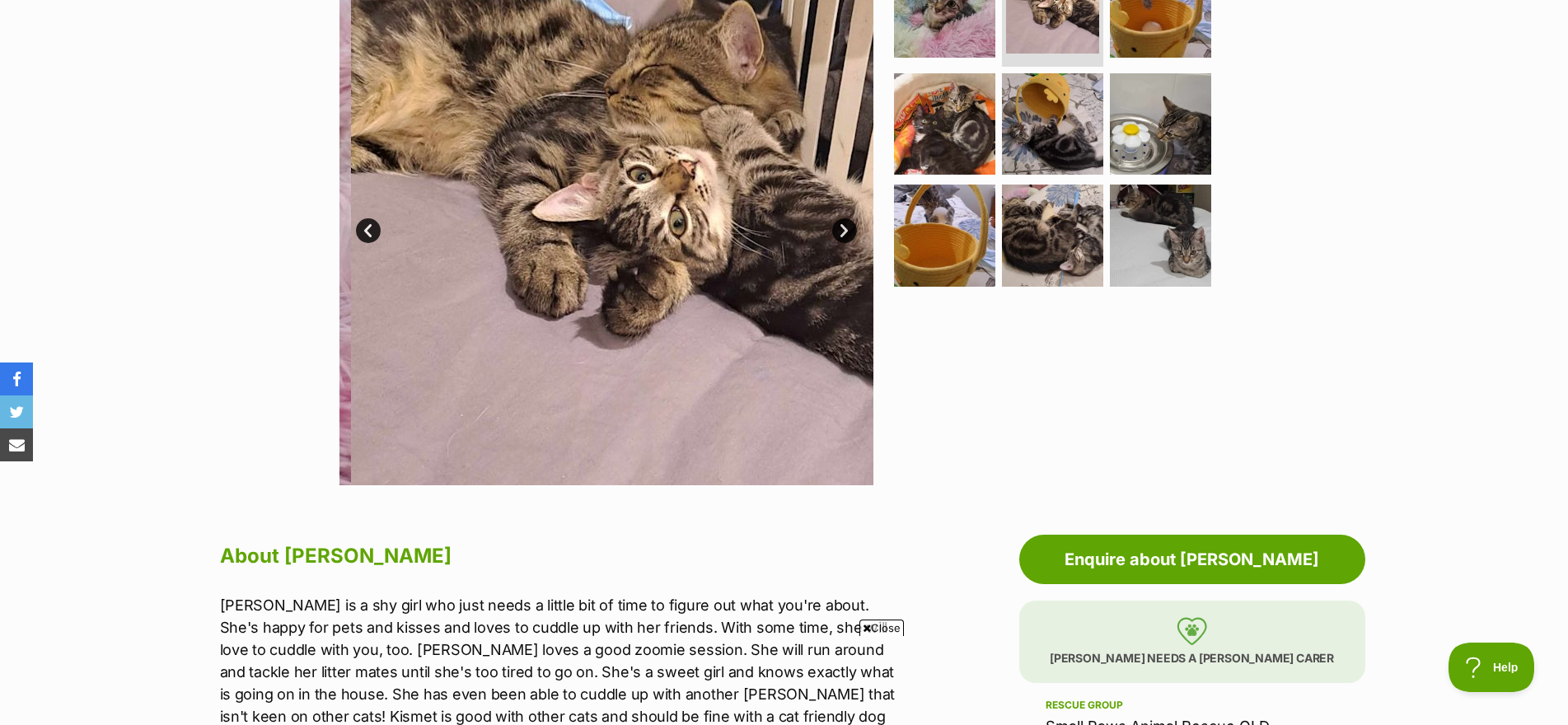
scroll to position [0, 0]
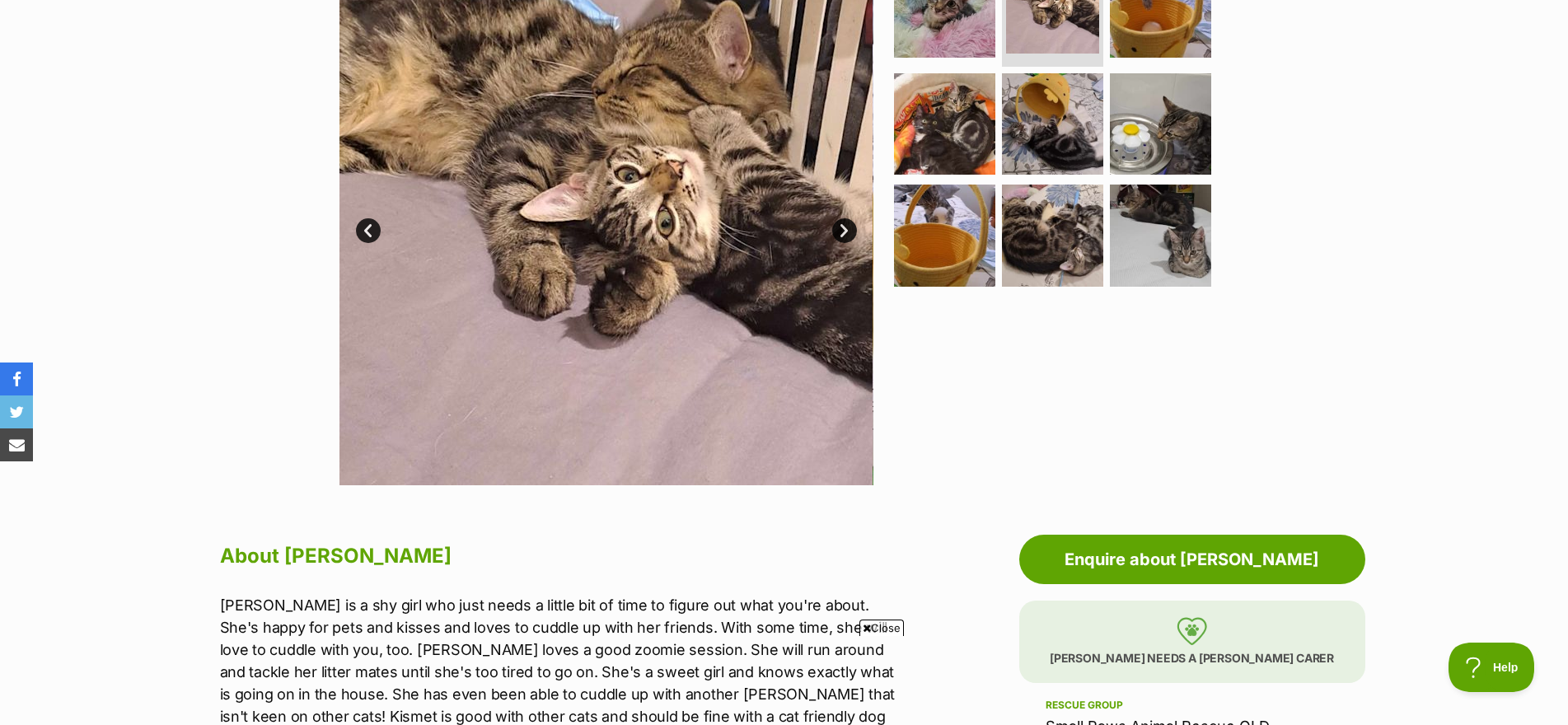
click at [849, 234] on link "Next" at bounding box center [845, 231] width 25 height 25
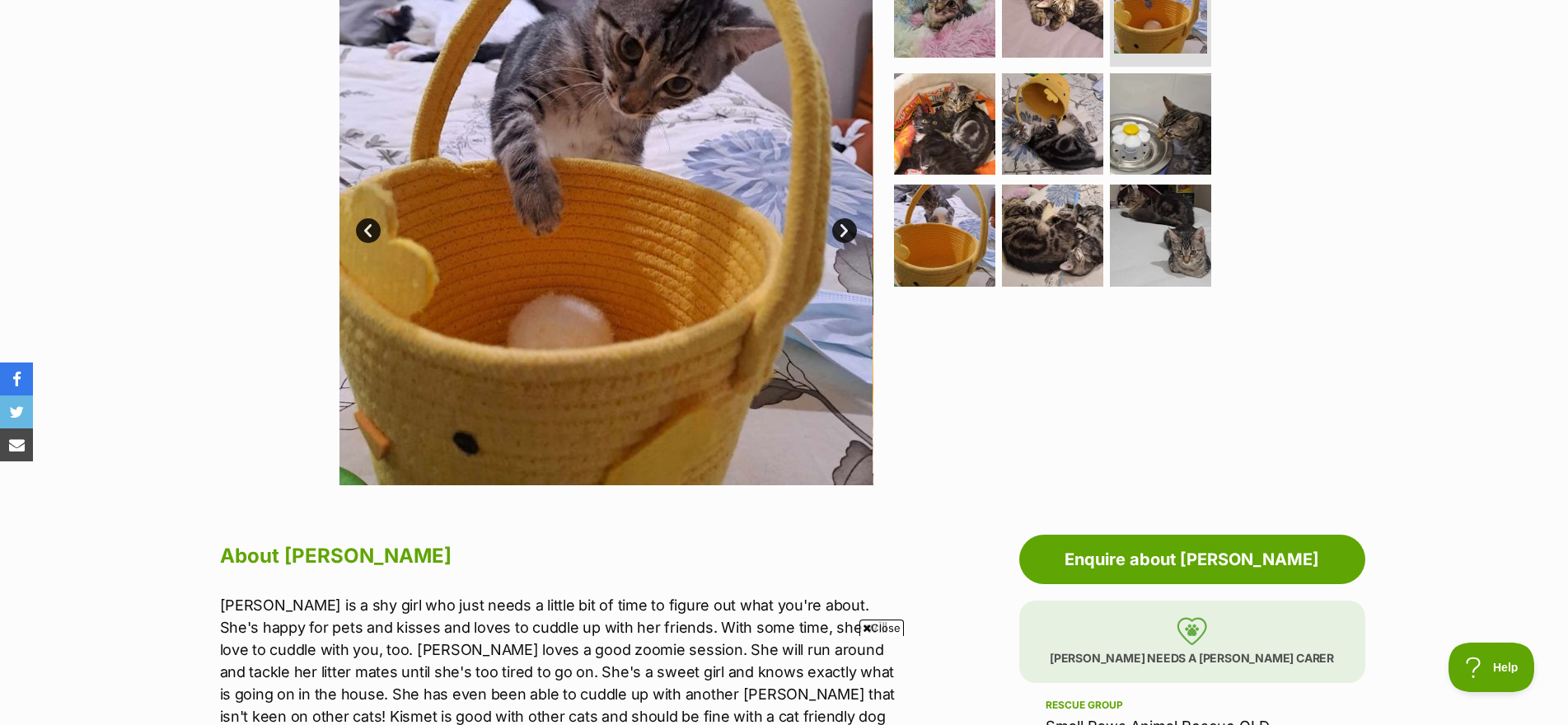
click at [849, 234] on link "Next" at bounding box center [845, 231] width 25 height 25
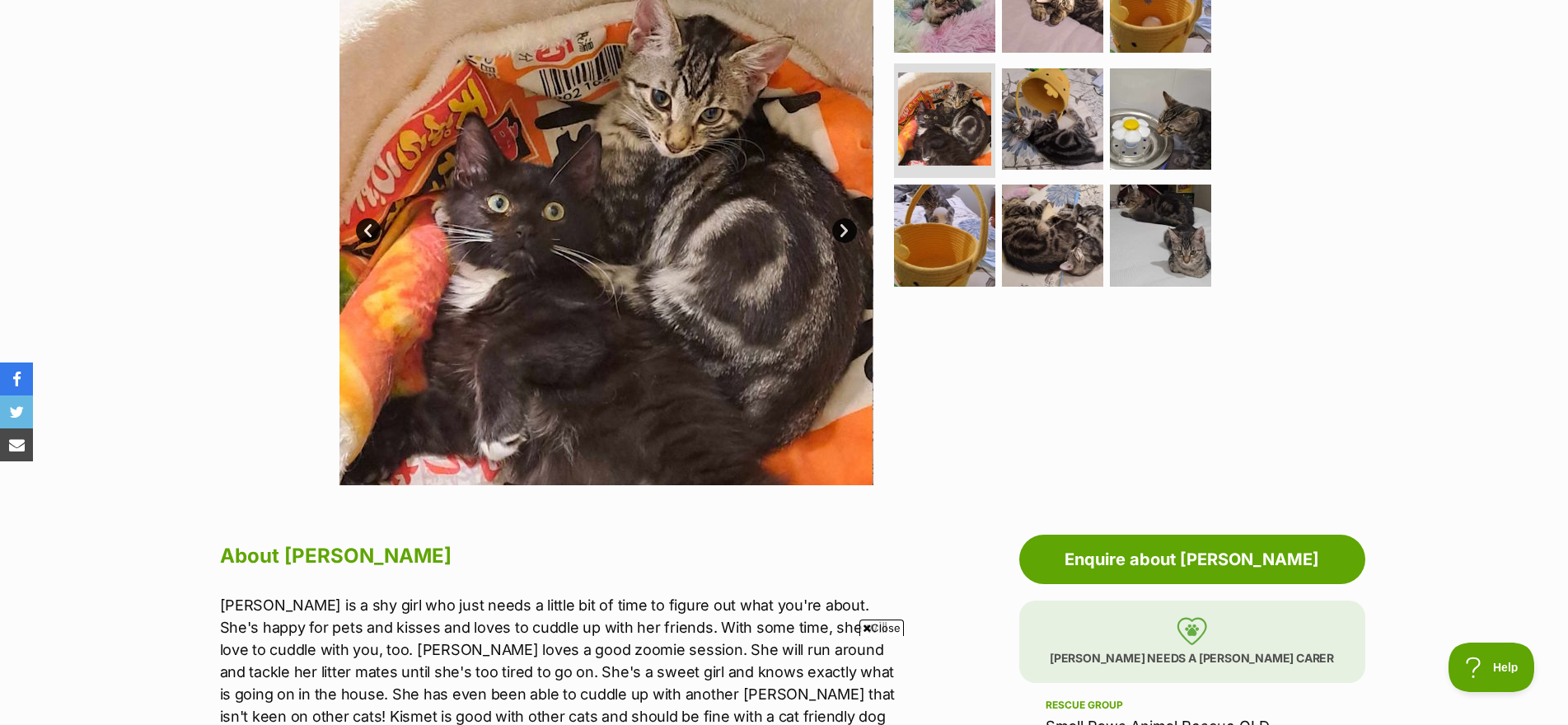
click at [849, 234] on link "Next" at bounding box center [845, 231] width 25 height 25
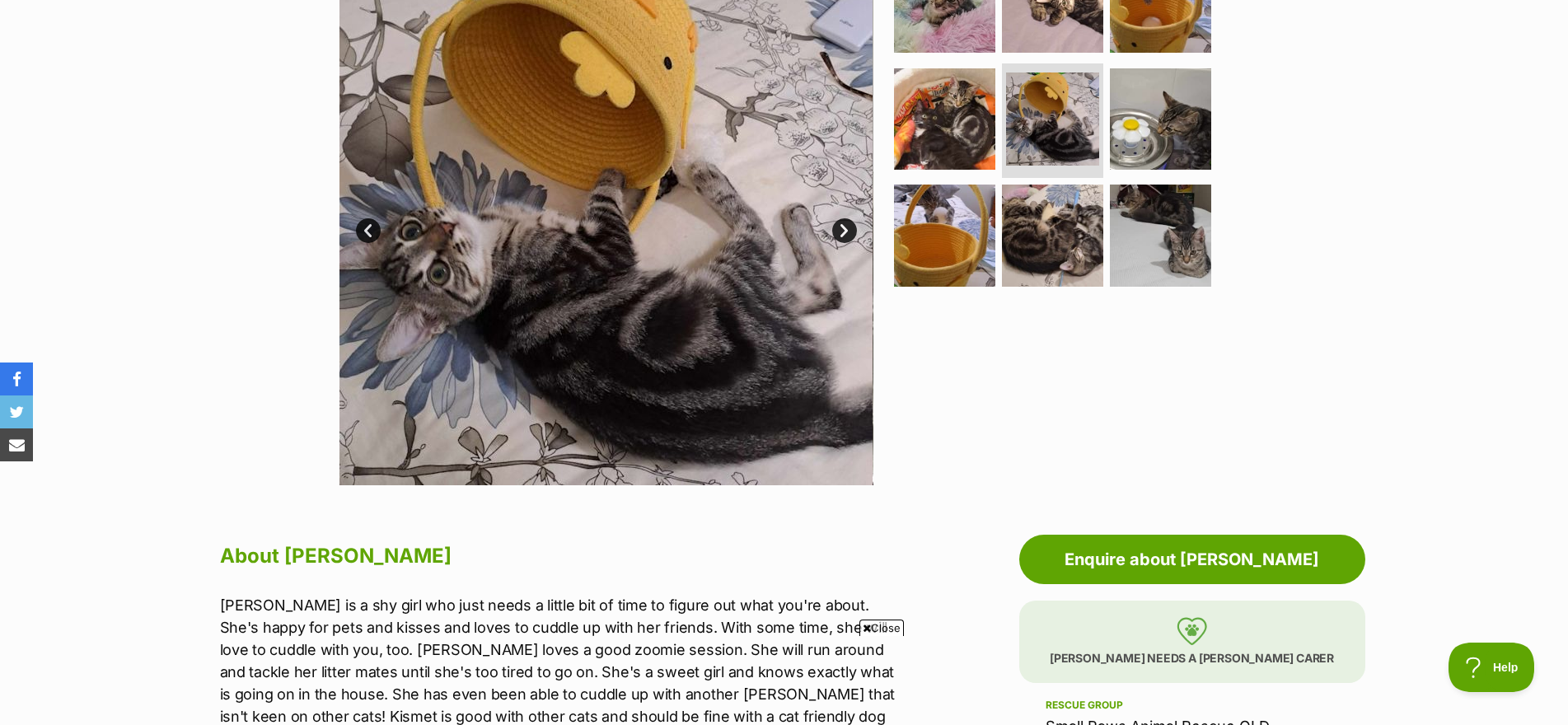
click at [849, 234] on link "Next" at bounding box center [845, 231] width 25 height 25
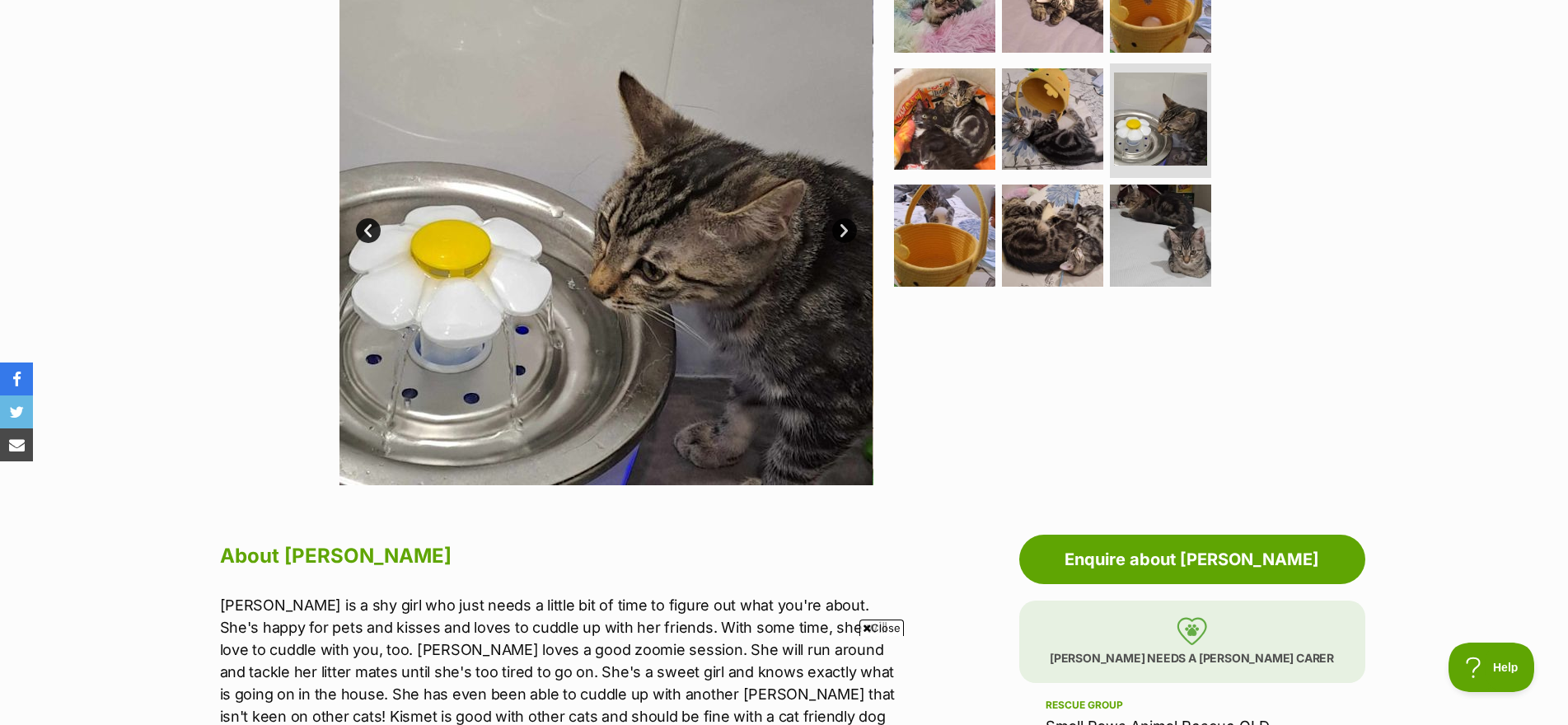
click at [849, 234] on link "Next" at bounding box center [845, 231] width 25 height 25
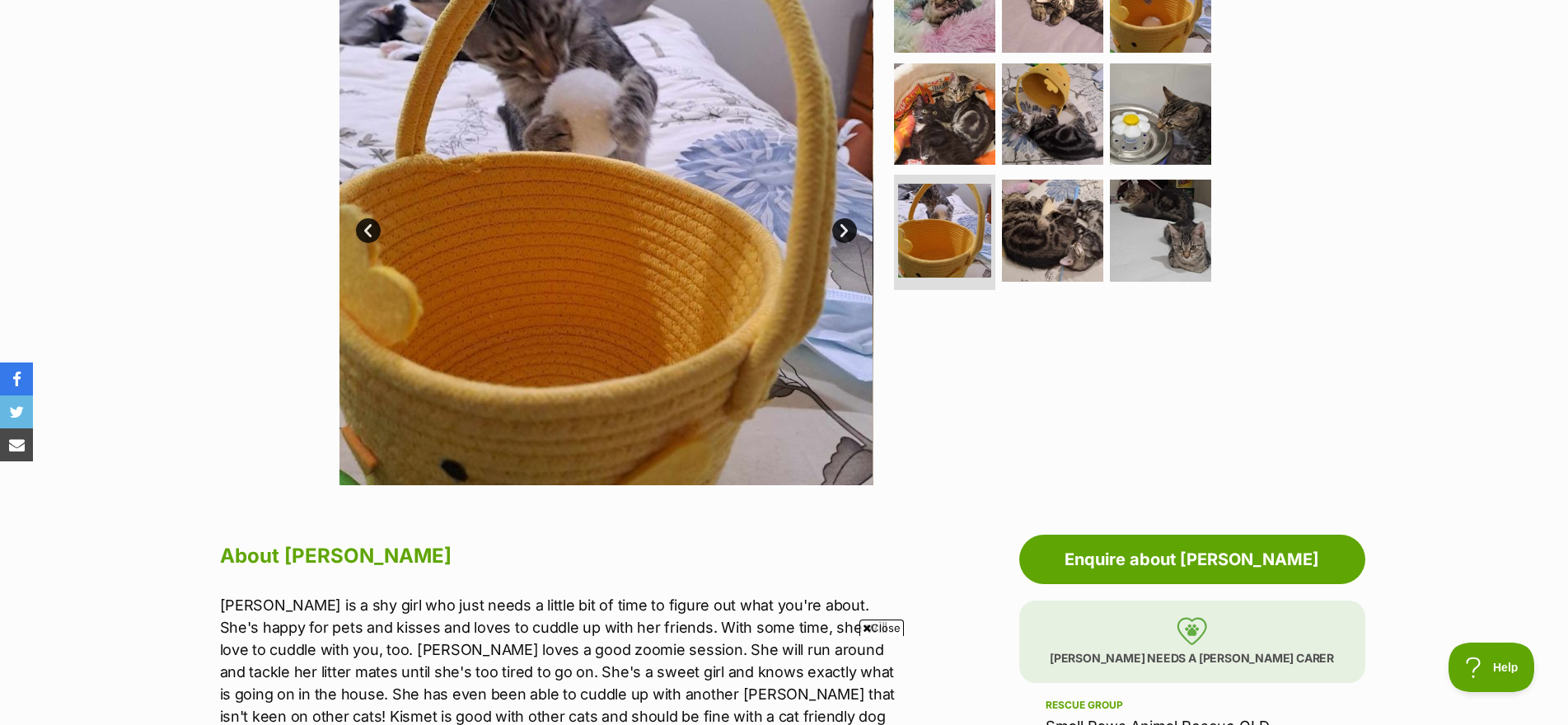
click at [849, 234] on link "Next" at bounding box center [845, 231] width 25 height 25
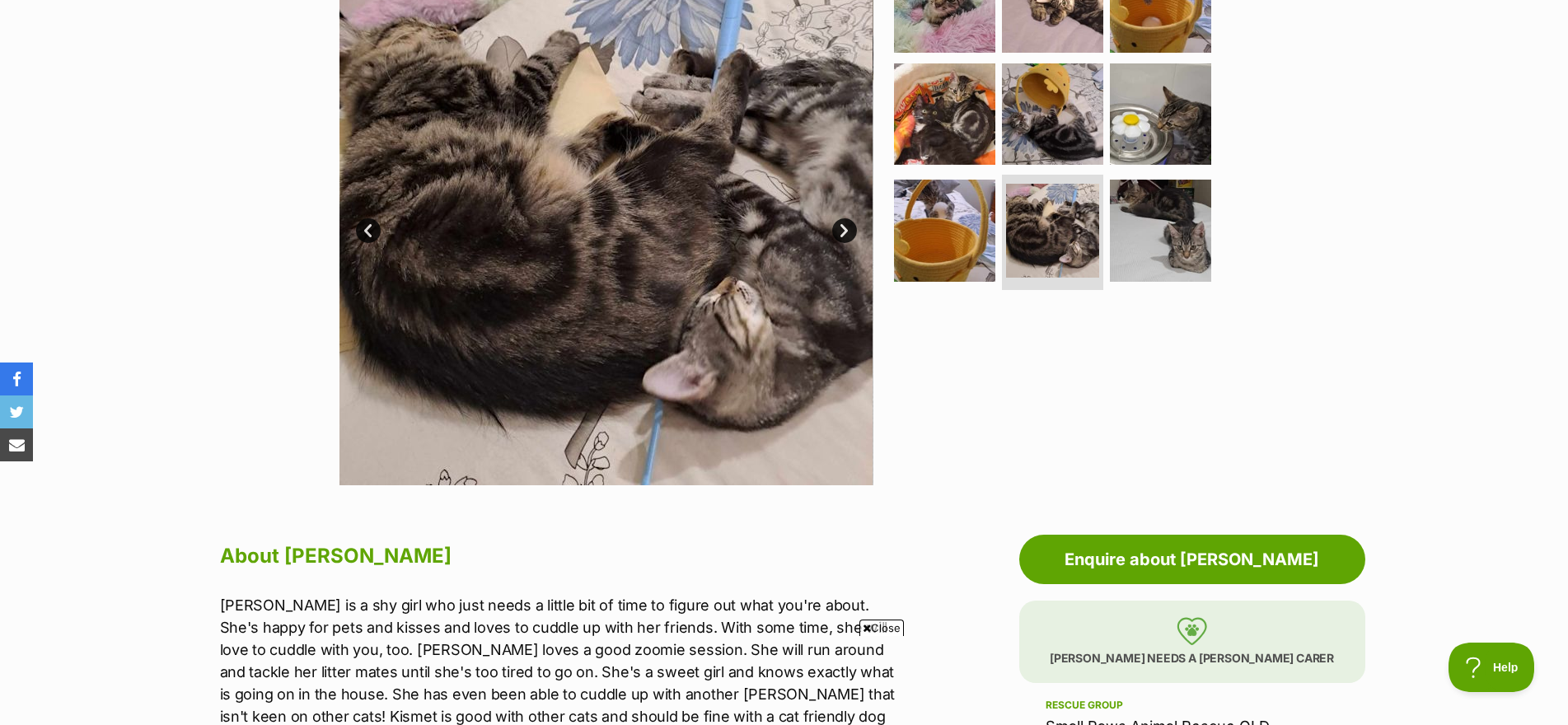
click at [849, 234] on link "Next" at bounding box center [845, 231] width 25 height 25
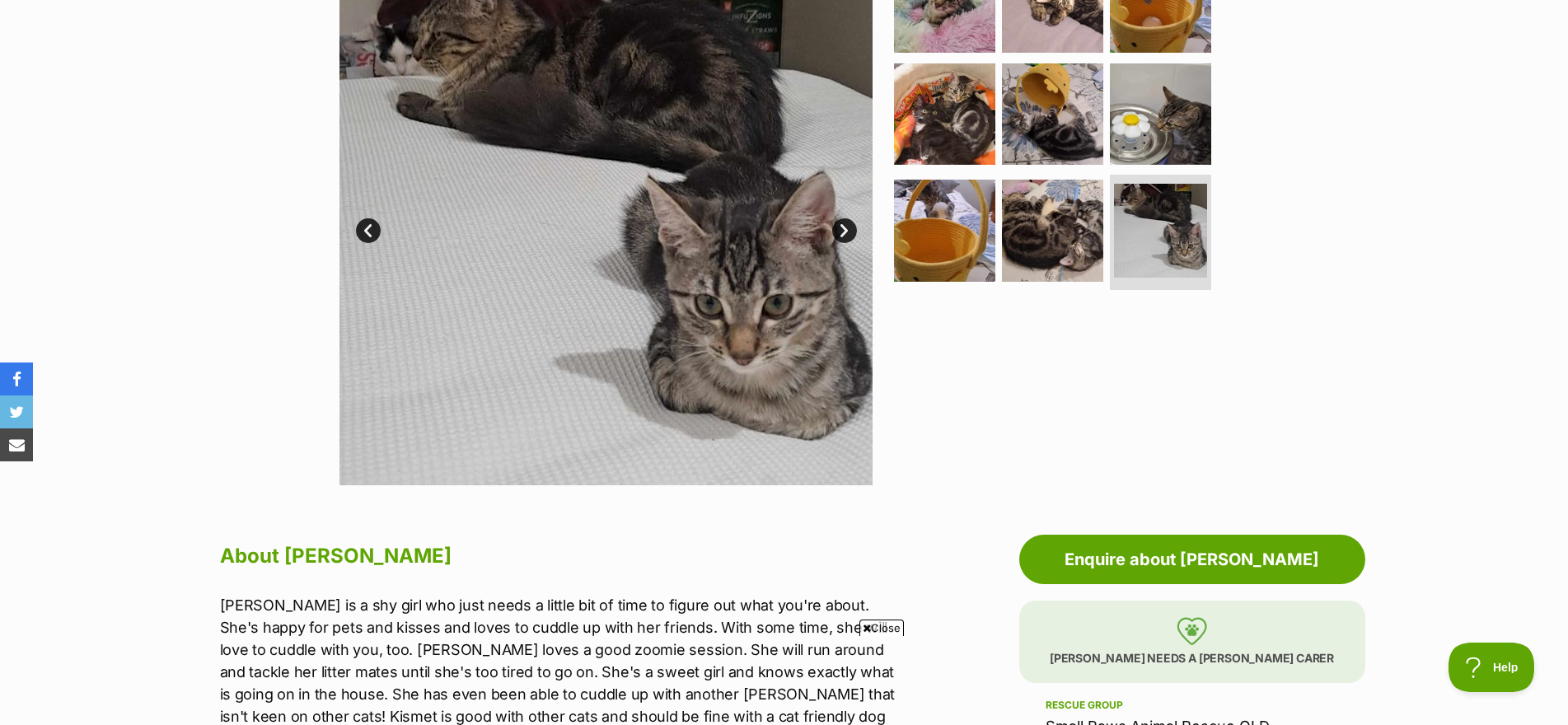
click at [849, 234] on link "Next" at bounding box center [845, 231] width 25 height 25
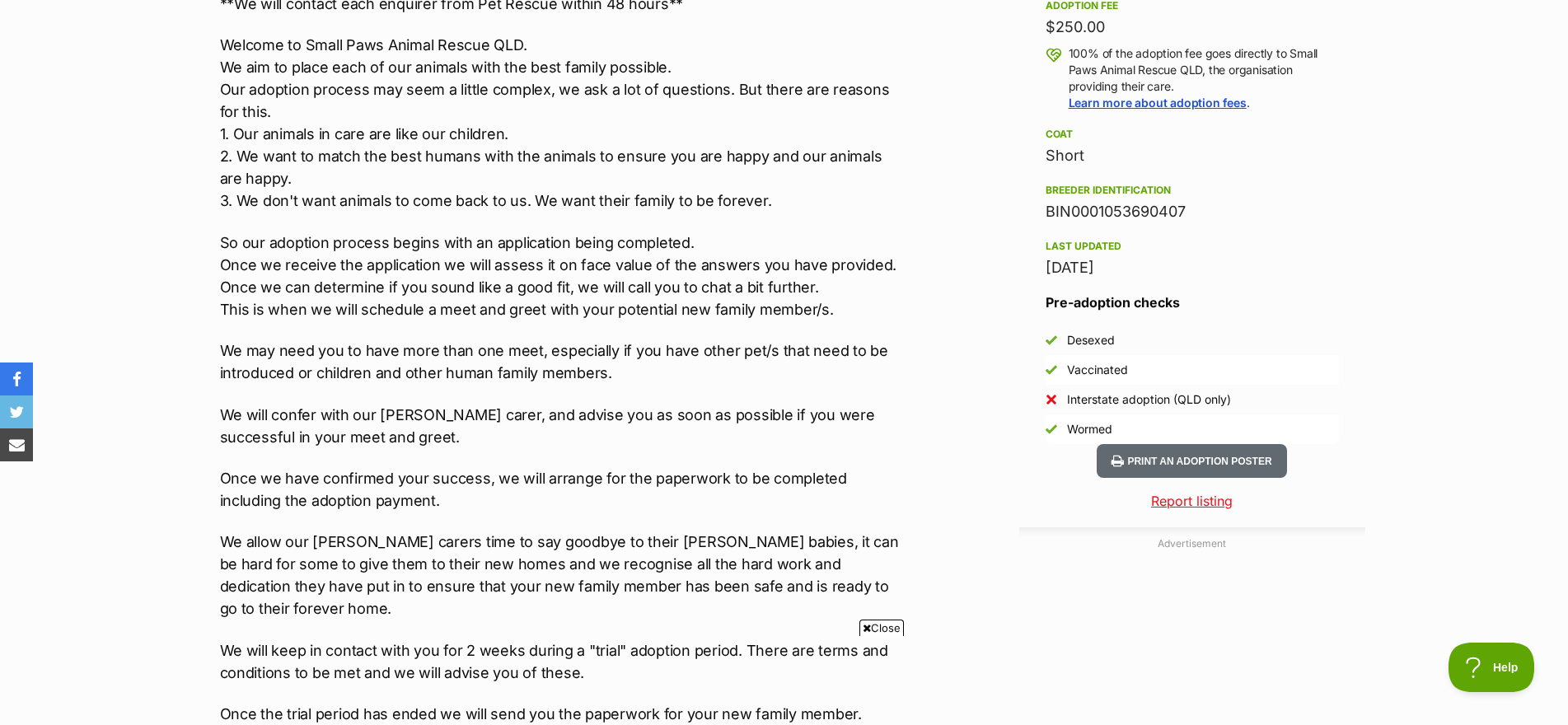
scroll to position [1318, 0]
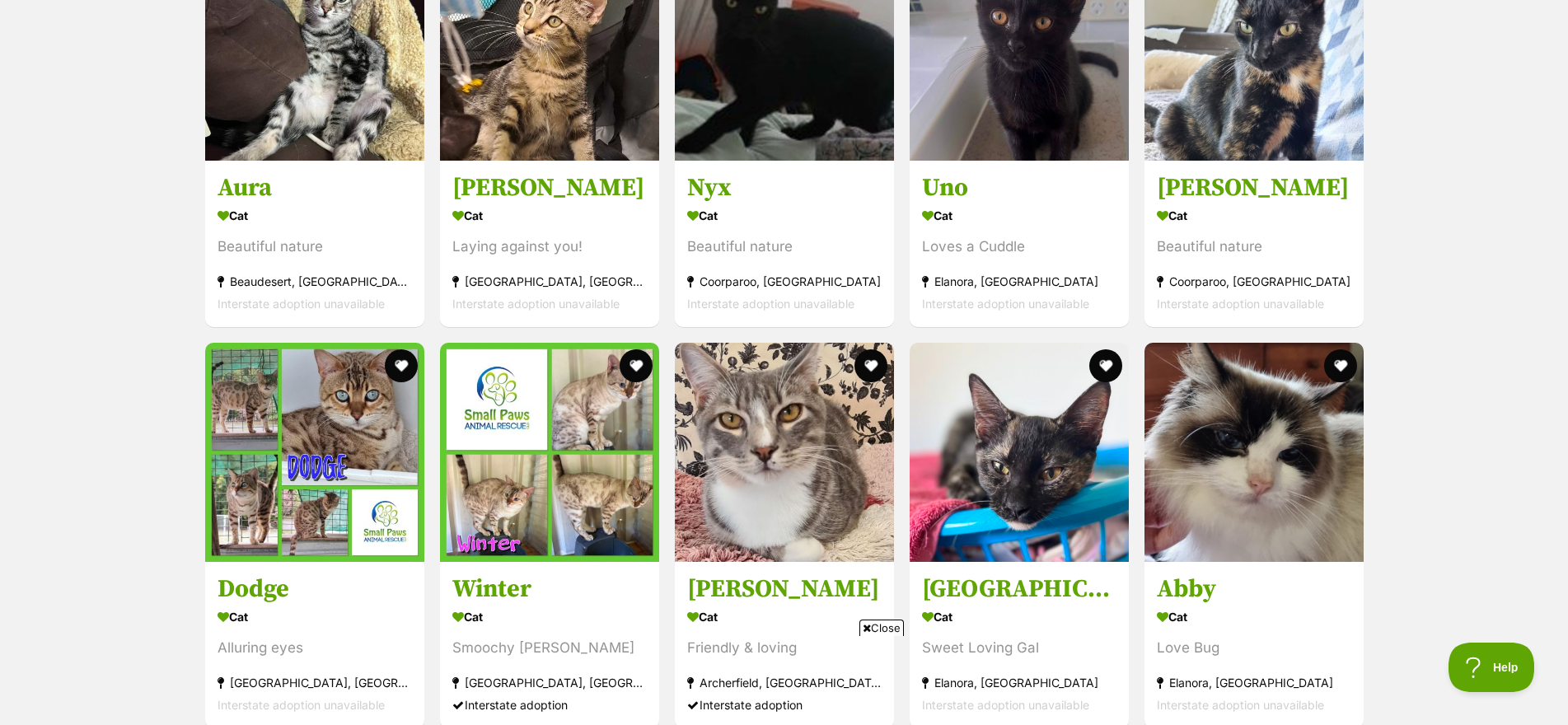
scroll to position [3749, 0]
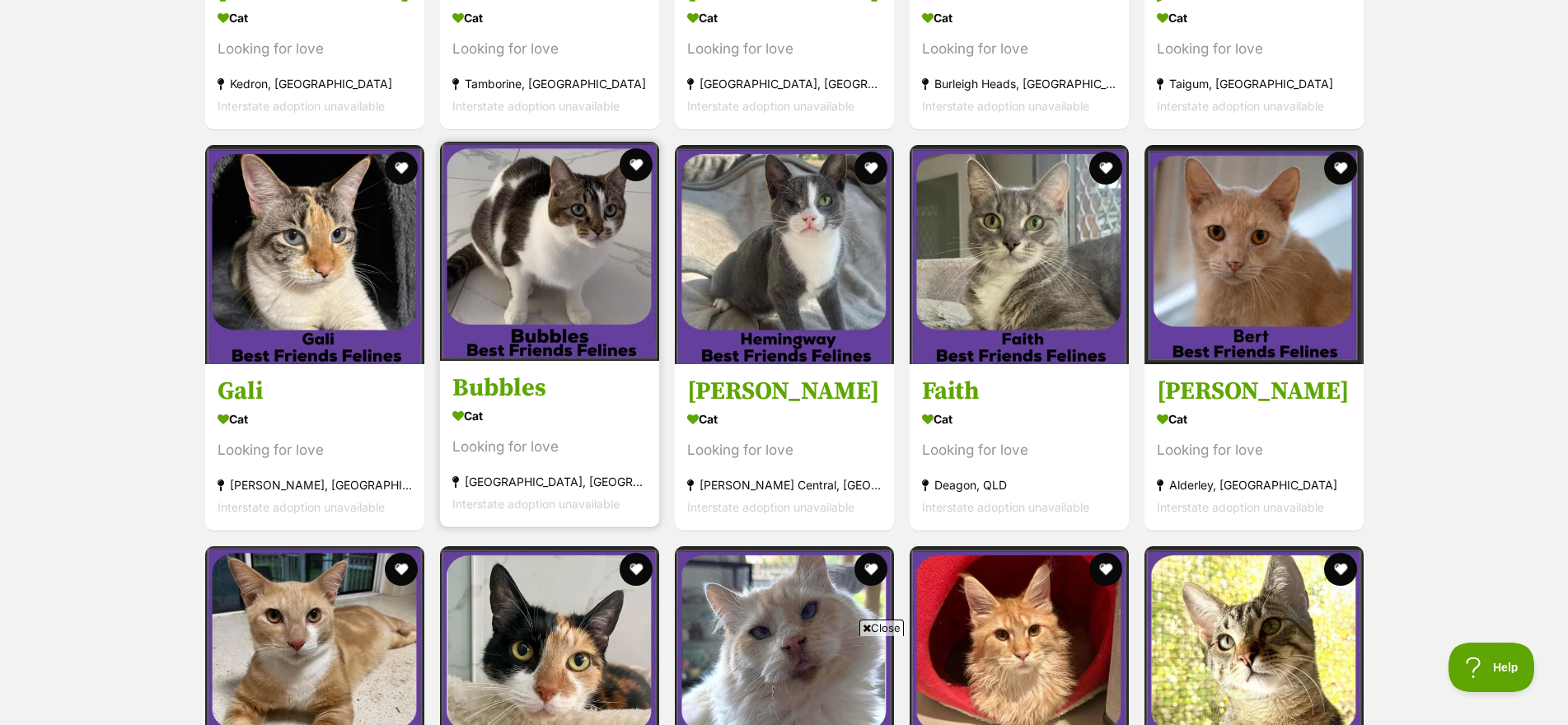
scroll to position [3831, 0]
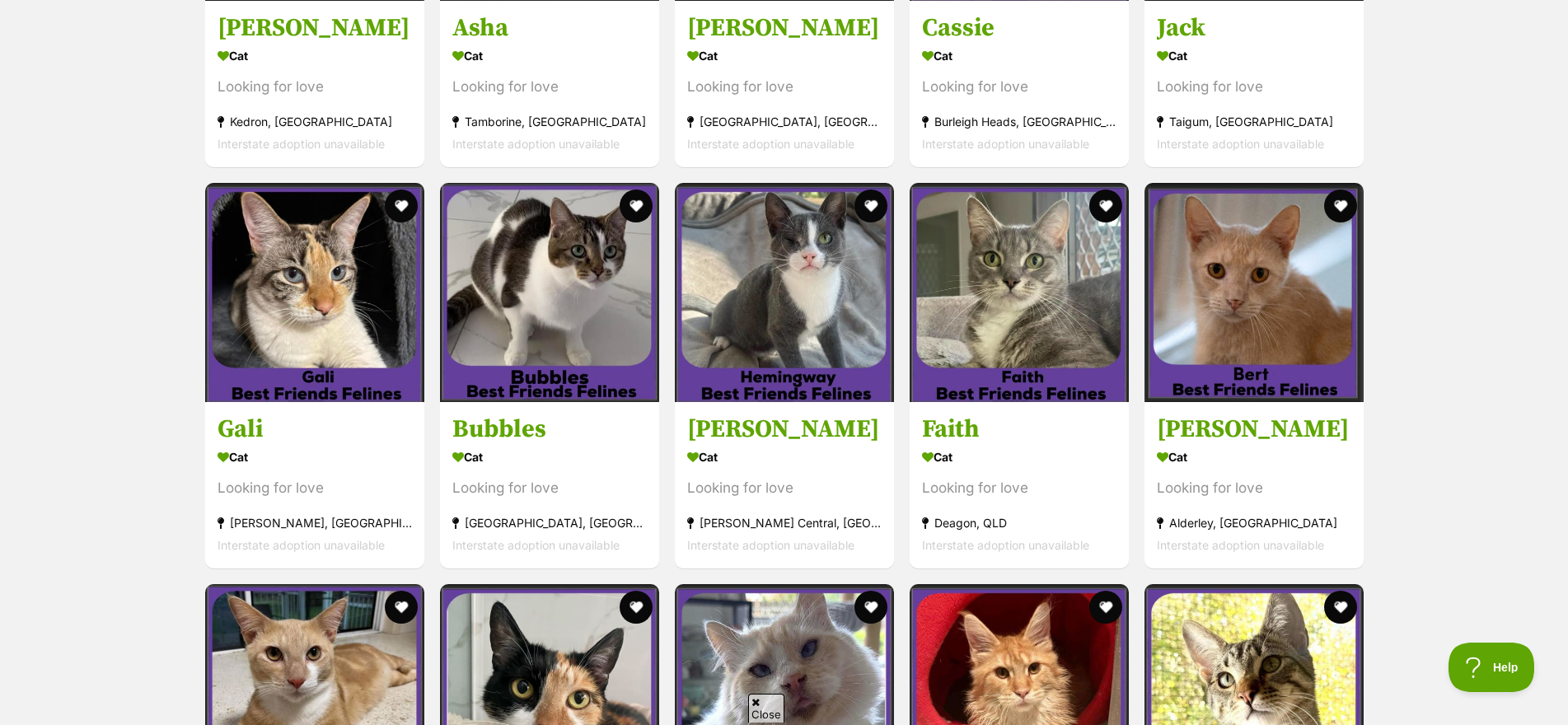
drag, startPoint x: 1573, startPoint y: 716, endPoint x: 1411, endPoint y: 353, distance: 397.5
click at [1411, 353] on div "Displaying 1 to 60 of 149 pets Show 60 120 pets per page Visit PetRescue TV (ex…" at bounding box center [784, 166] width 1568 height 4996
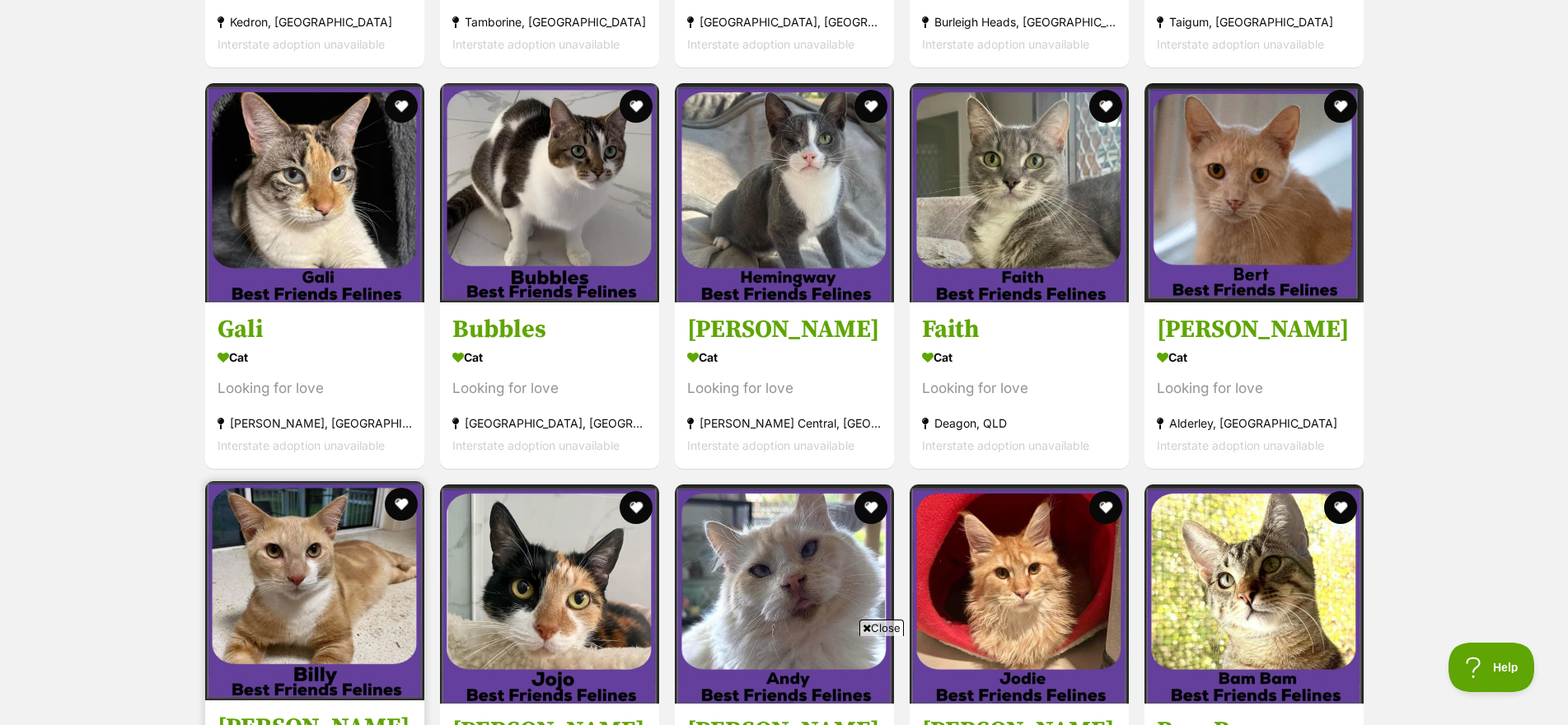
scroll to position [3934, 0]
